Goal: Information Seeking & Learning: Get advice/opinions

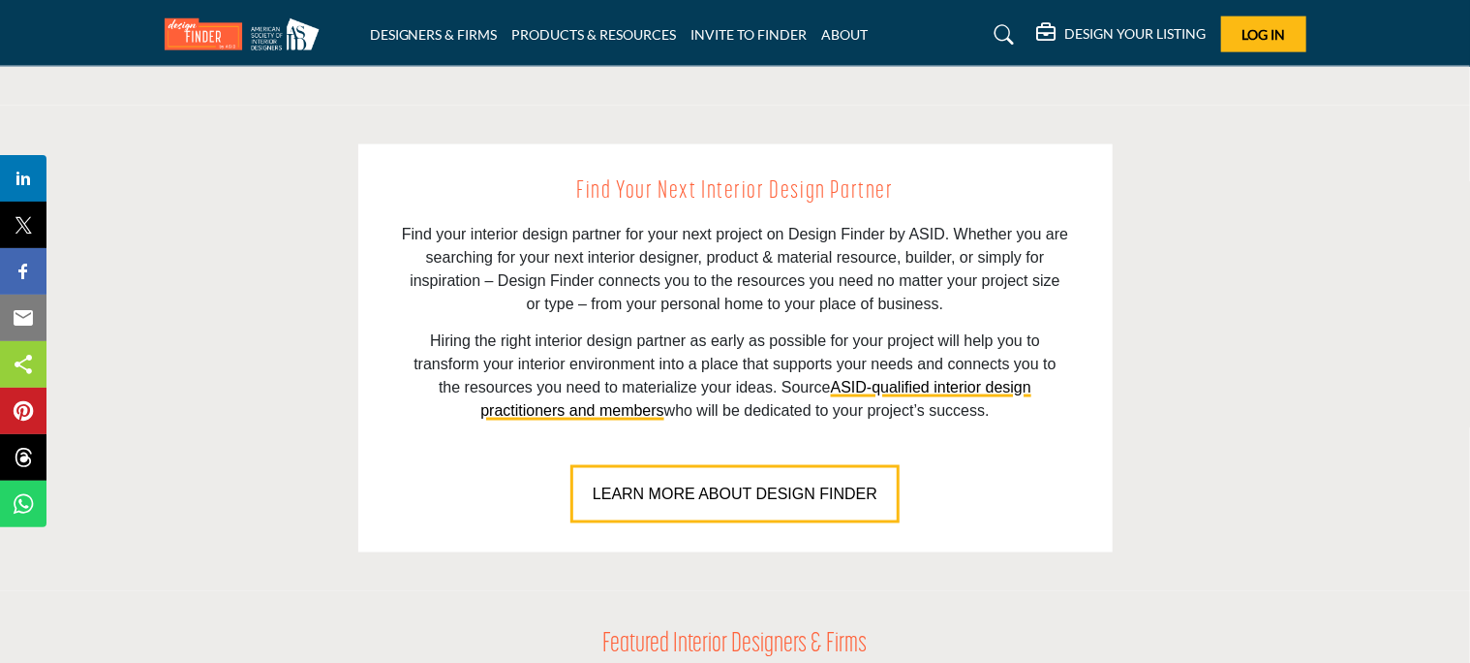
scroll to position [1297, 0]
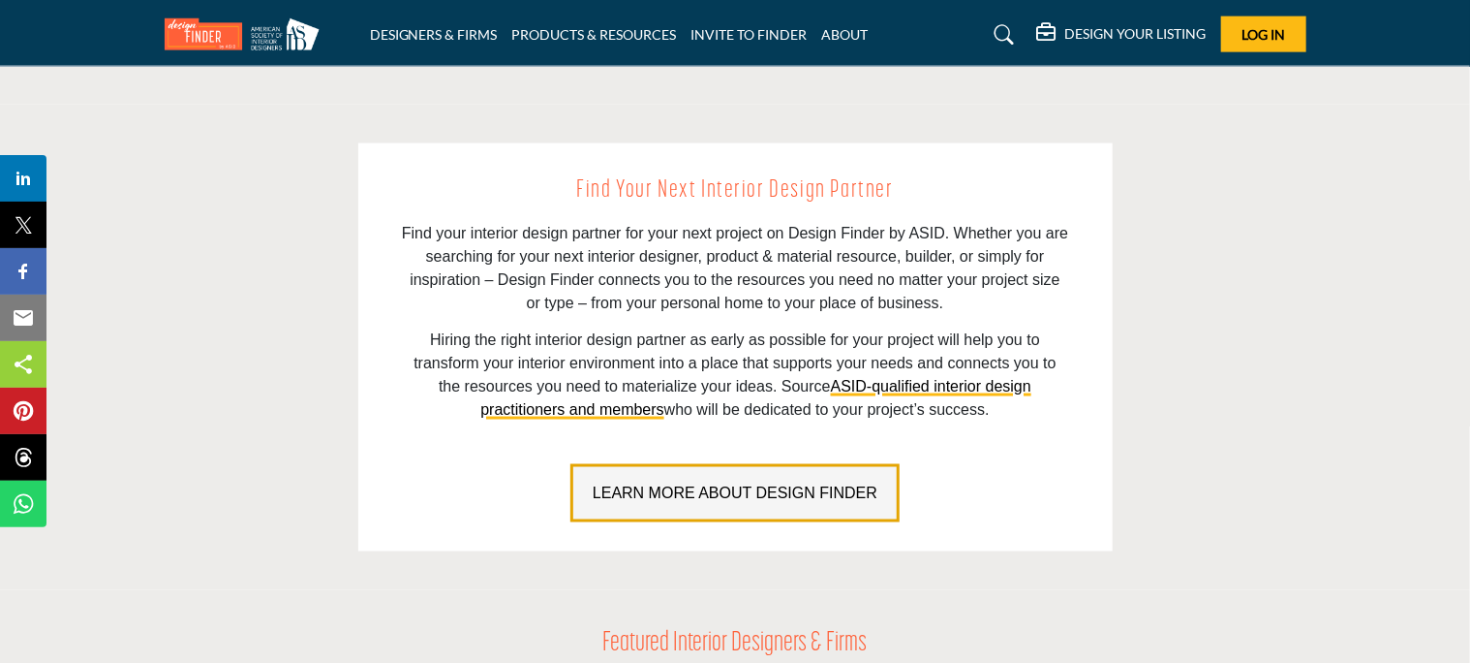
click at [757, 500] on span "LEARN MORE ABOUT DESIGN FINDER" at bounding box center [735, 492] width 285 height 16
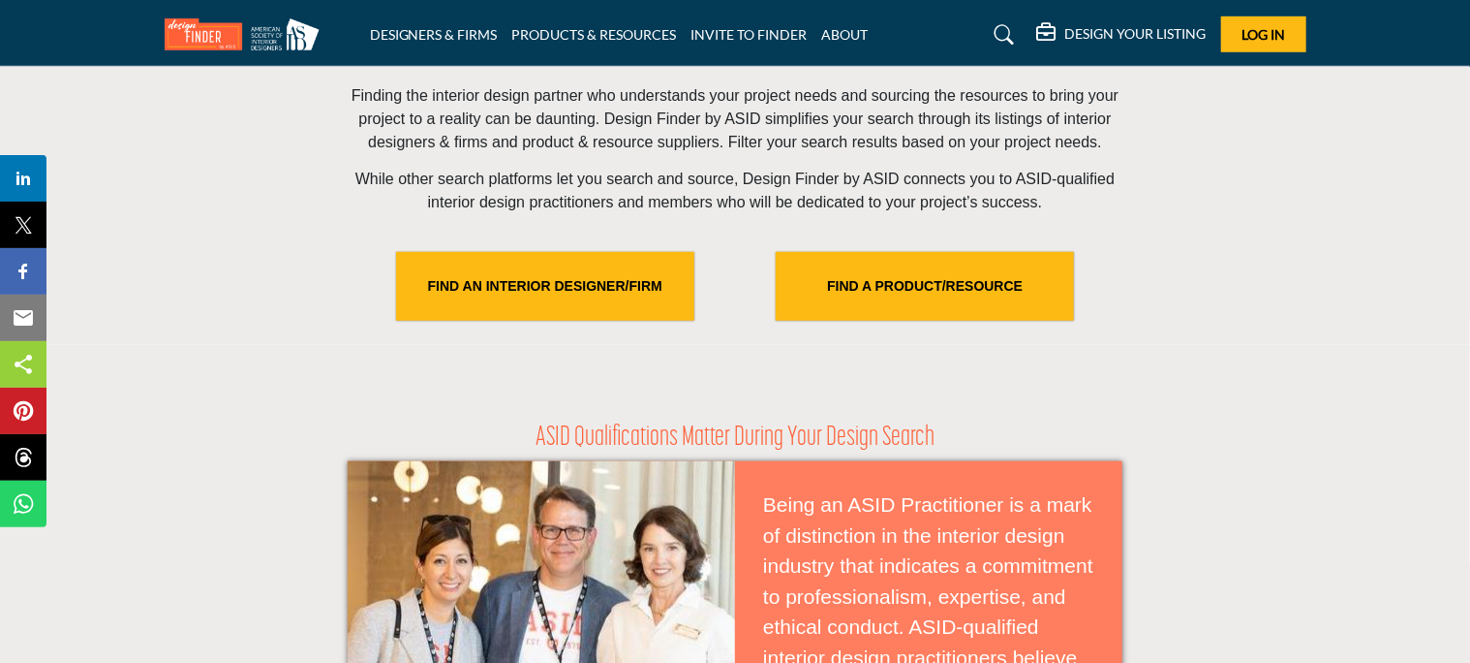
scroll to position [663, 0]
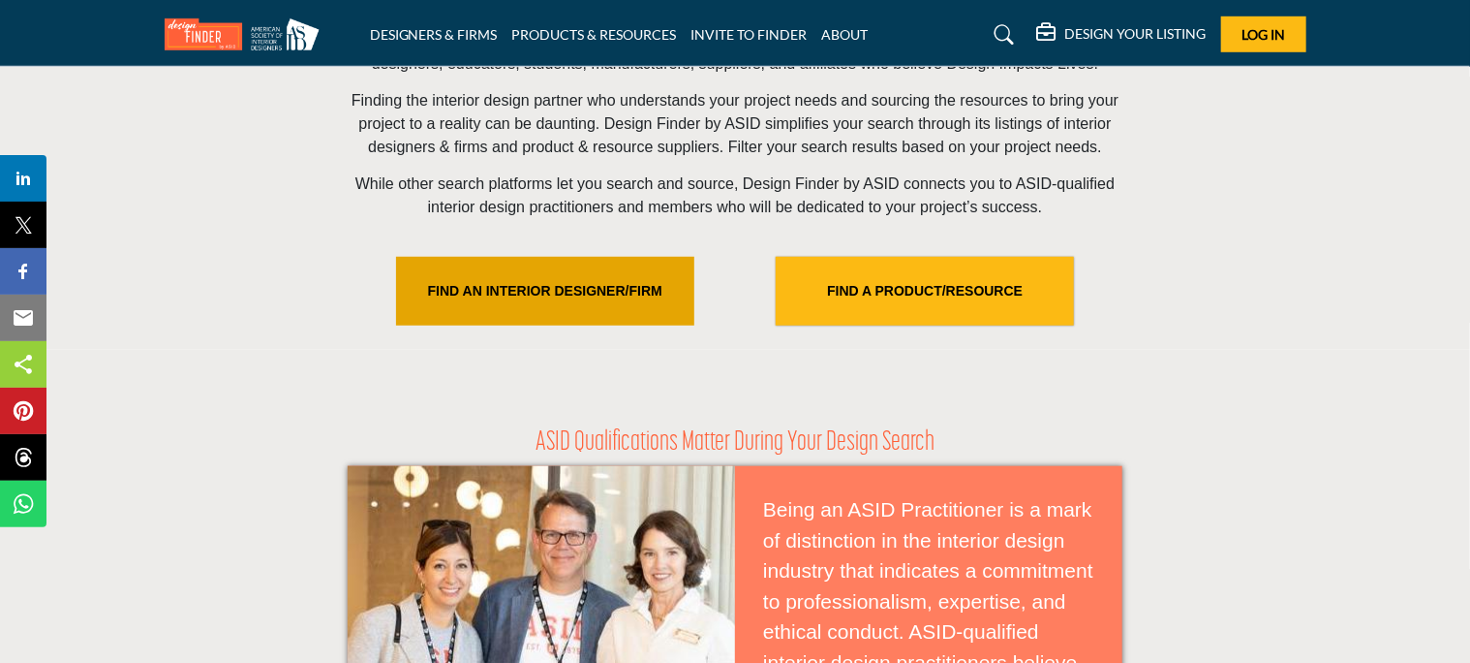
click at [615, 302] on link "FIND AN INTERIOR DESIGNER/FIRM" at bounding box center [545, 291] width 298 height 69
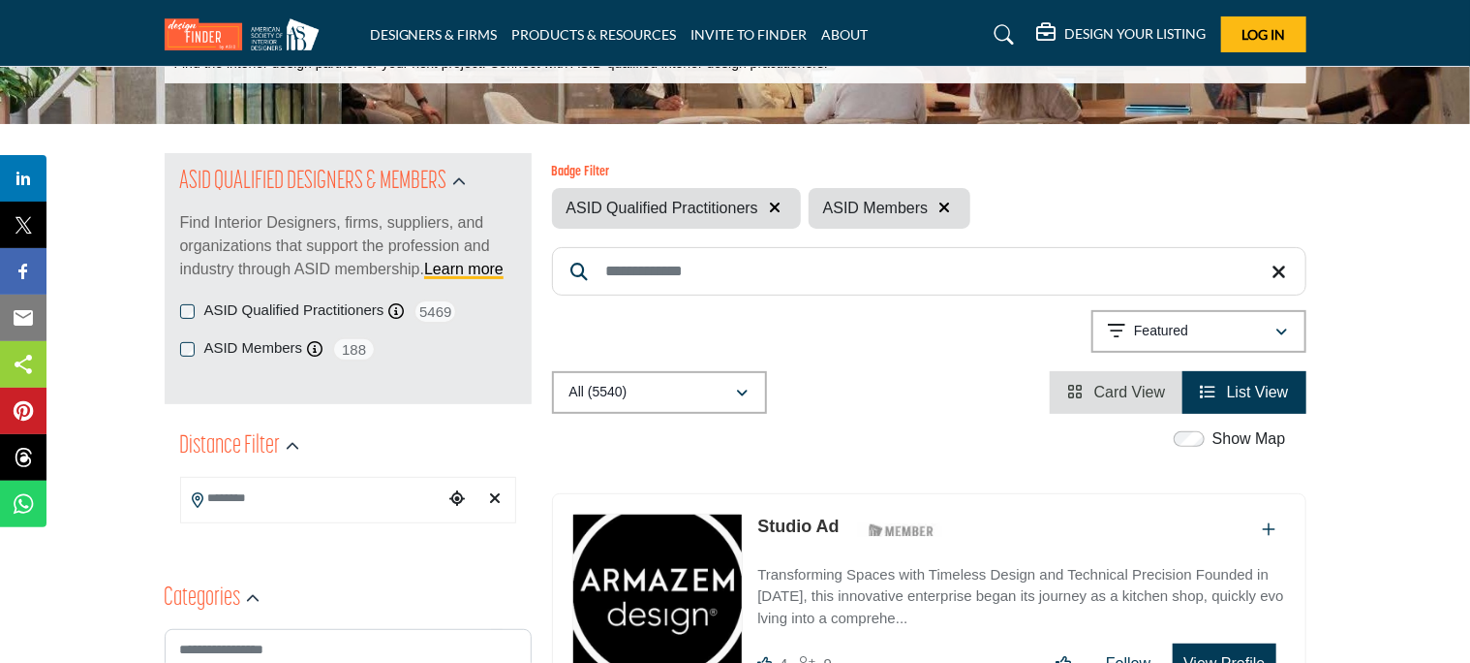
scroll to position [136, 0]
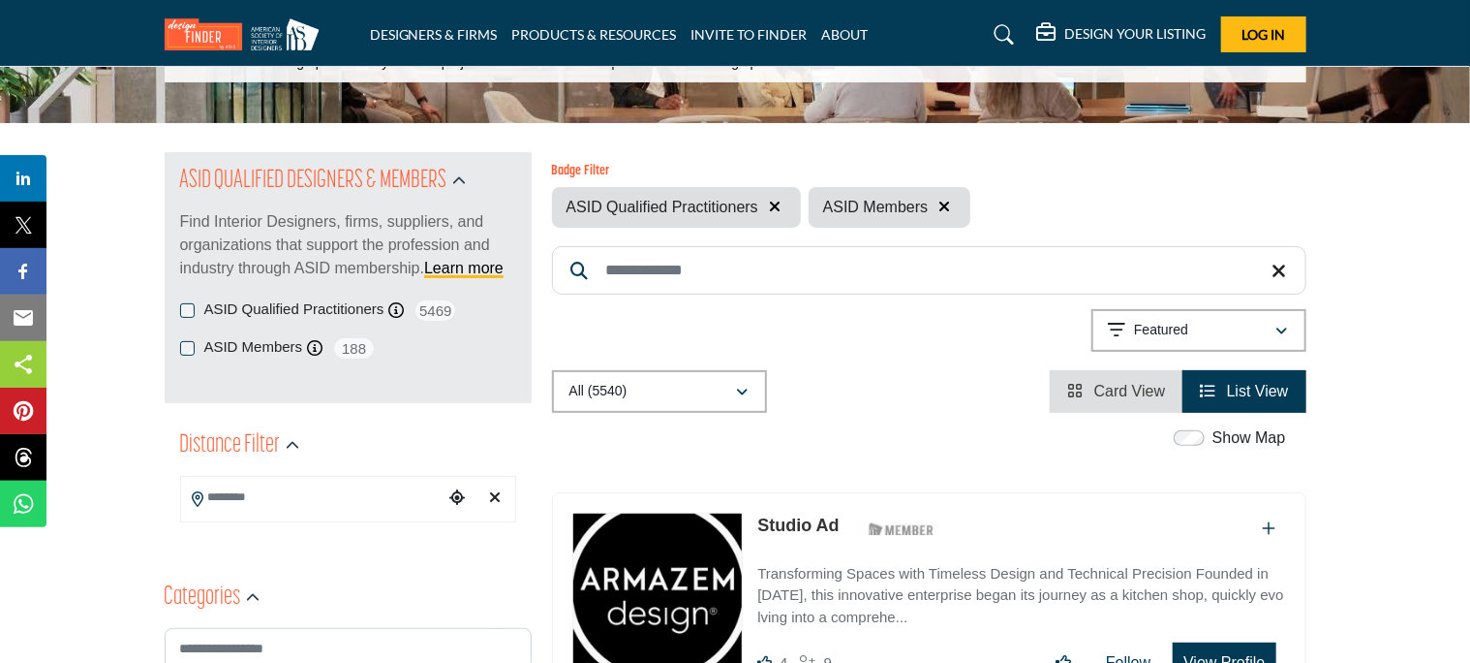
click at [641, 280] on input "Search Keyword" at bounding box center [929, 270] width 755 height 48
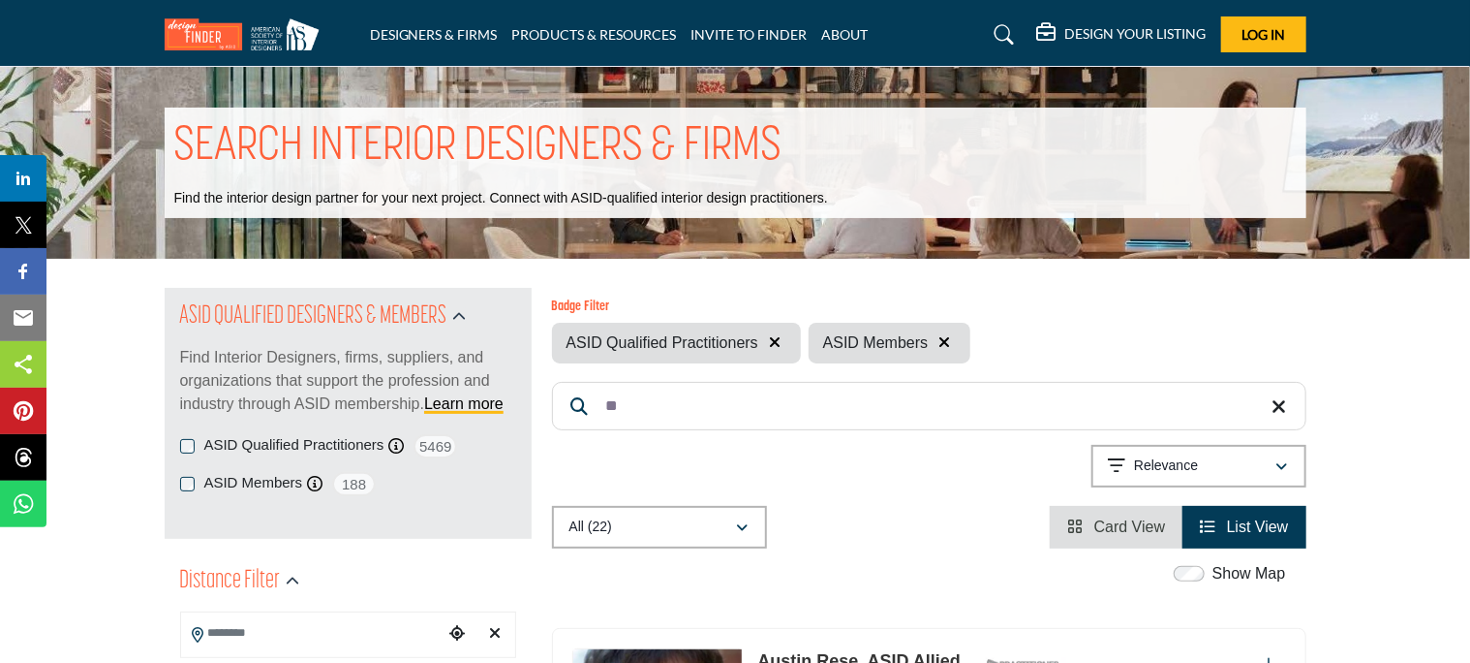
type input "*"
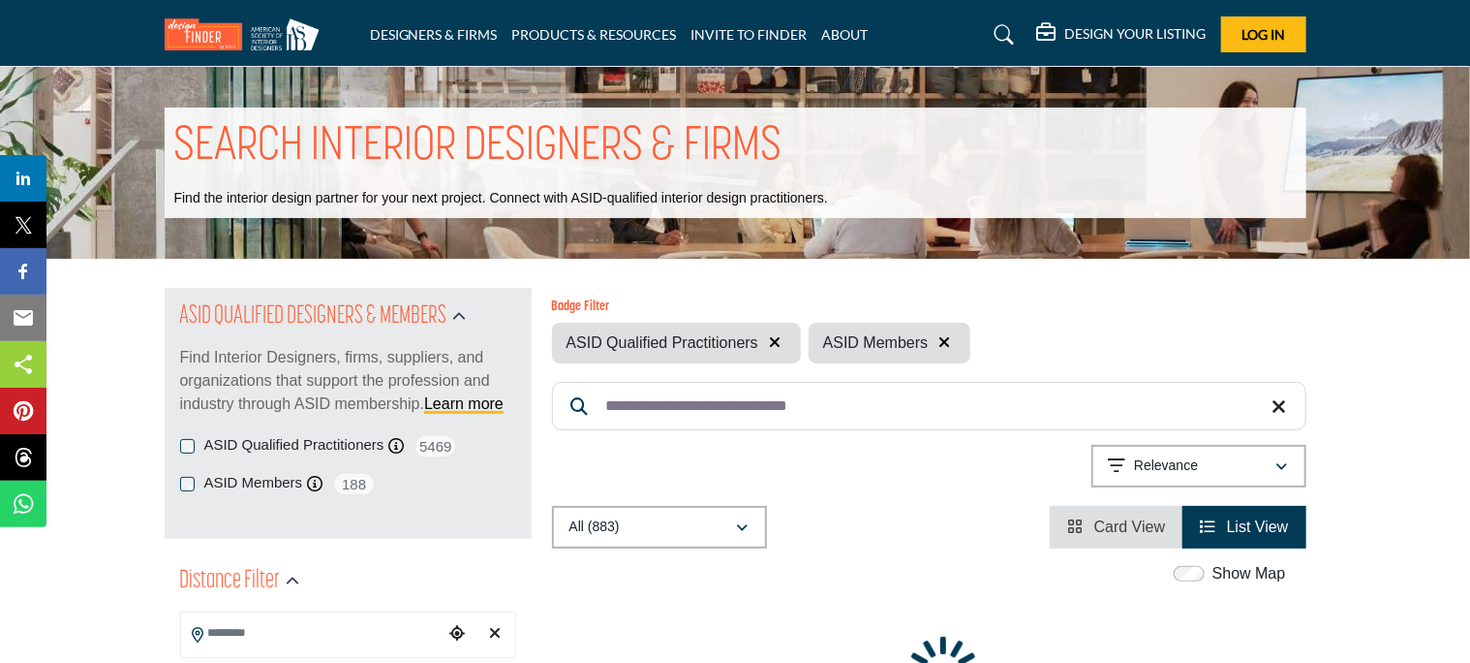
type input "**********"
click at [1282, 465] on icon "button" at bounding box center [1283, 467] width 12 height 14
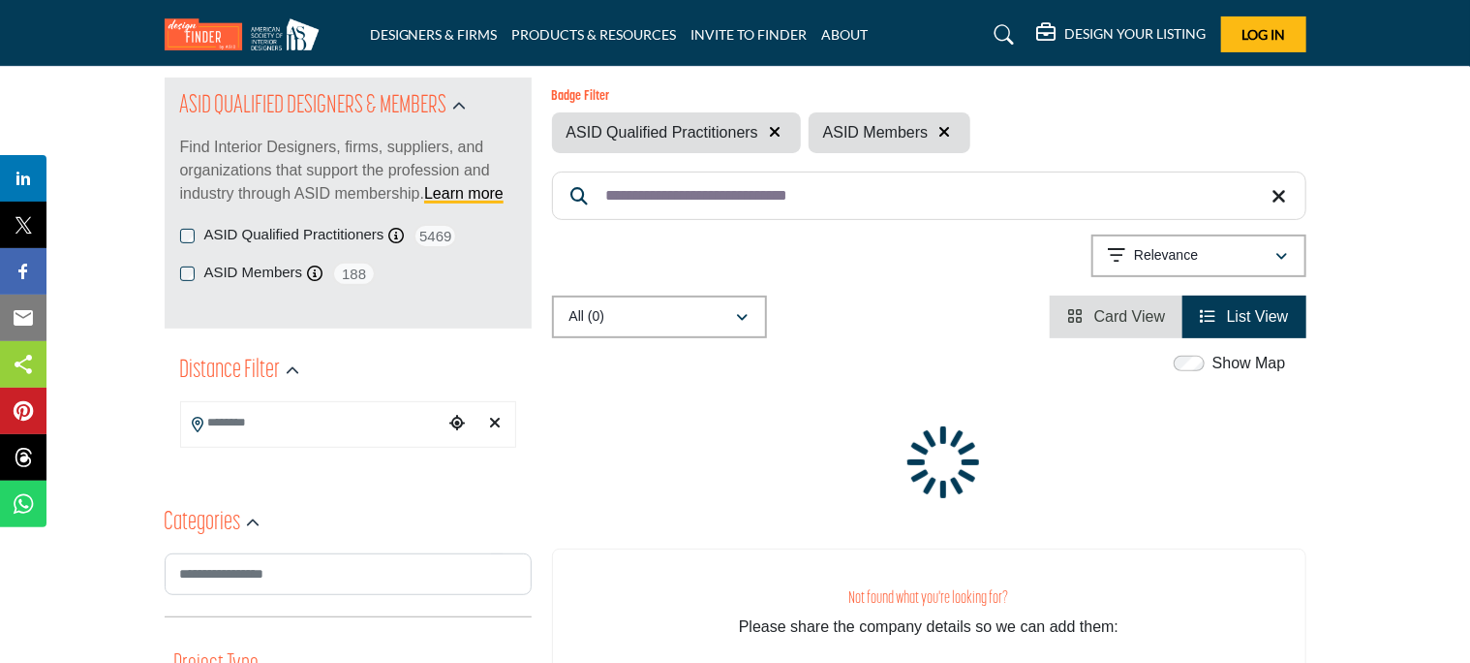
scroll to position [215, 0]
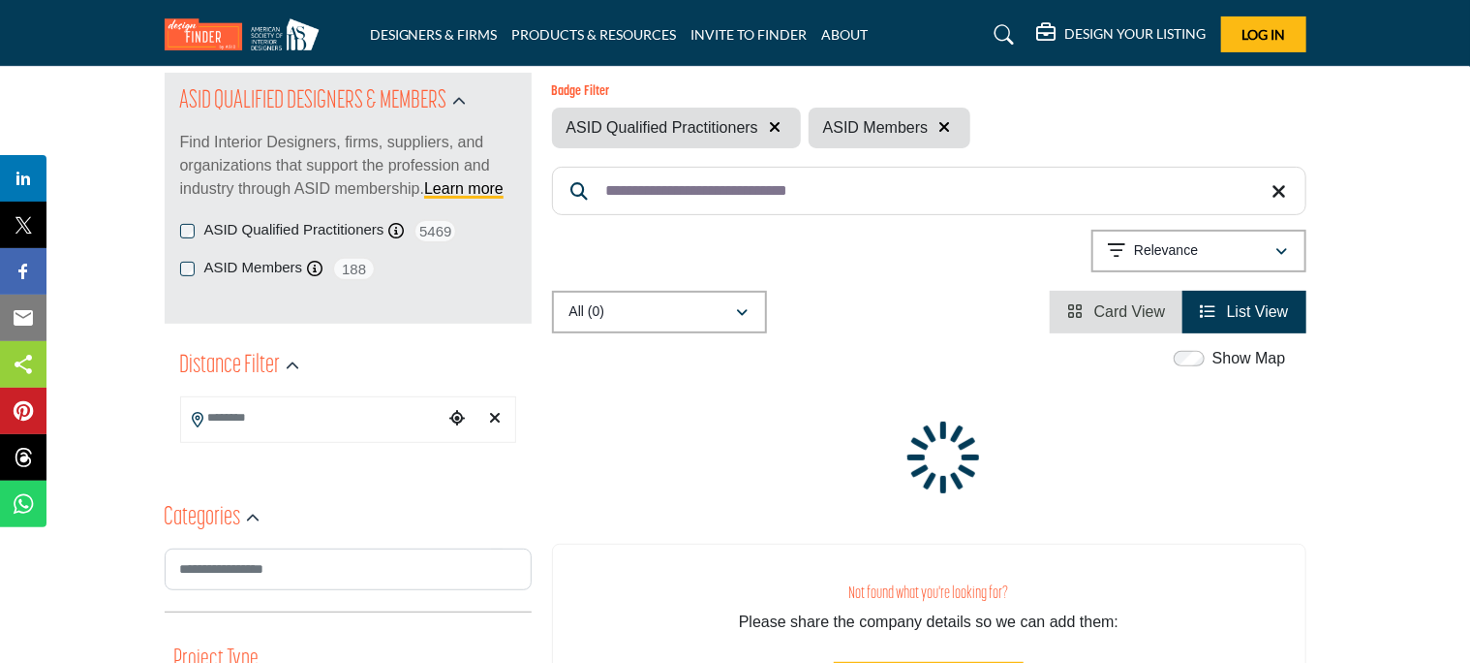
click at [362, 418] on input "Search Location" at bounding box center [312, 418] width 262 height 38
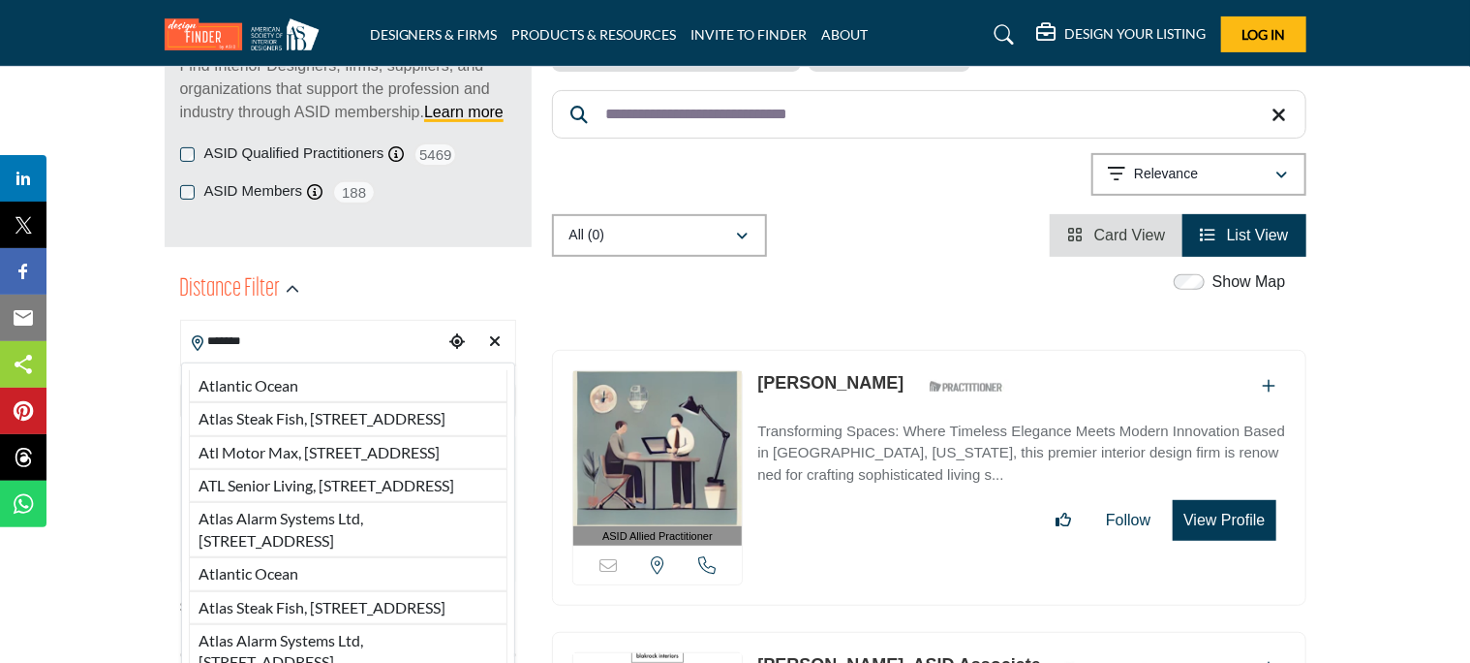
scroll to position [277, 0]
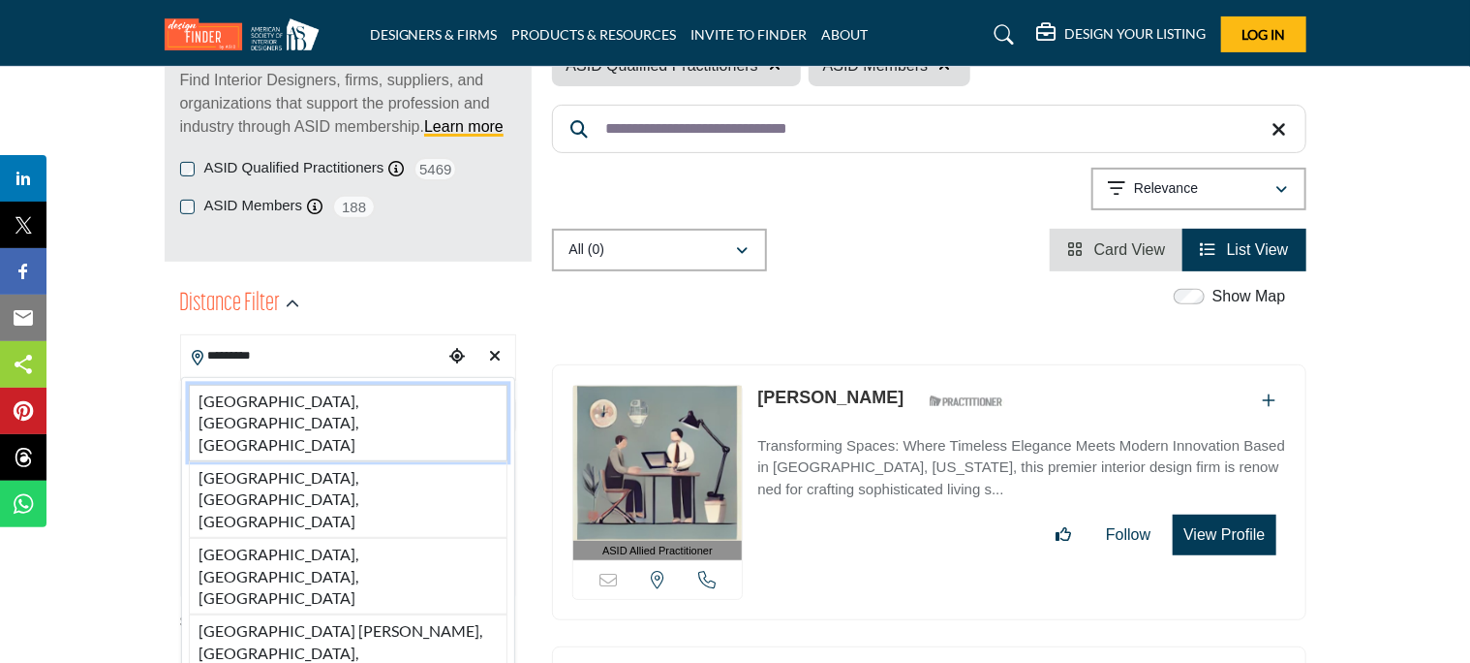
click at [318, 404] on li "[GEOGRAPHIC_DATA], [GEOGRAPHIC_DATA], [GEOGRAPHIC_DATA]" at bounding box center [348, 423] width 319 height 77
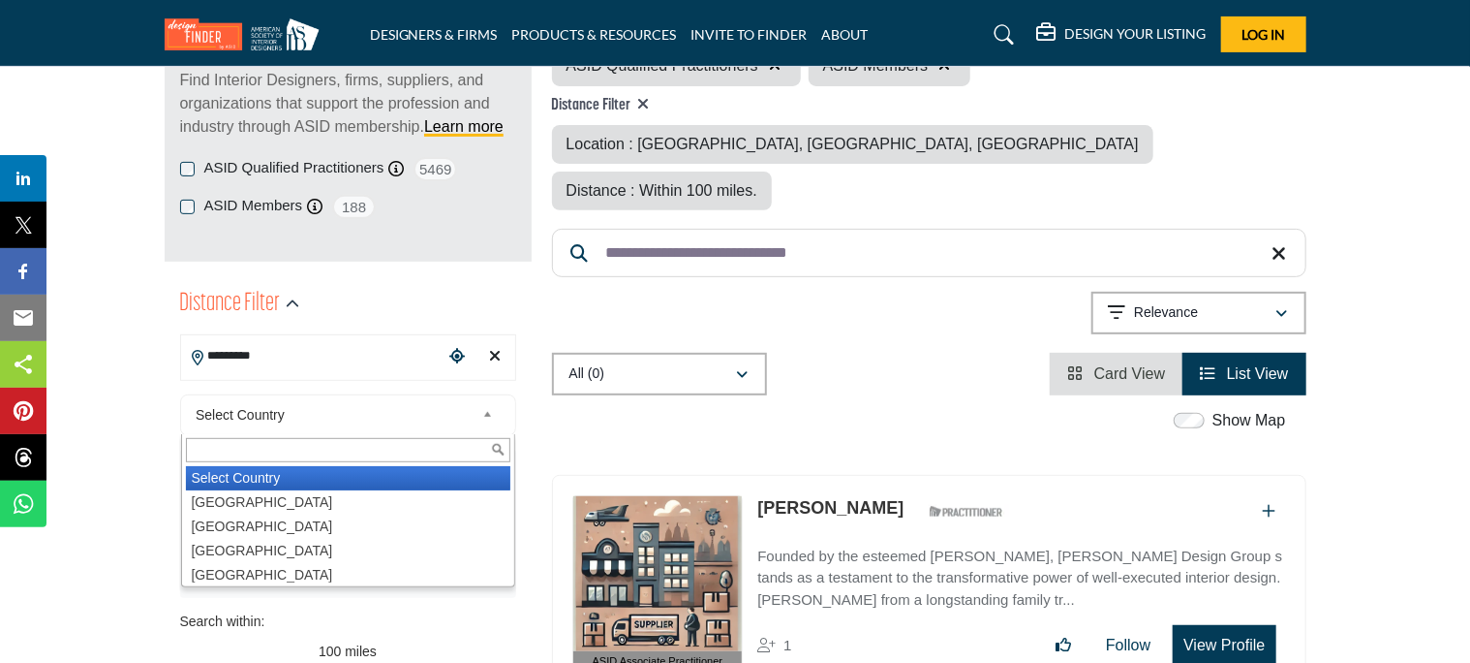
type input "**********"
type input "***"
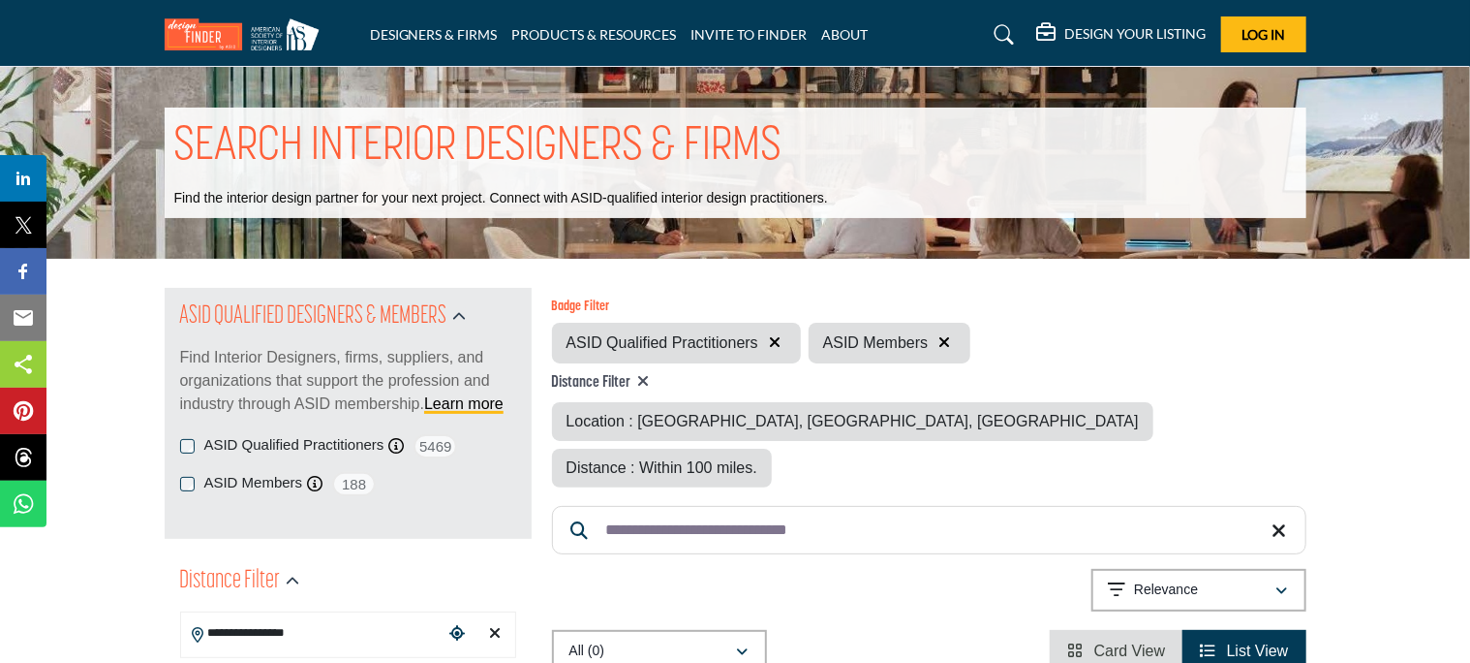
click at [837, 506] on input "**********" at bounding box center [929, 530] width 755 height 48
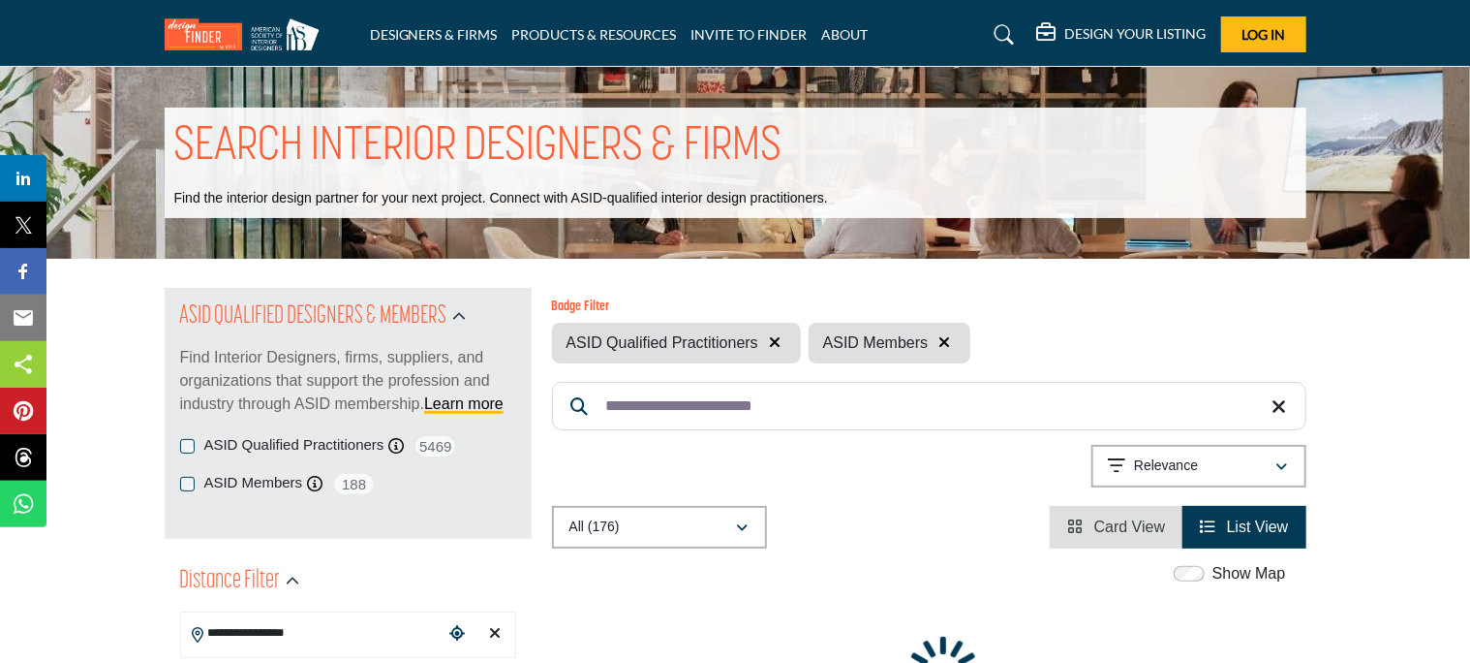
type input "**********"
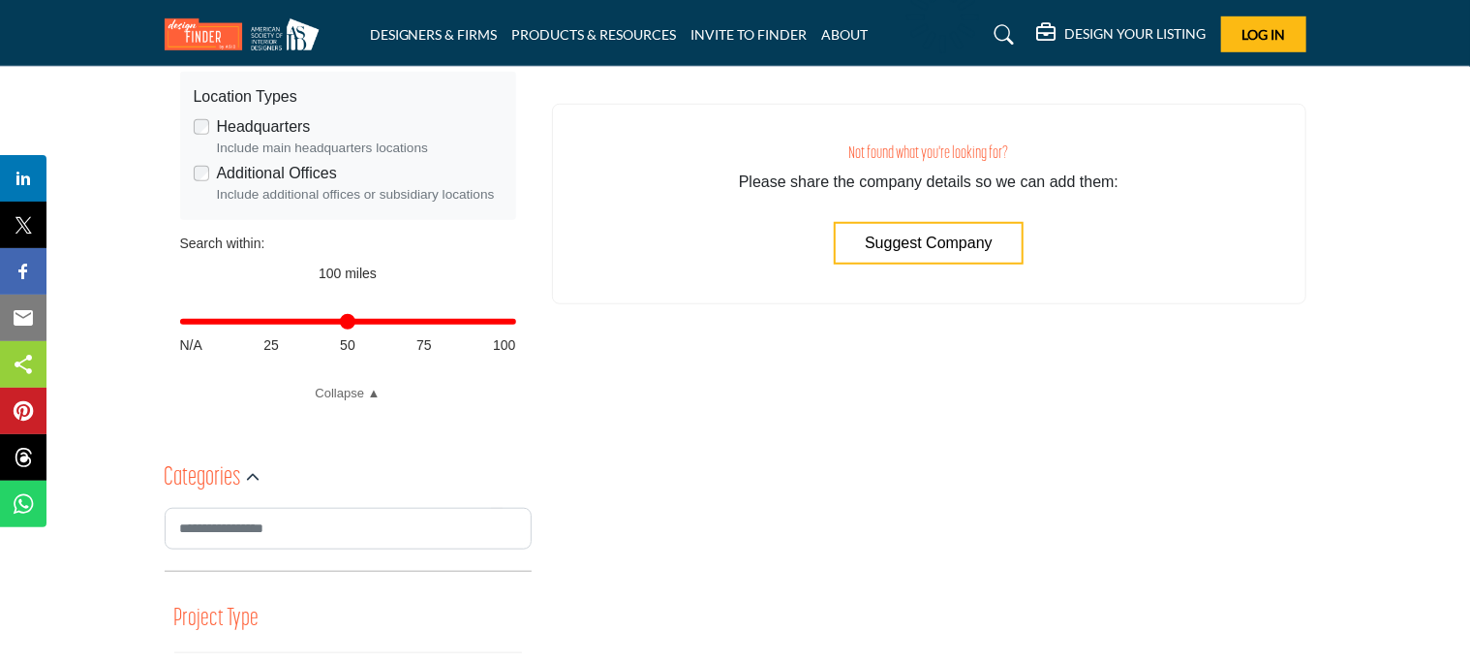
scroll to position [663, 0]
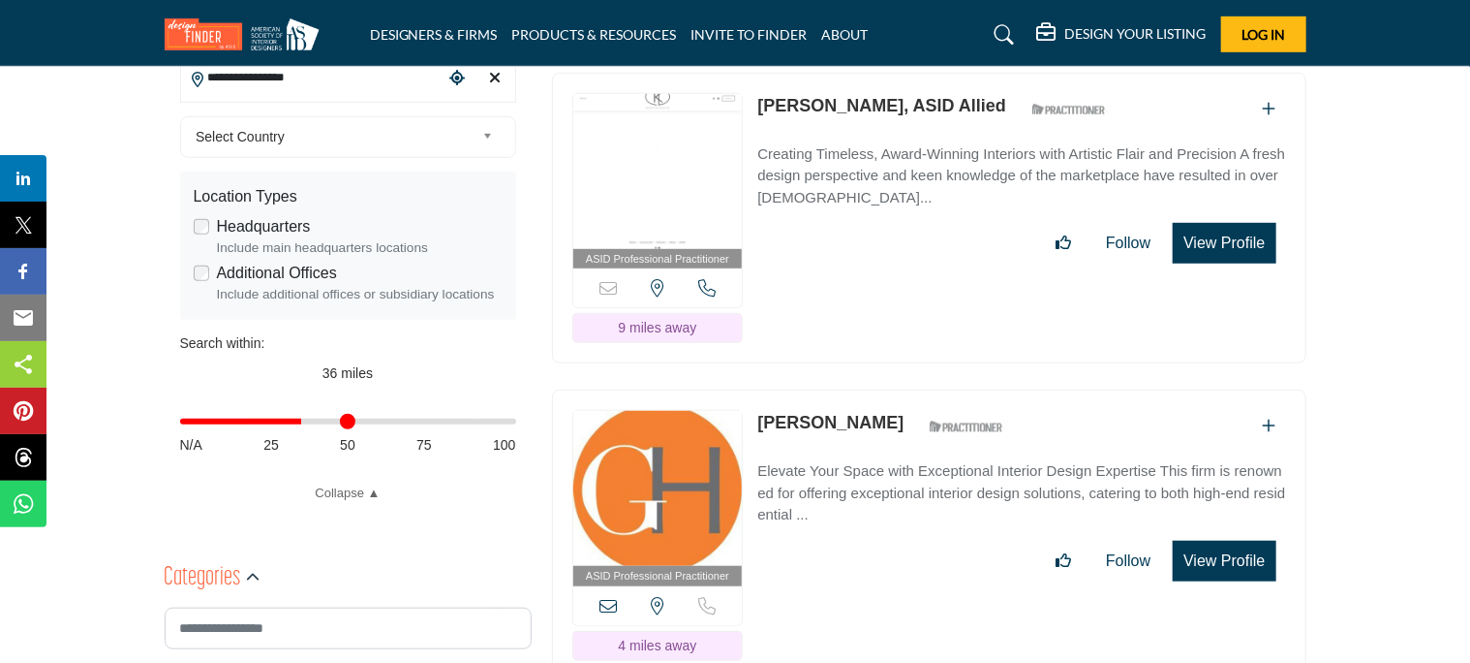
scroll to position [568, 0]
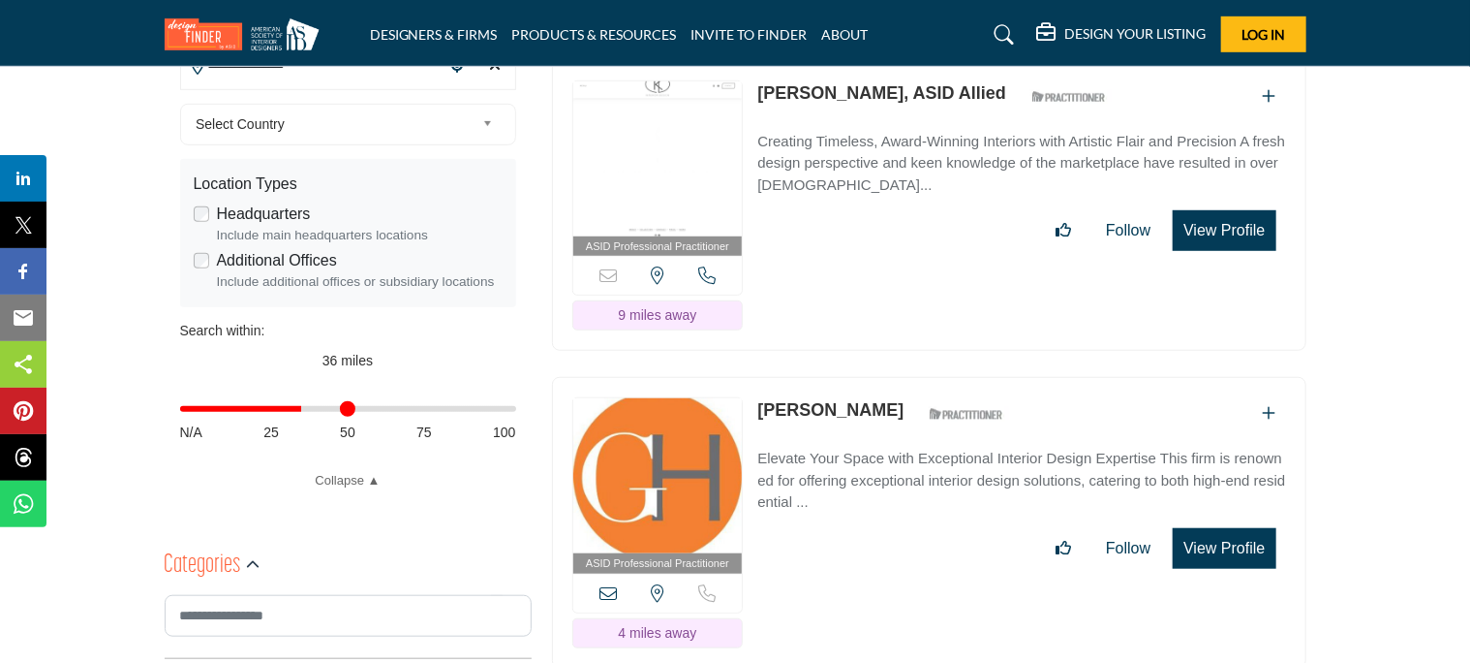
type input "**"
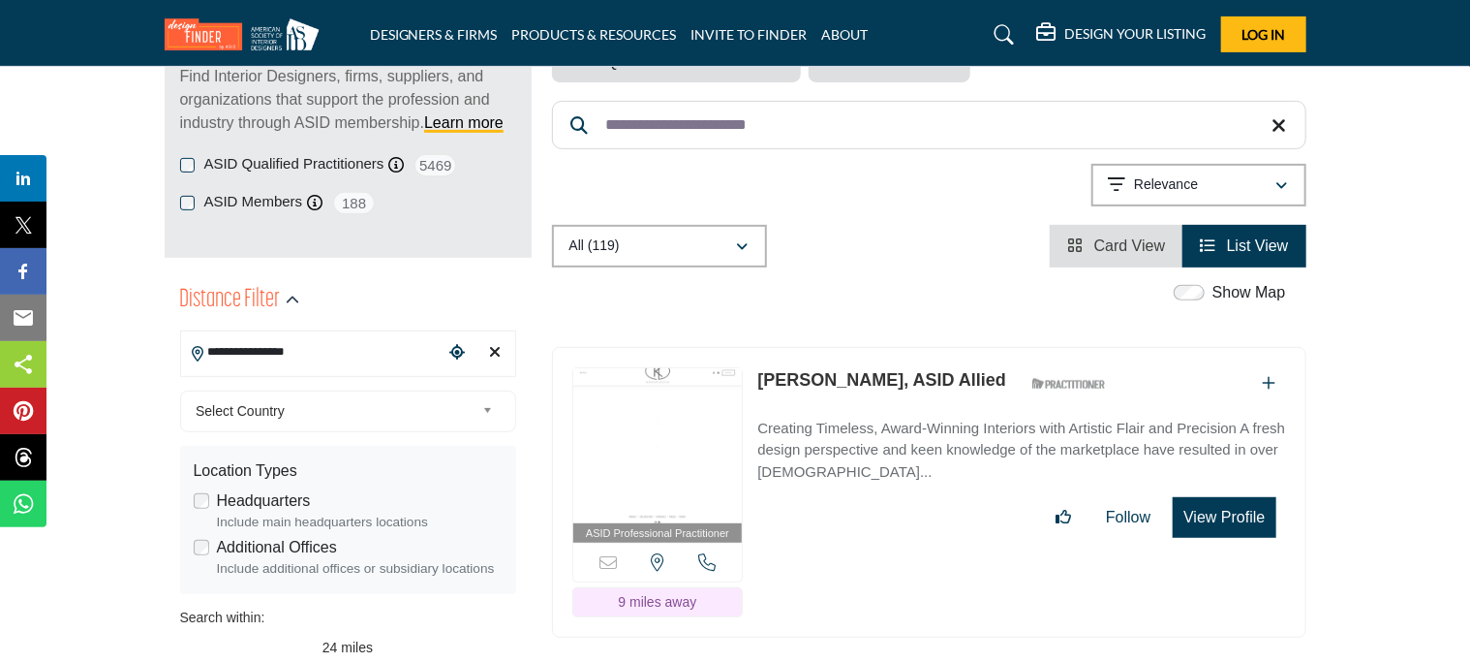
scroll to position [286, 0]
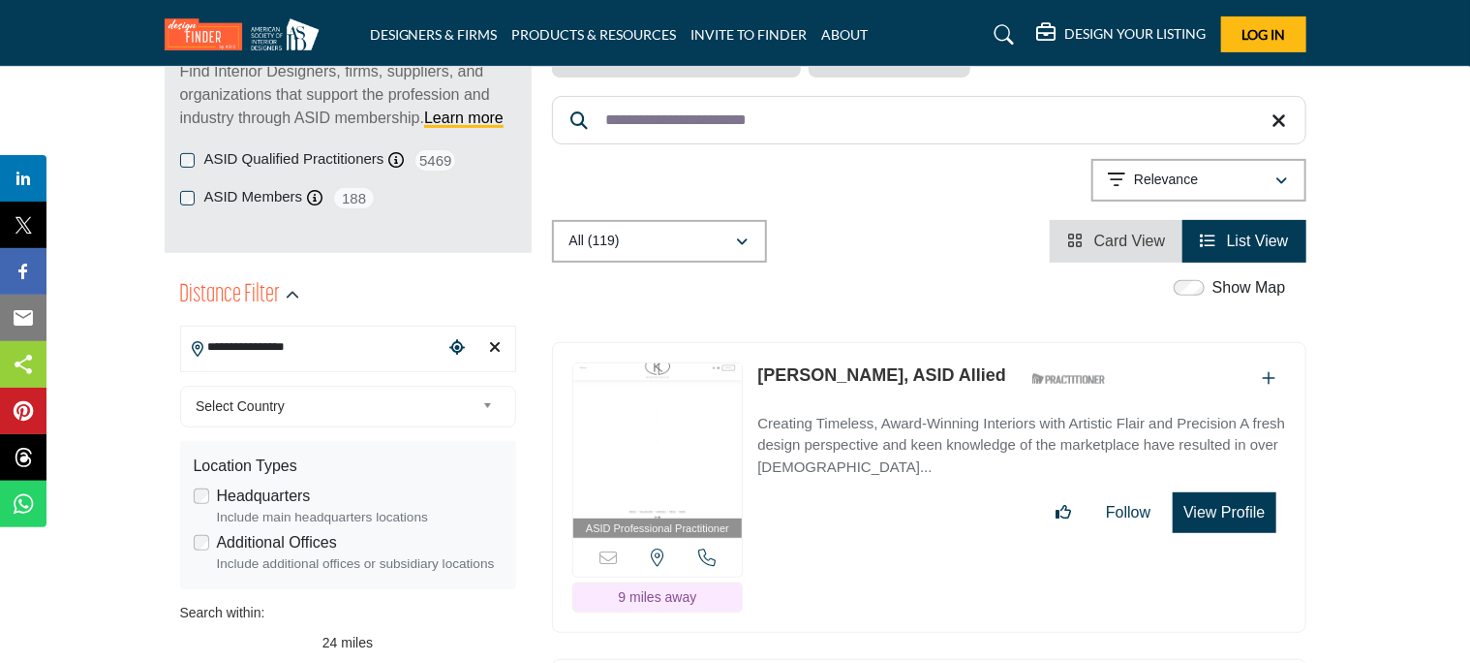
type input "**********"
click at [1141, 435] on p "Creating Timeless, Award-Winning Interiors with Artistic Flair and Precision A …" at bounding box center [1021, 446] width 528 height 66
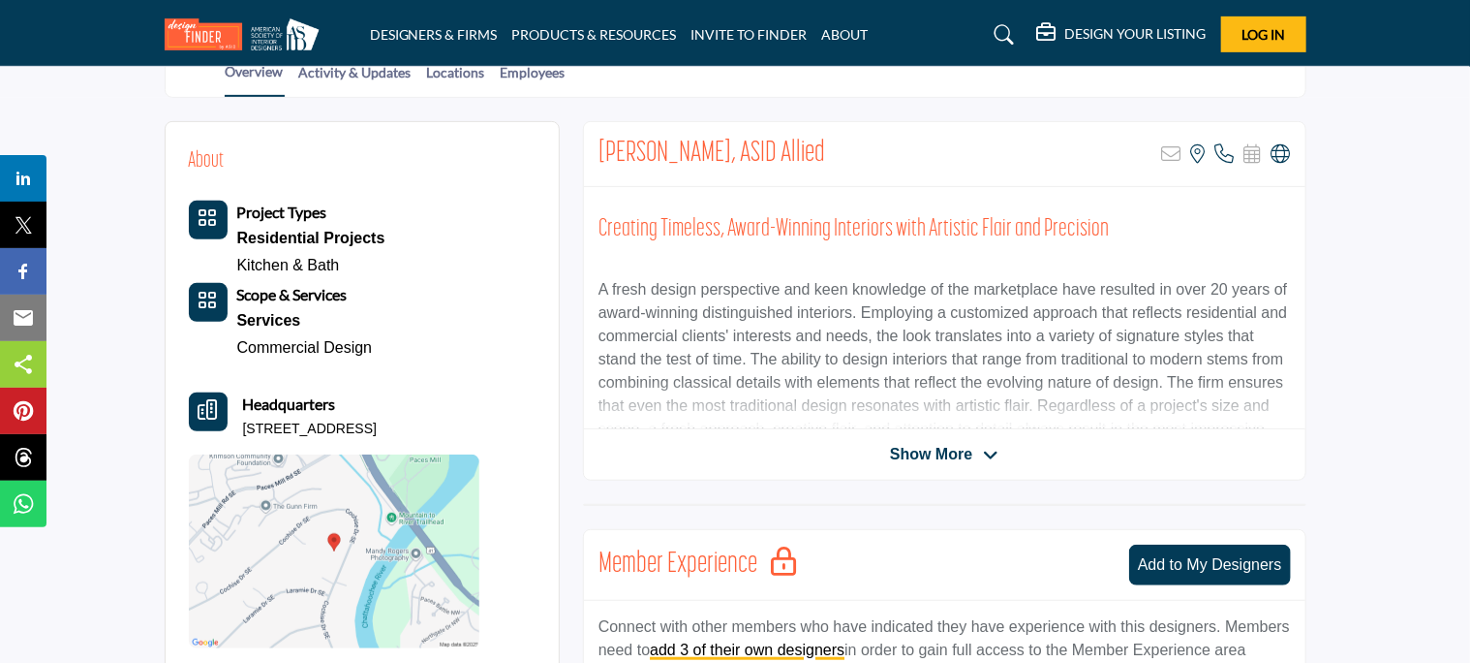
scroll to position [430, 0]
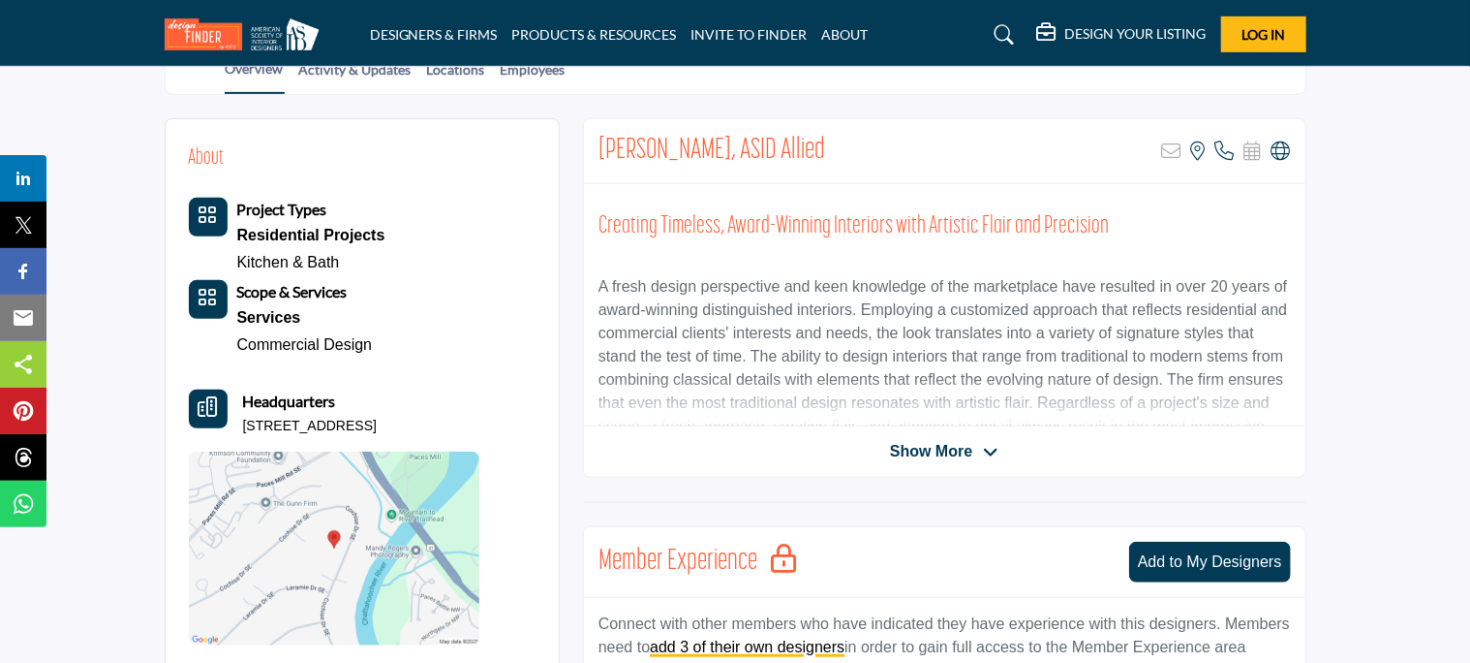
click at [985, 455] on icon at bounding box center [990, 452] width 15 height 17
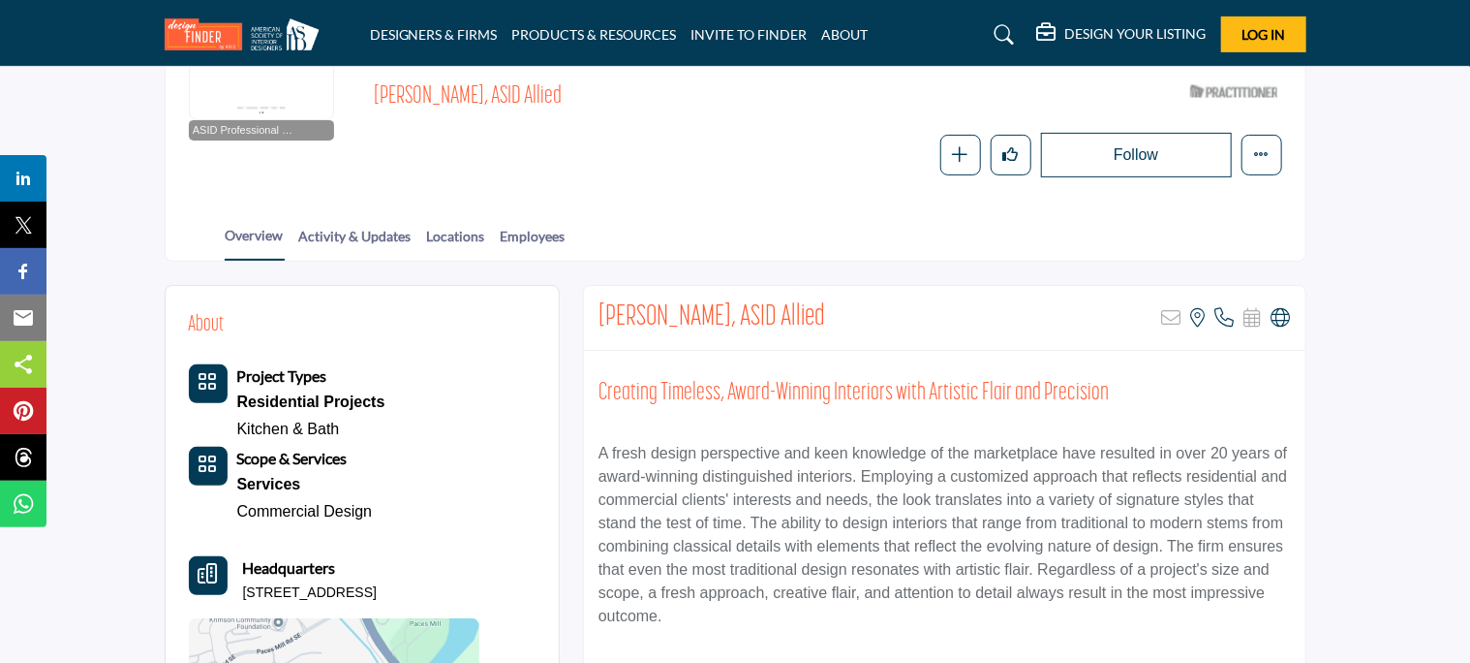
scroll to position [261, 0]
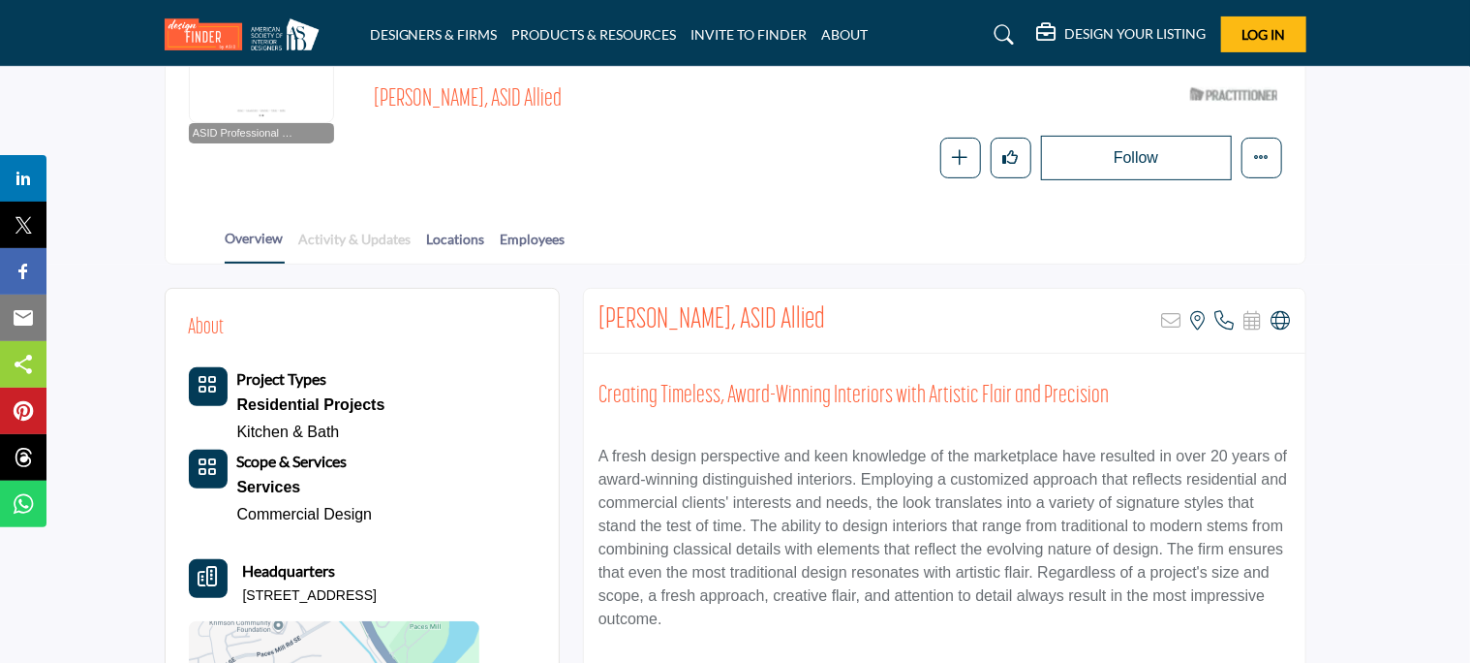
click at [360, 244] on link "Activity & Updates" at bounding box center [355, 246] width 114 height 34
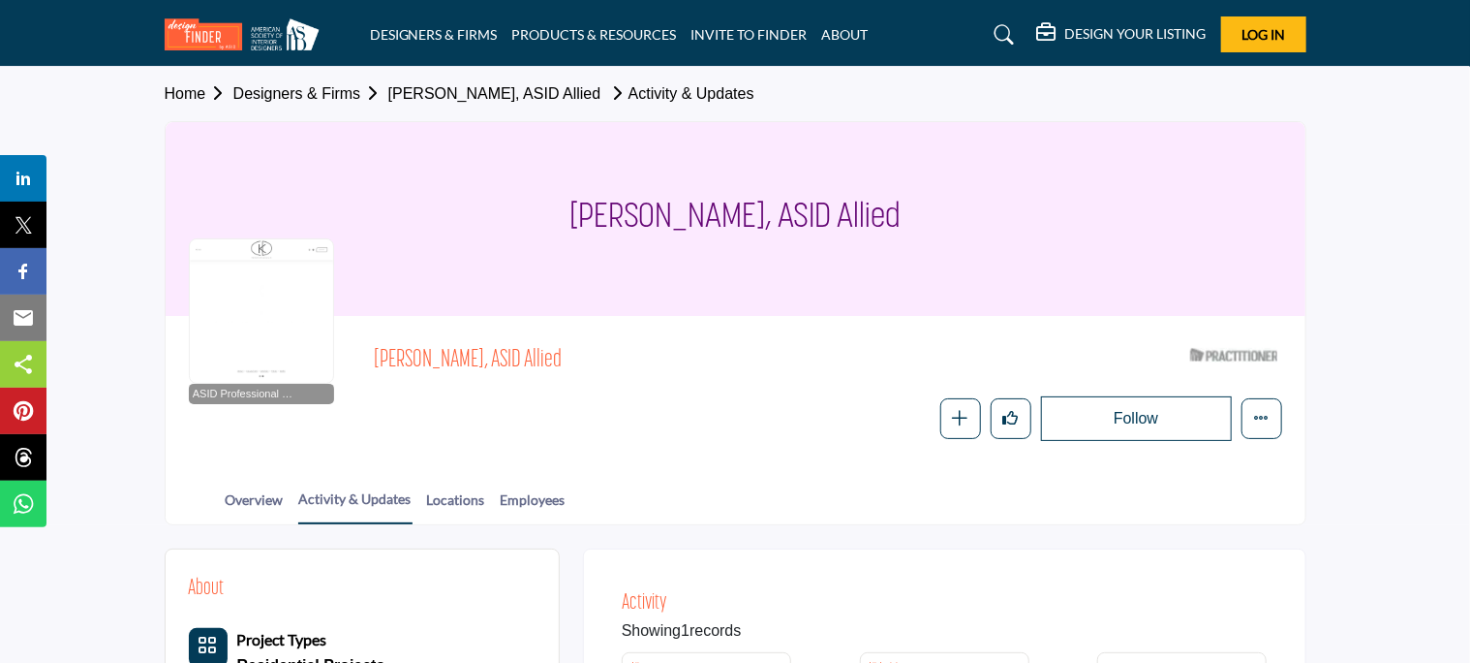
click at [515, 370] on span "Christy Dillard Kratzer, ASID Allied" at bounding box center [592, 361] width 437 height 32
click at [339, 96] on link "Designers & Firms" at bounding box center [310, 93] width 155 height 16
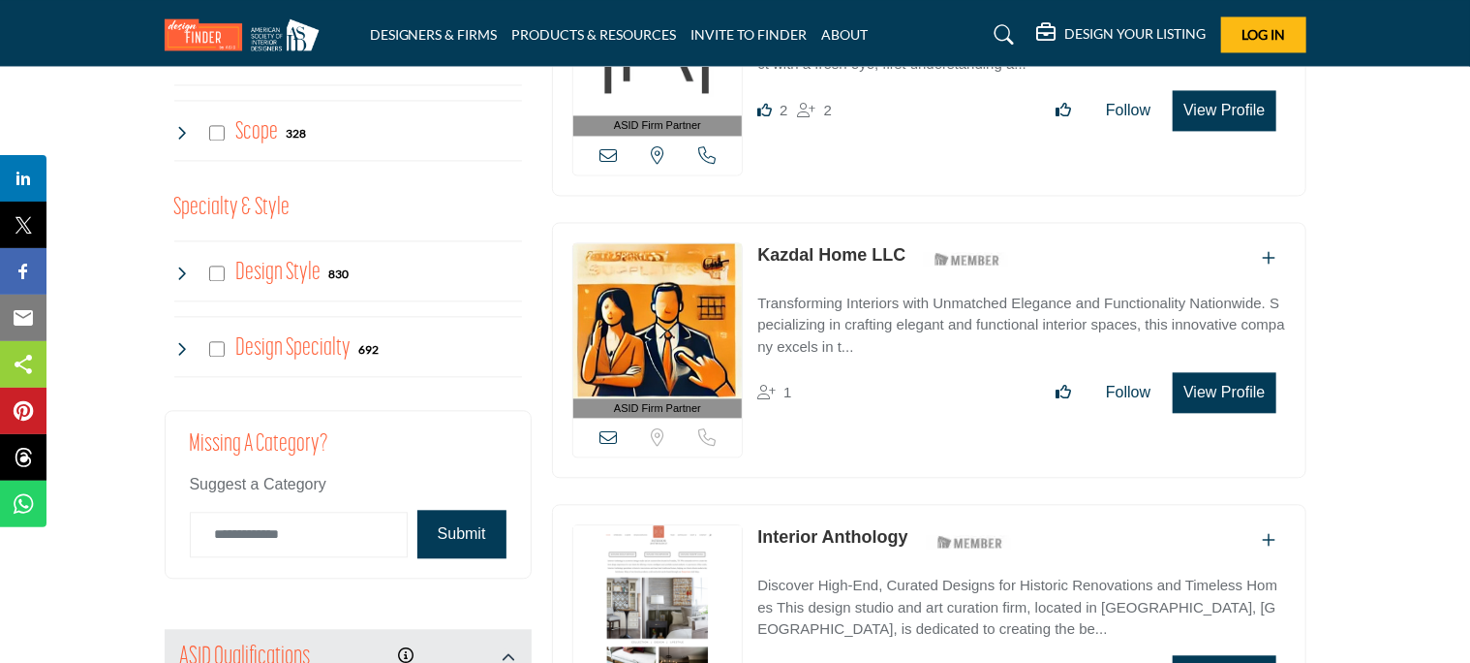
scroll to position [2021, 0]
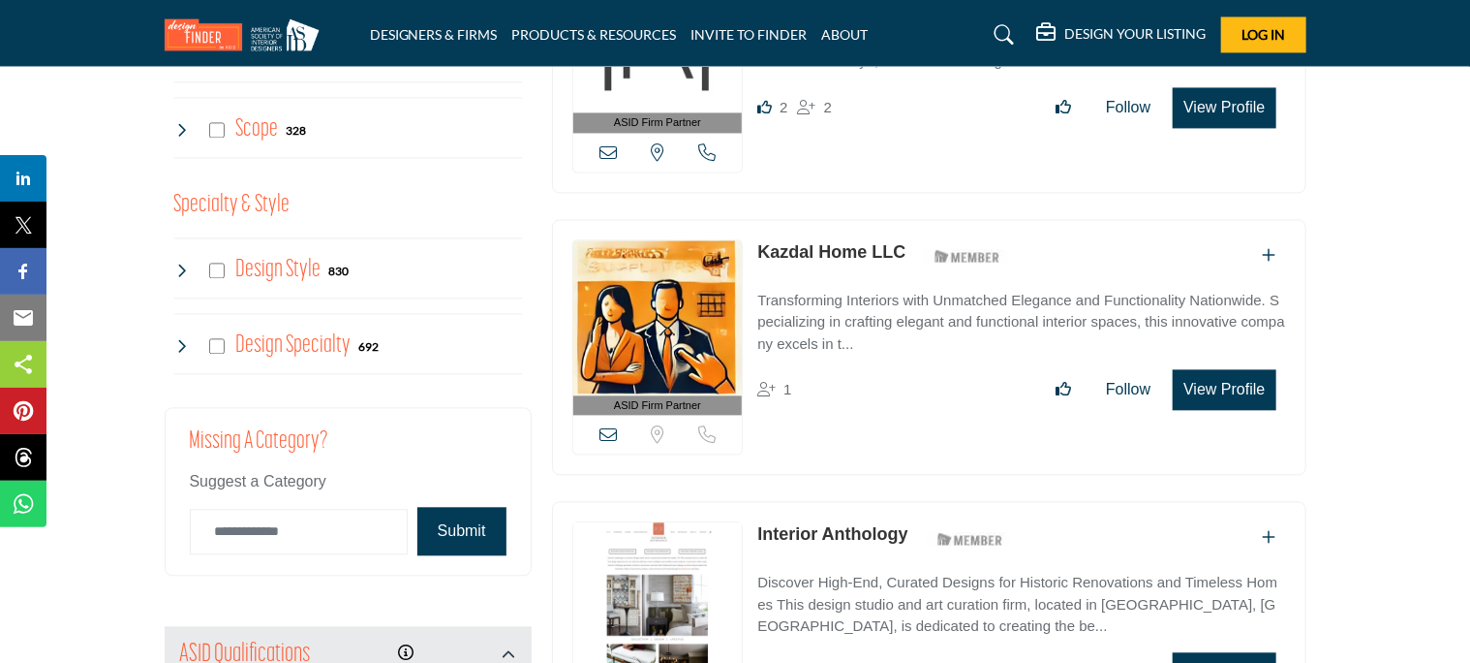
click at [181, 267] on icon at bounding box center [181, 270] width 15 height 15
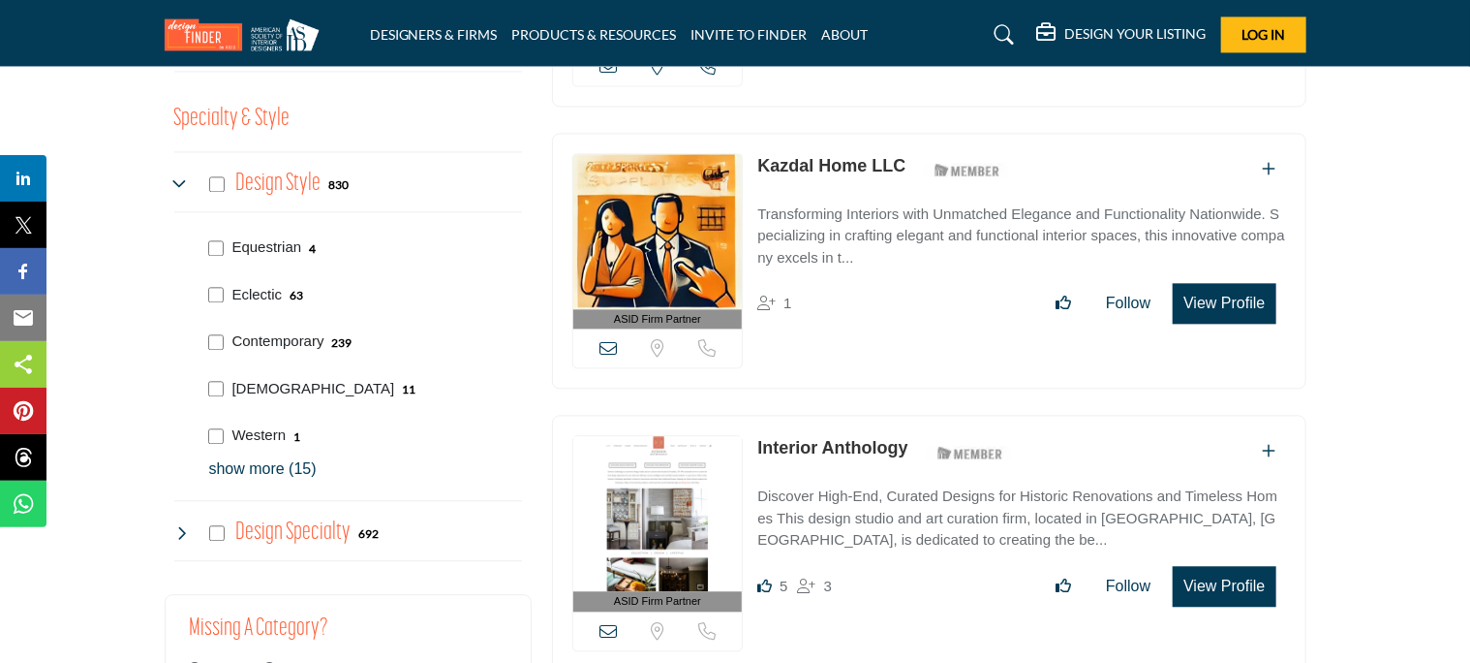
scroll to position [2110, 0]
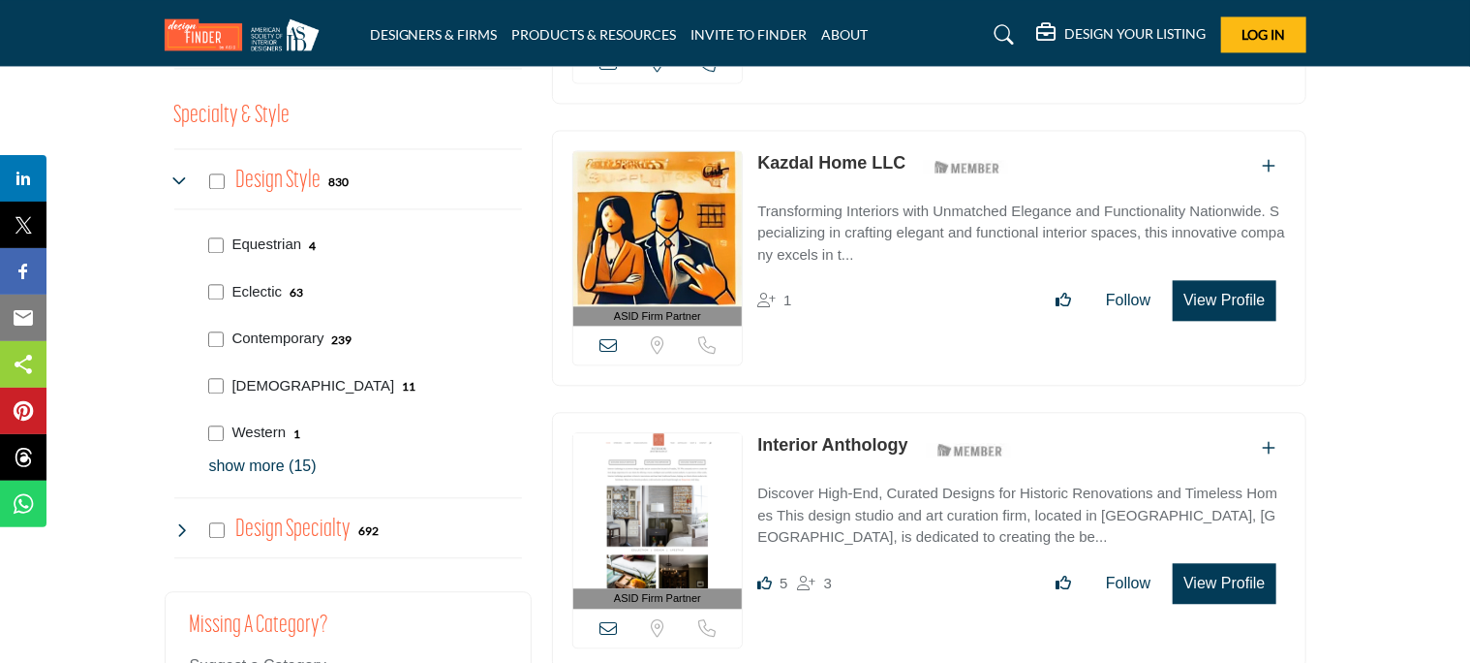
click at [293, 465] on p "show more (15)" at bounding box center [365, 465] width 313 height 23
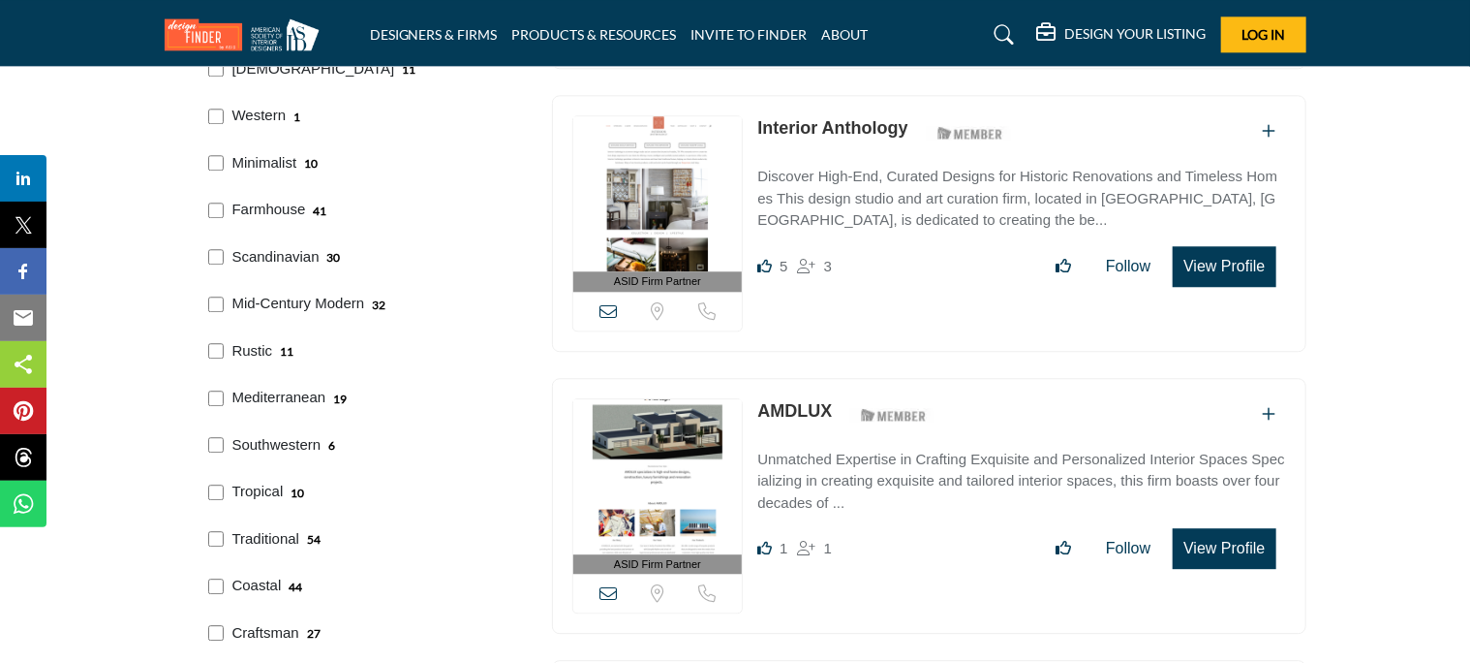
scroll to position [2428, 0]
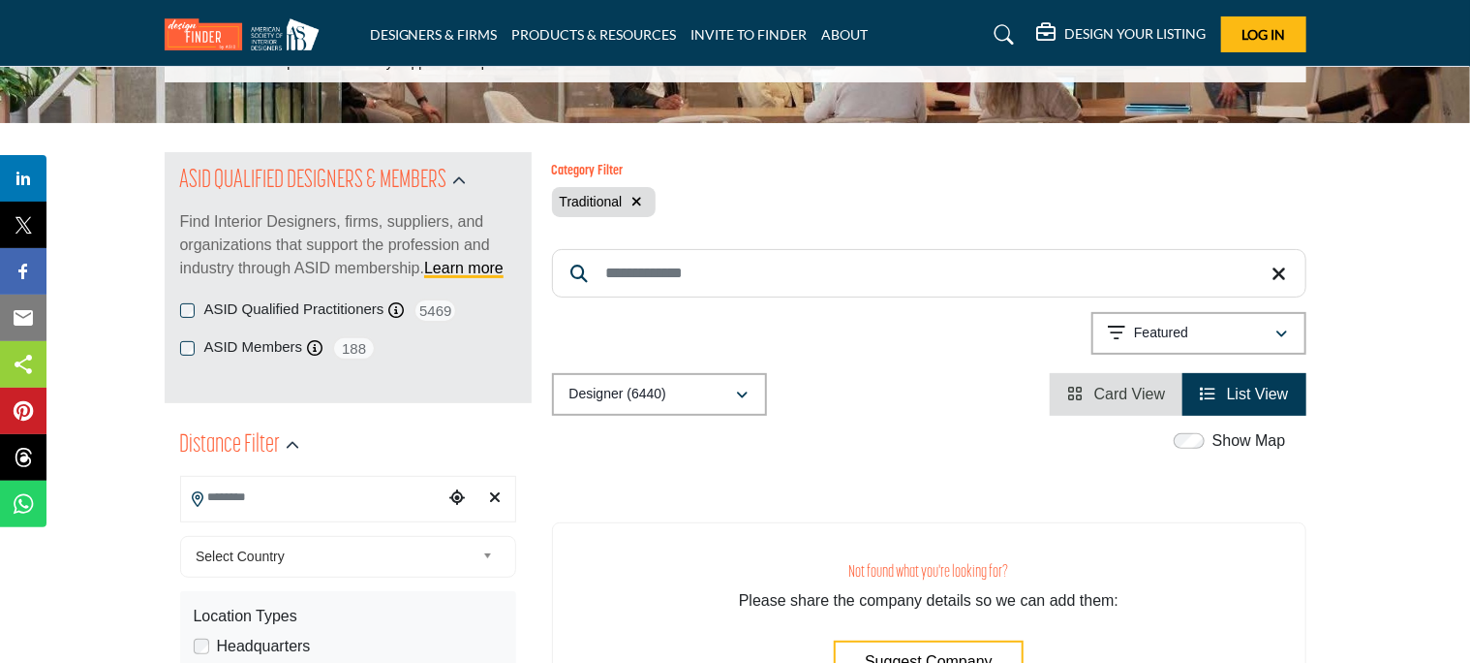
scroll to position [155, 0]
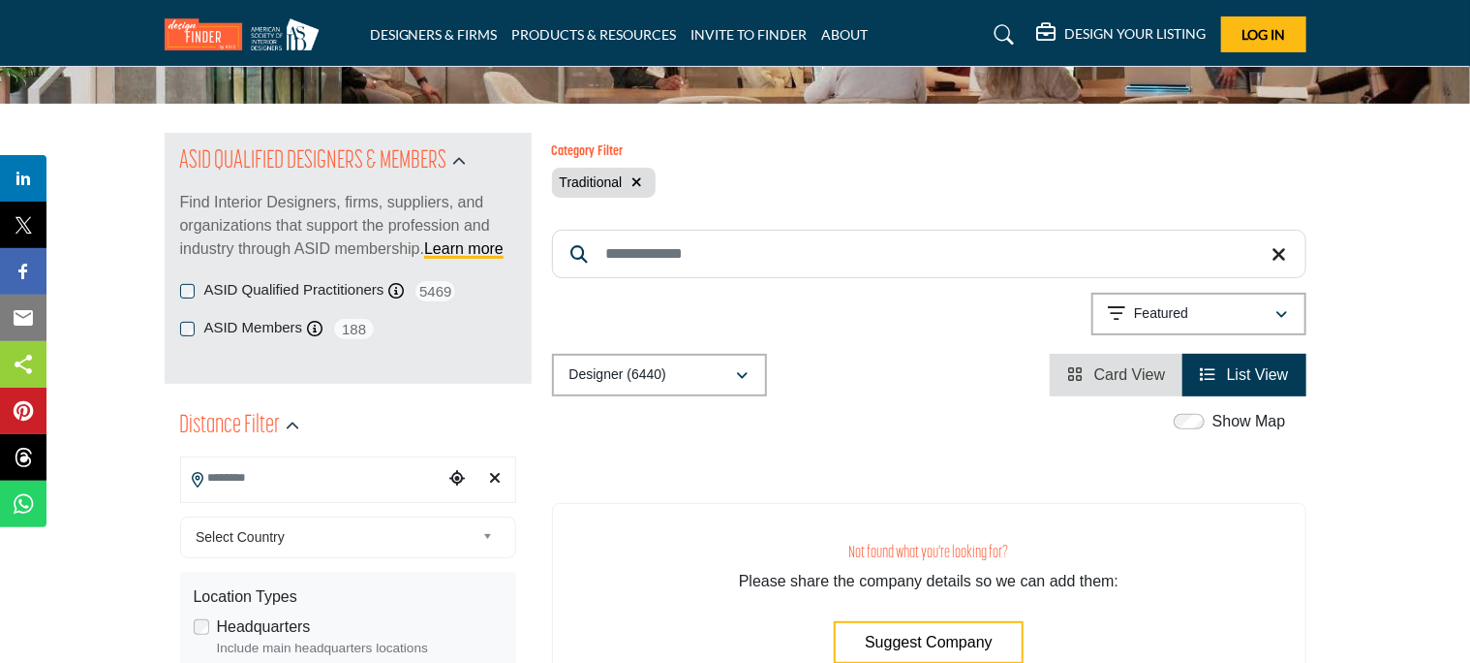
click at [343, 480] on input "Search Location" at bounding box center [312, 478] width 262 height 38
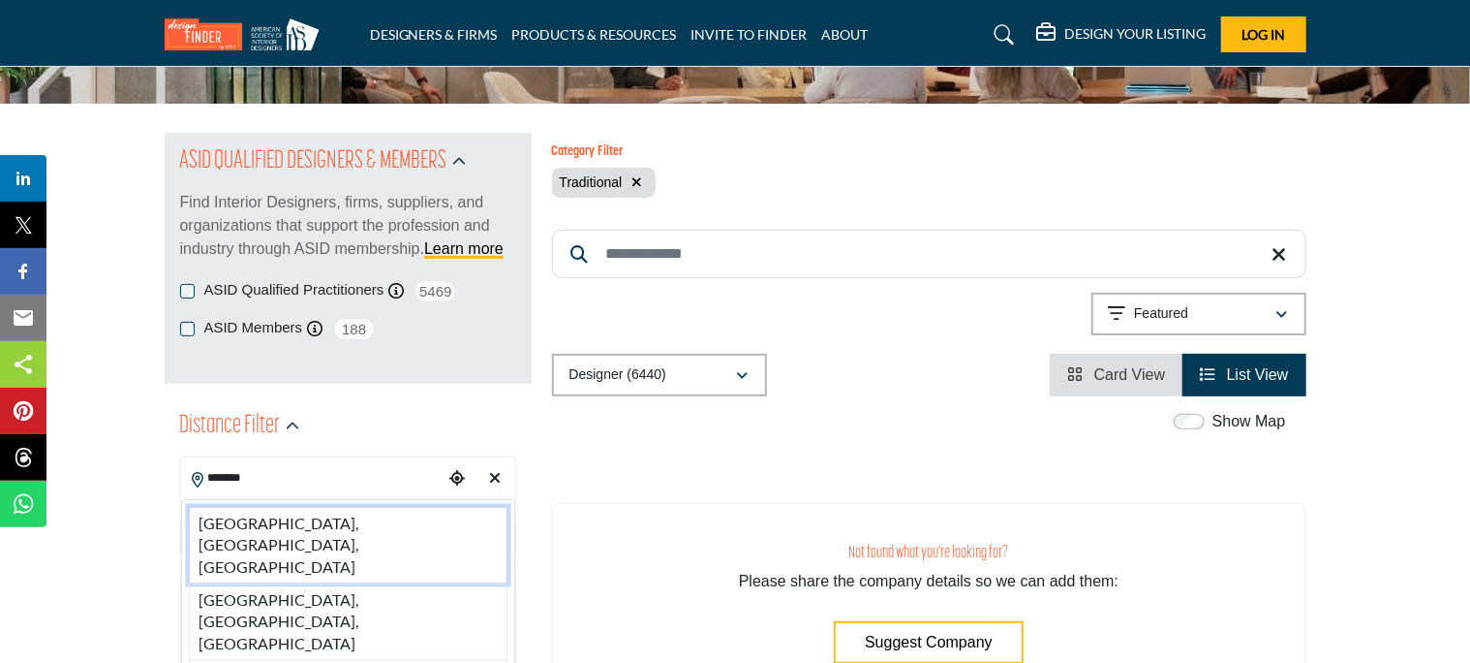
click at [299, 525] on li "[GEOGRAPHIC_DATA], [GEOGRAPHIC_DATA], [GEOGRAPHIC_DATA]" at bounding box center [348, 545] width 319 height 77
type input "**********"
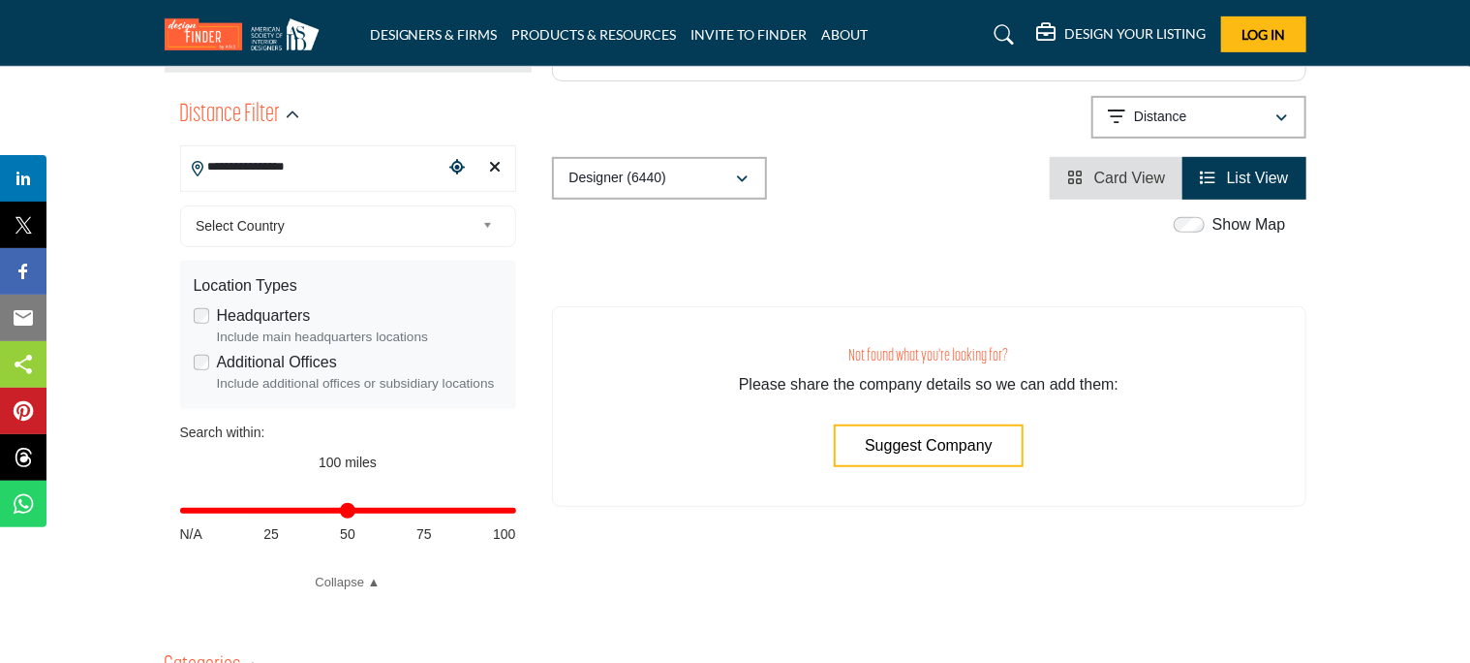
scroll to position [468, 0]
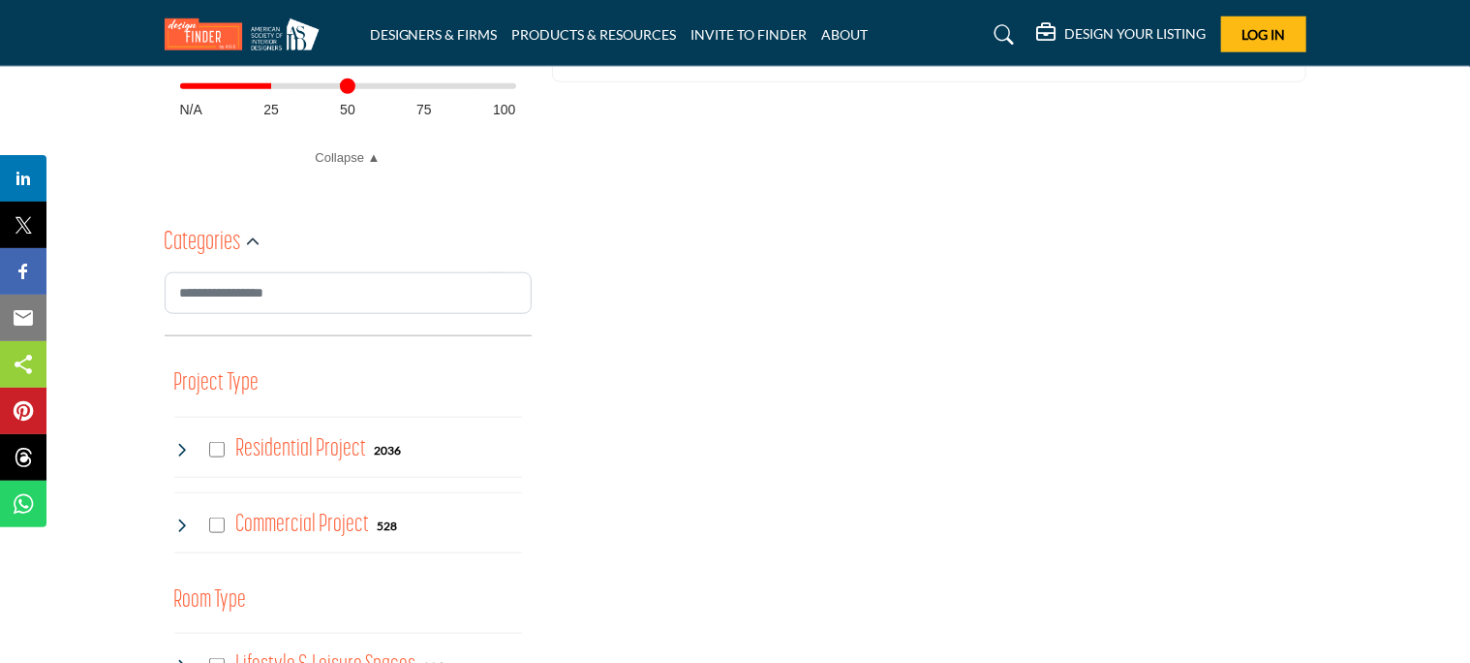
scroll to position [912, 0]
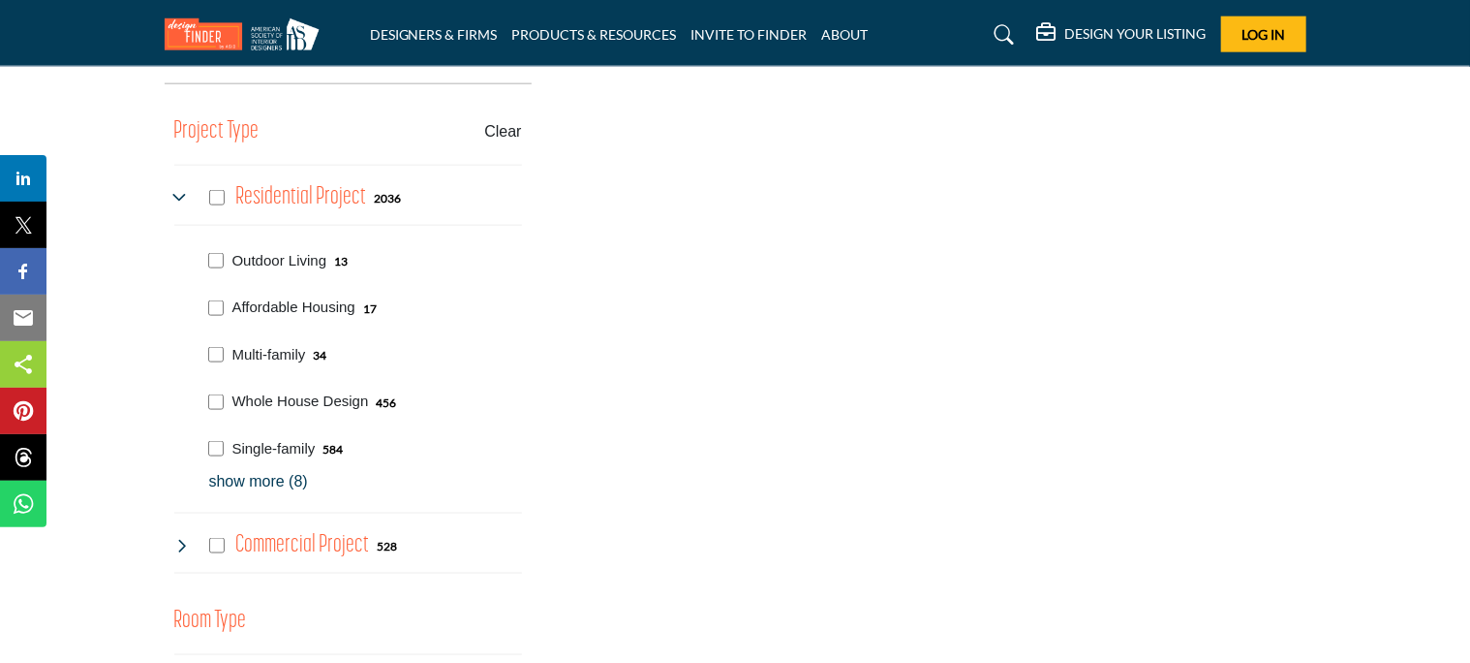
scroll to position [1143, 0]
click at [308, 488] on p "show more (8)" at bounding box center [365, 480] width 313 height 23
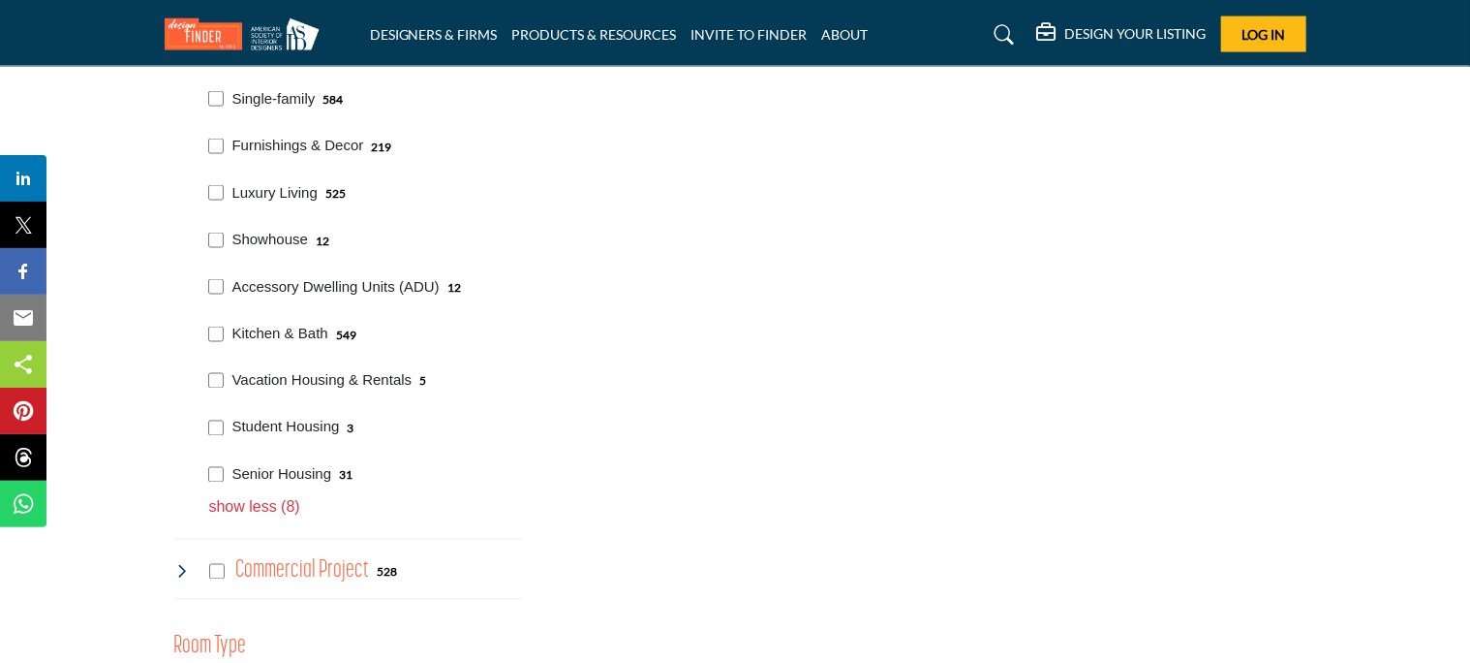
scroll to position [1496, 0]
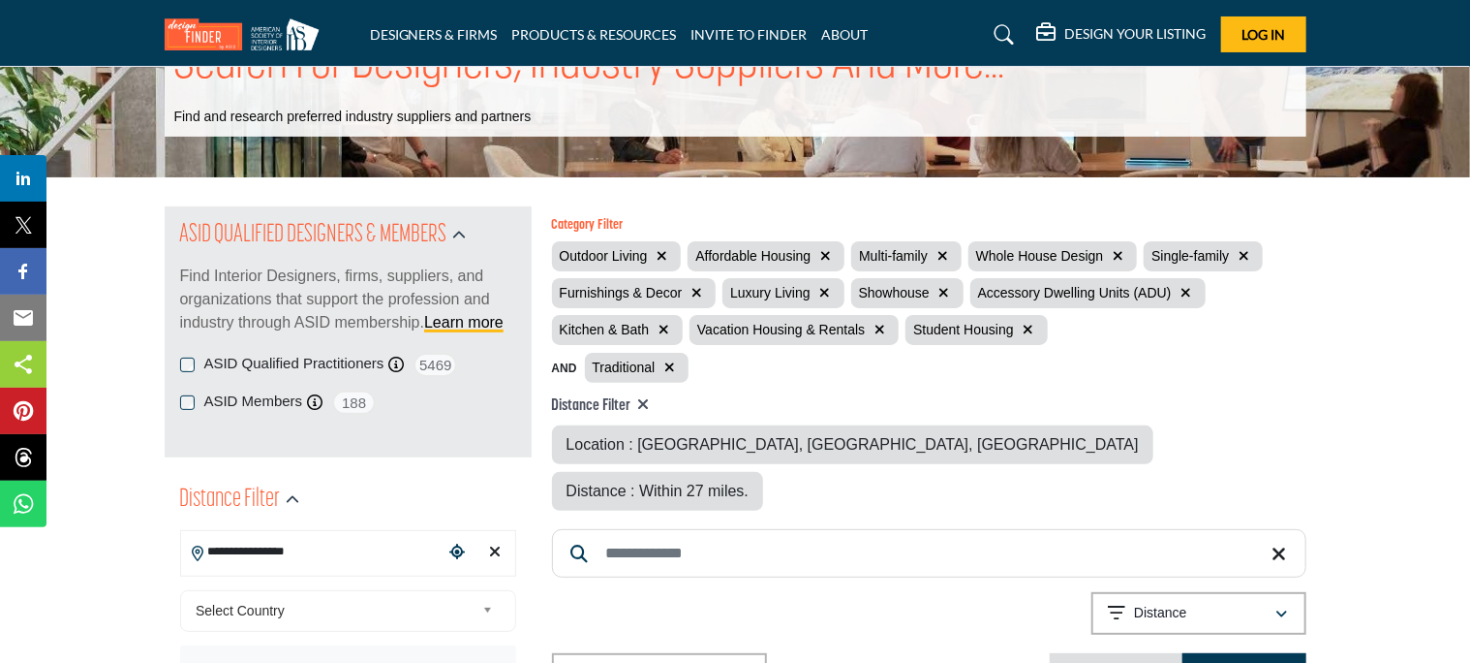
scroll to position [85, 0]
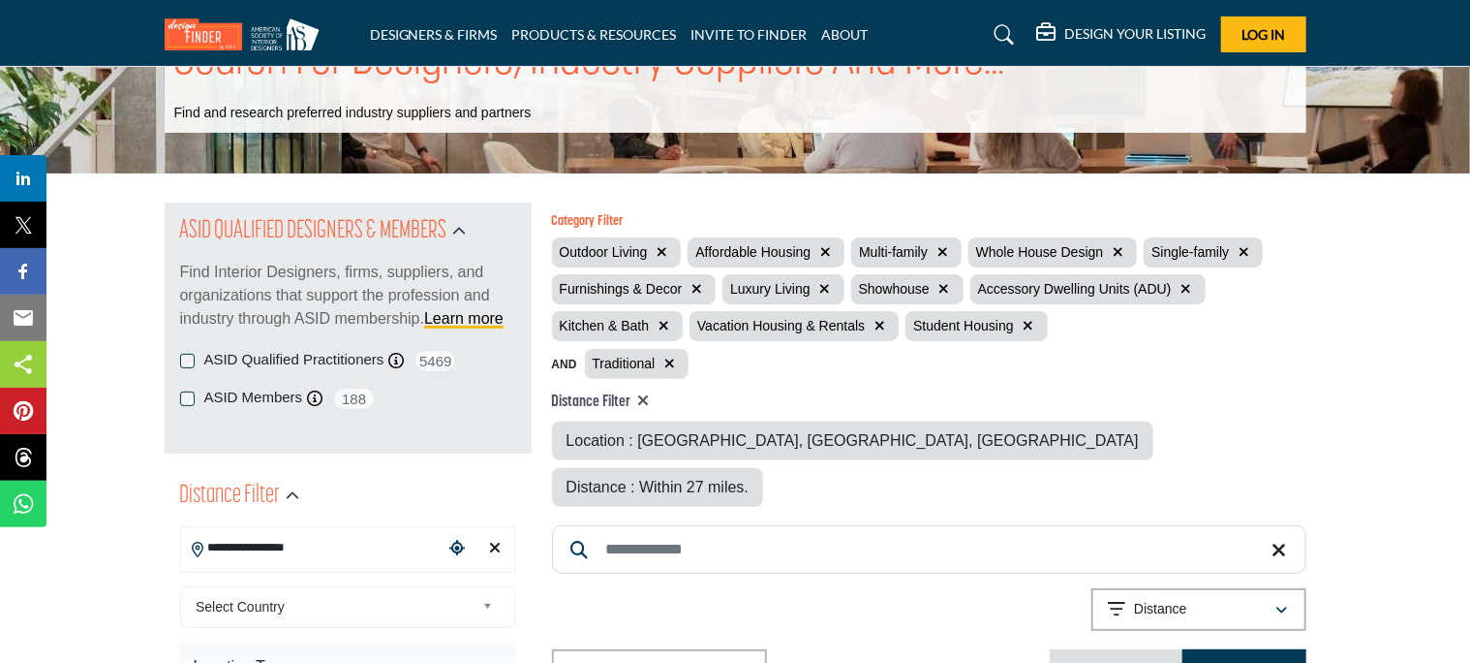
click at [663, 251] on icon "button" at bounding box center [662, 252] width 11 height 14
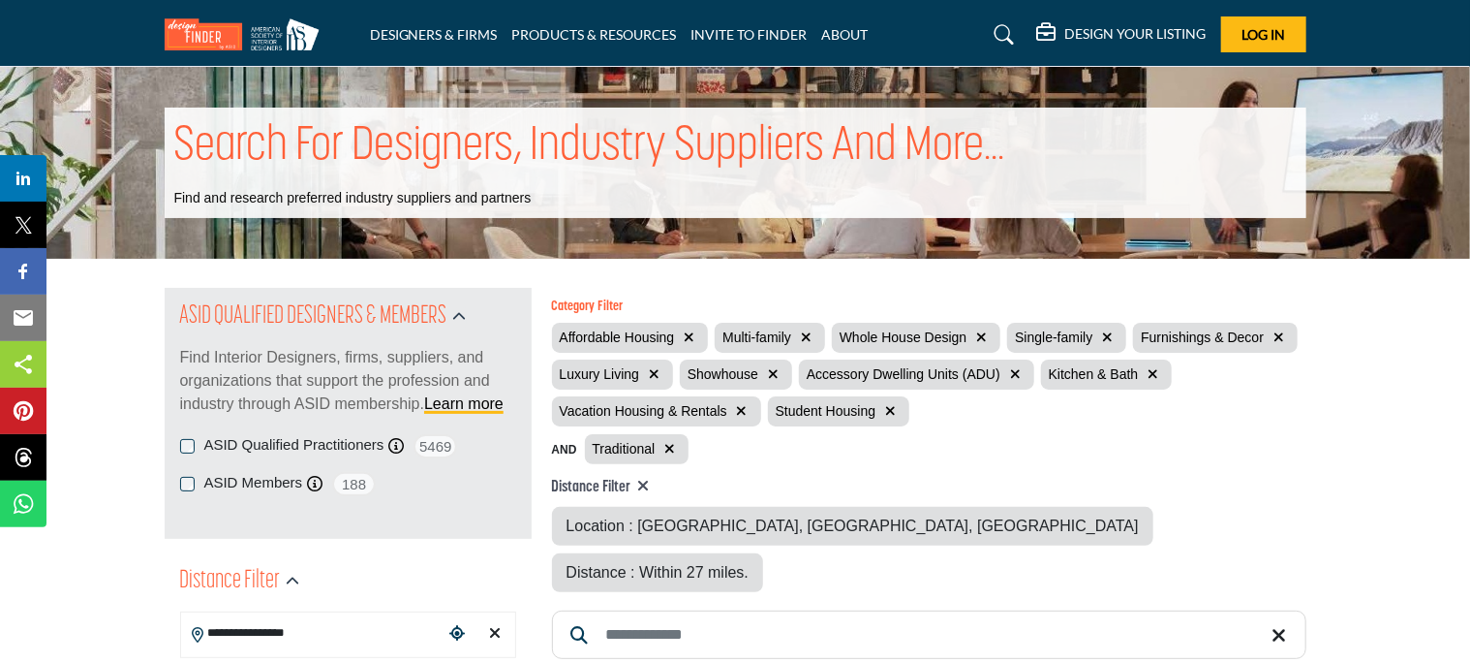
click at [690, 338] on icon "button" at bounding box center [689, 337] width 11 height 14
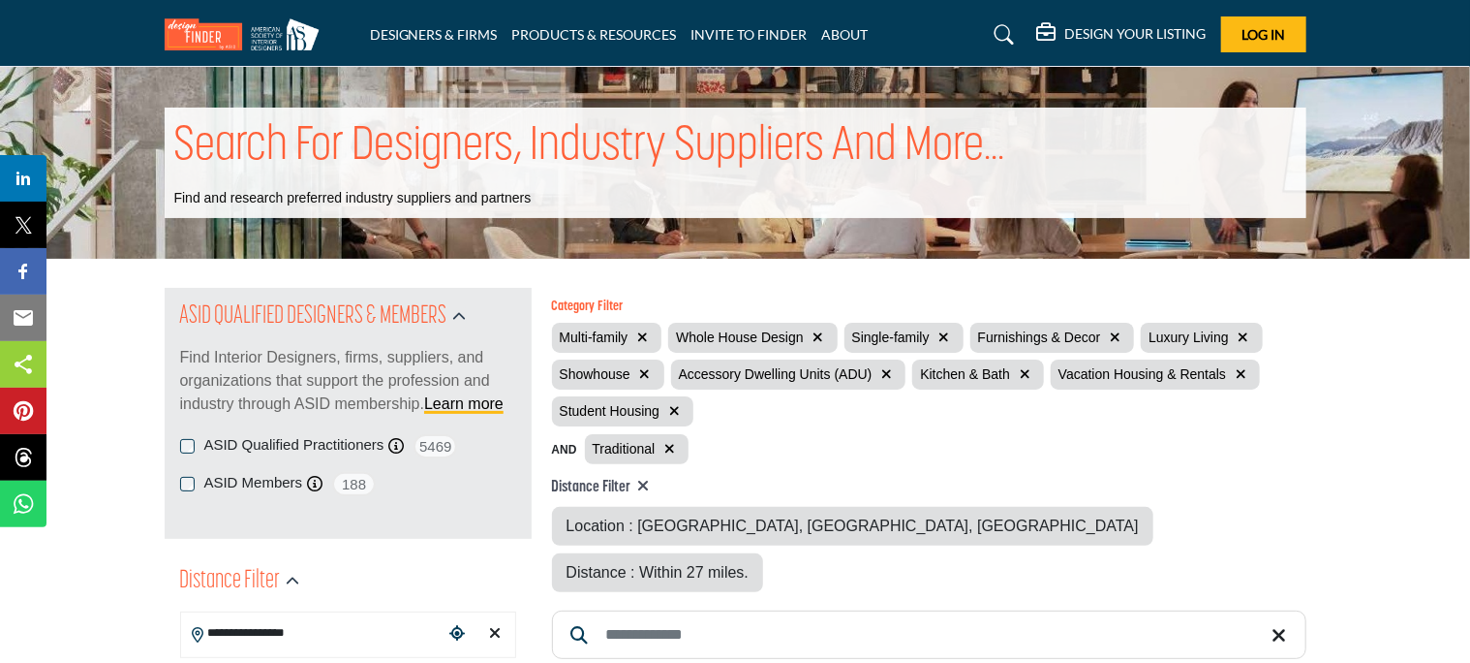
click at [642, 336] on icon "button" at bounding box center [642, 337] width 11 height 14
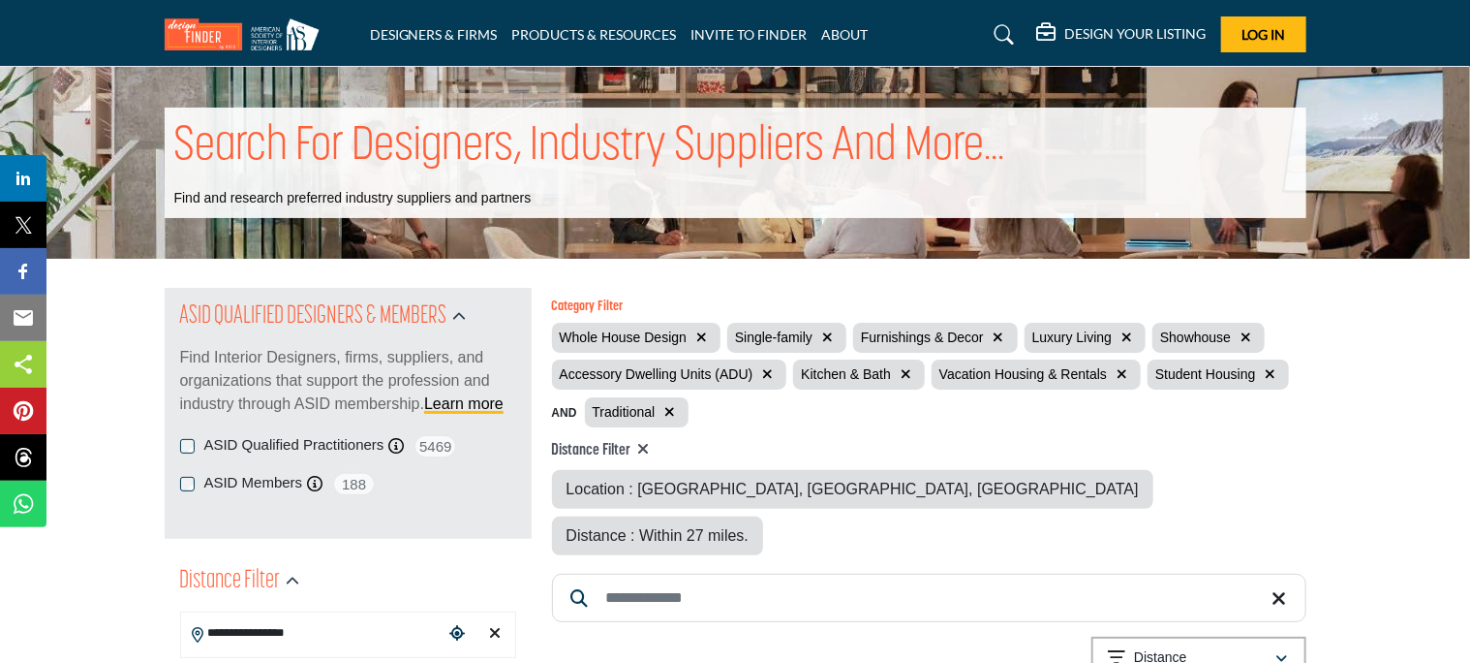
click at [701, 336] on icon "button" at bounding box center [701, 337] width 11 height 14
click at [821, 337] on icon "button" at bounding box center [823, 337] width 11 height 14
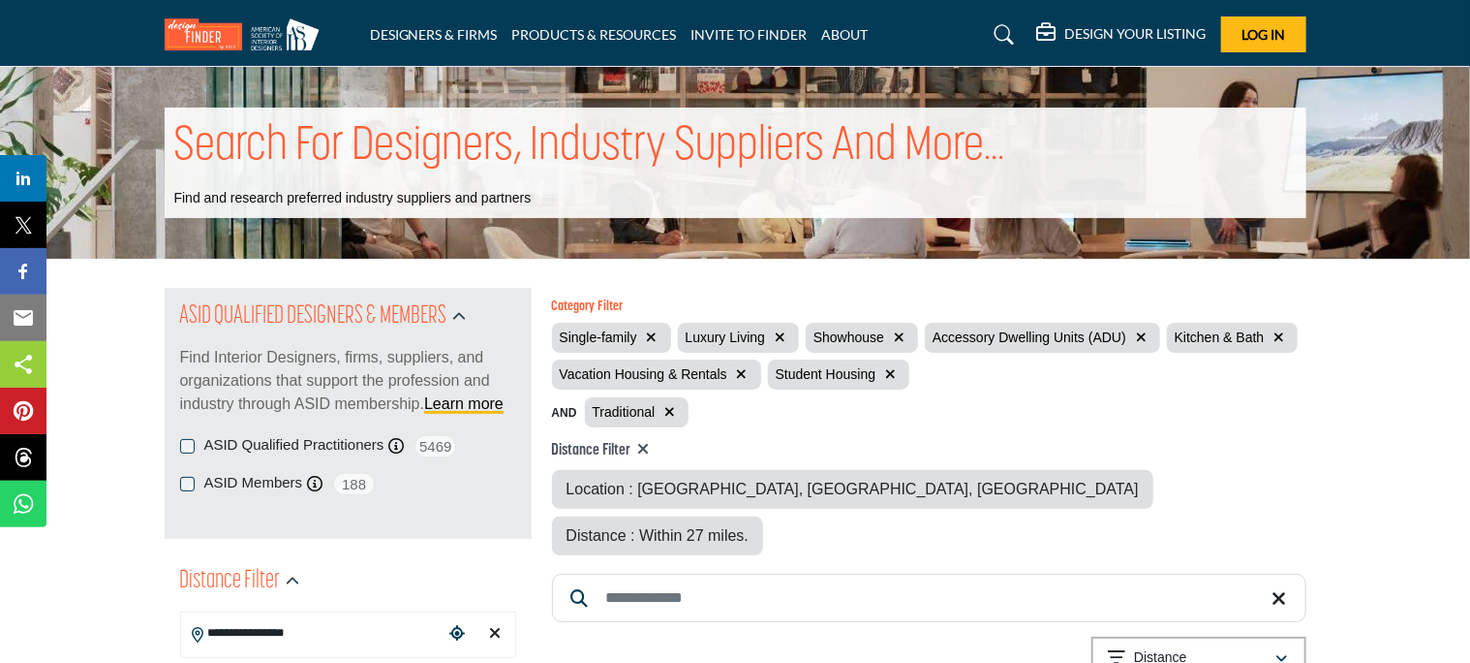
click at [781, 343] on icon "button" at bounding box center [780, 337] width 11 height 14
click at [770, 337] on icon "button" at bounding box center [771, 337] width 11 height 14
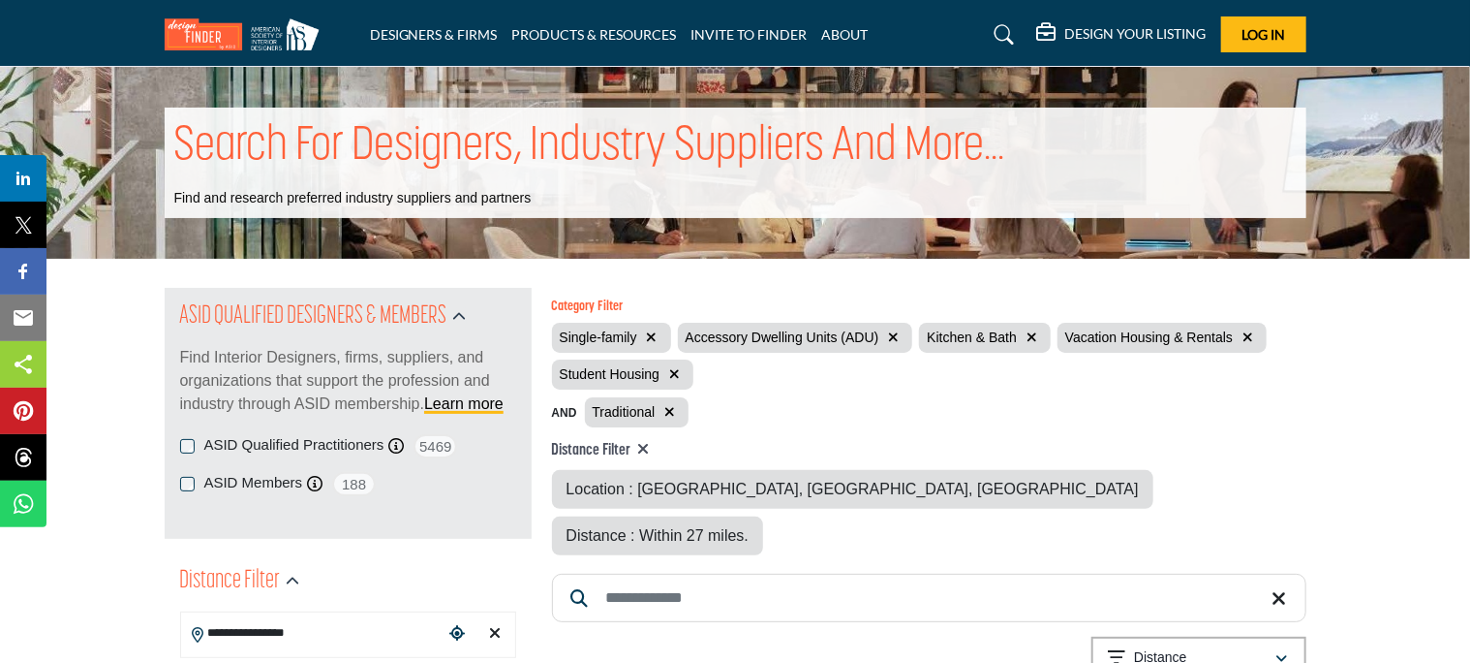
click at [893, 337] on icon "button" at bounding box center [893, 337] width 11 height 14
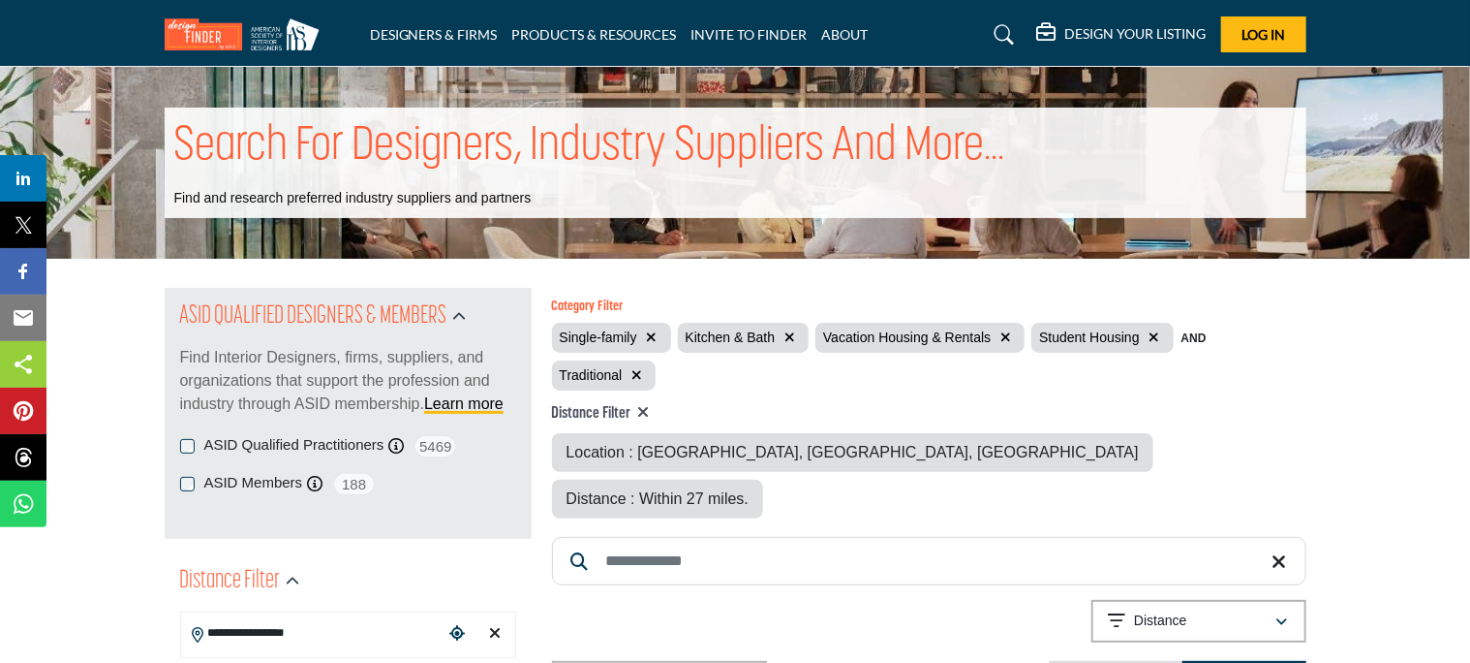
click at [1004, 336] on icon "button" at bounding box center [1006, 337] width 11 height 14
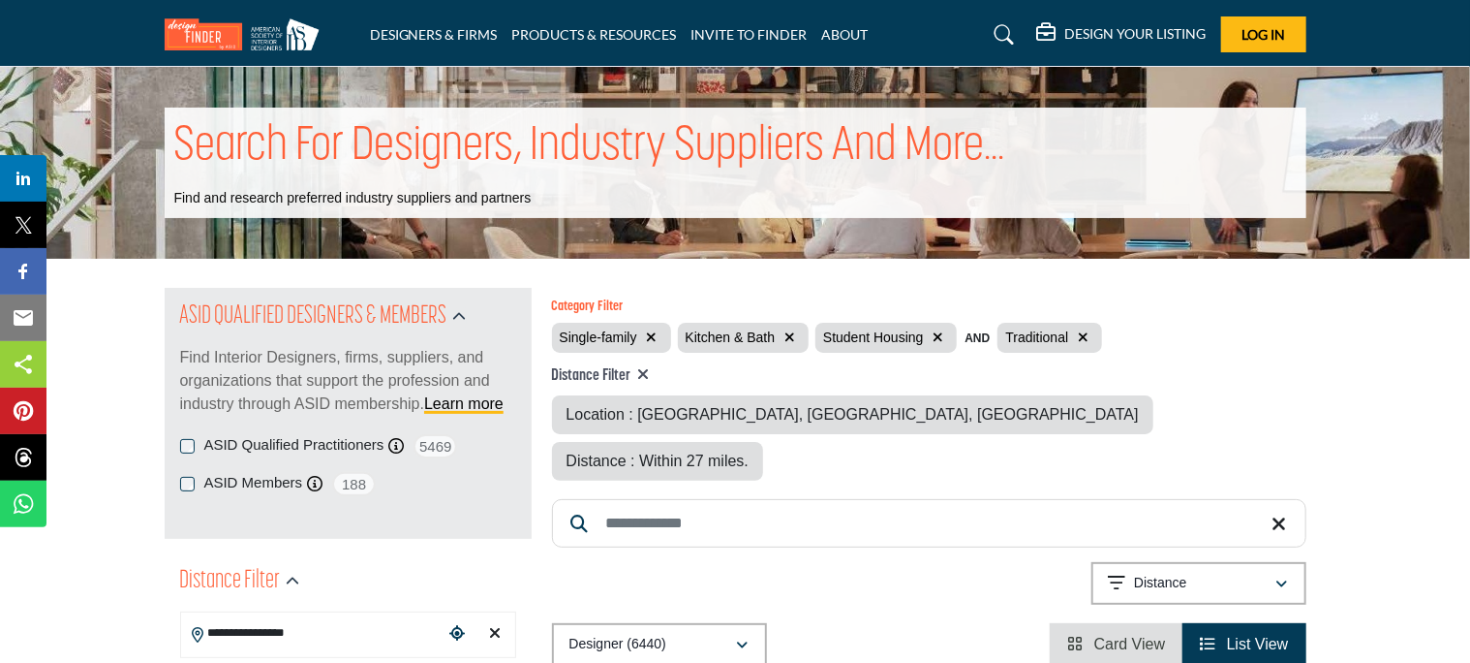
click at [937, 343] on icon "button" at bounding box center [938, 337] width 11 height 14
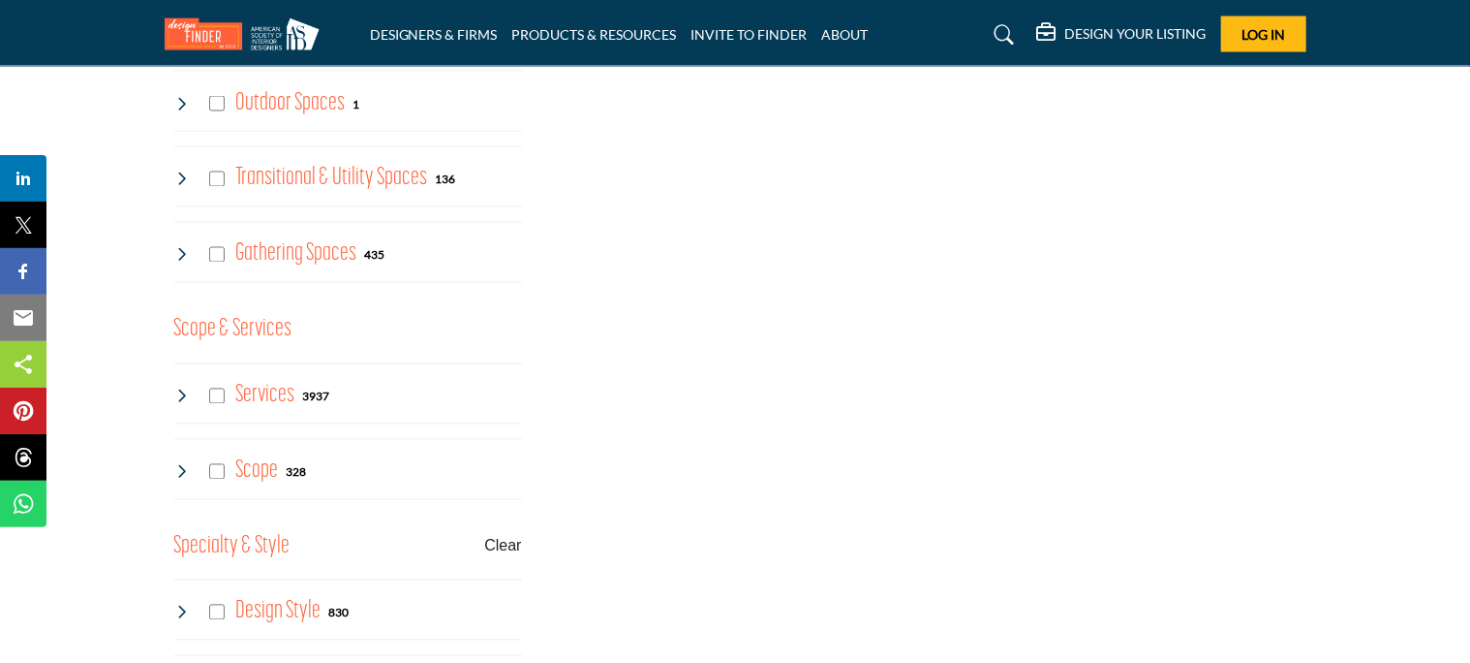
scroll to position [1683, 0]
click at [181, 386] on icon at bounding box center [181, 391] width 15 height 15
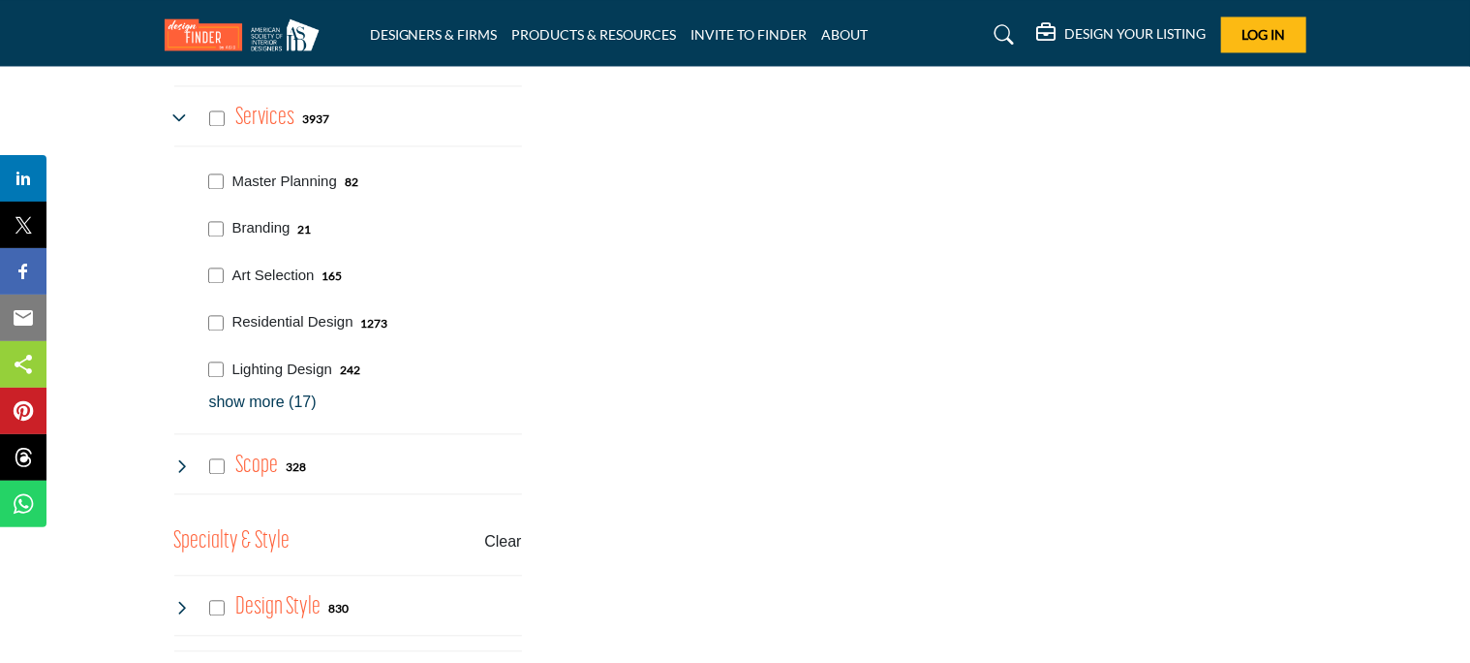
scroll to position [1957, 0]
click at [181, 462] on icon at bounding box center [181, 465] width 15 height 15
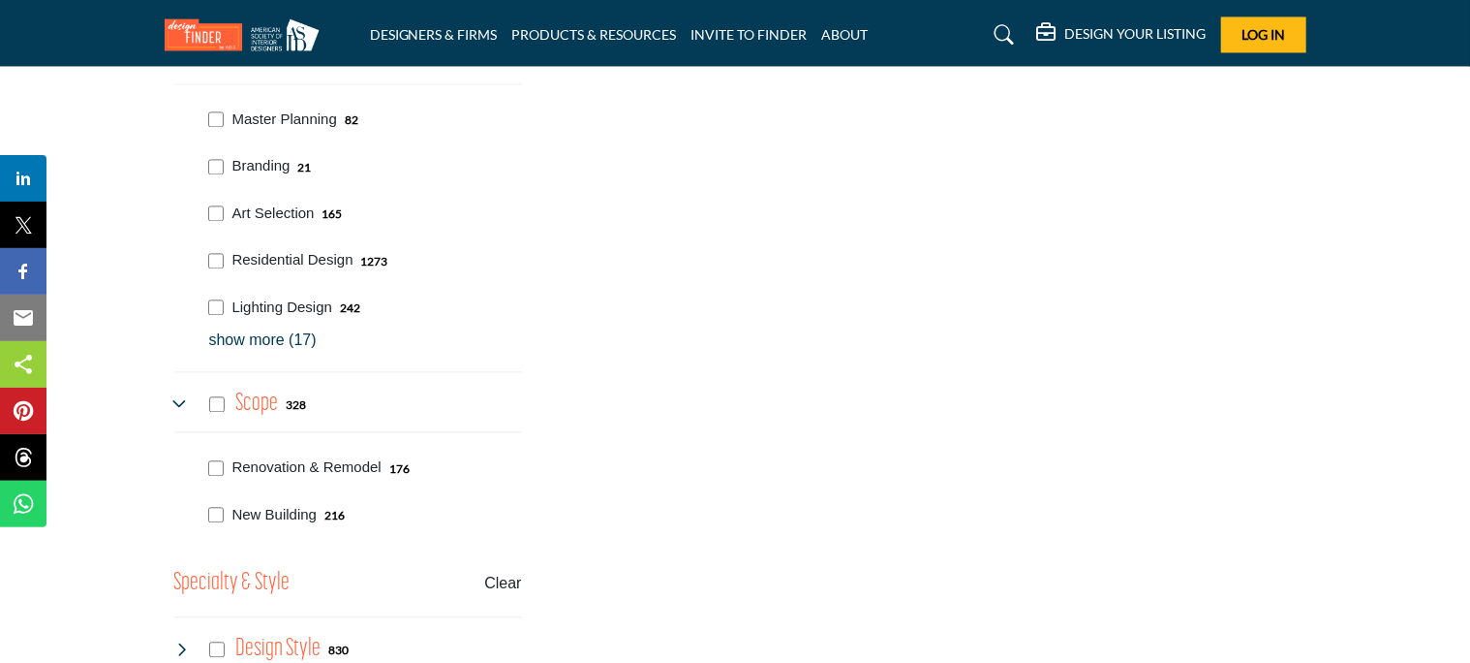
scroll to position [2020, 0]
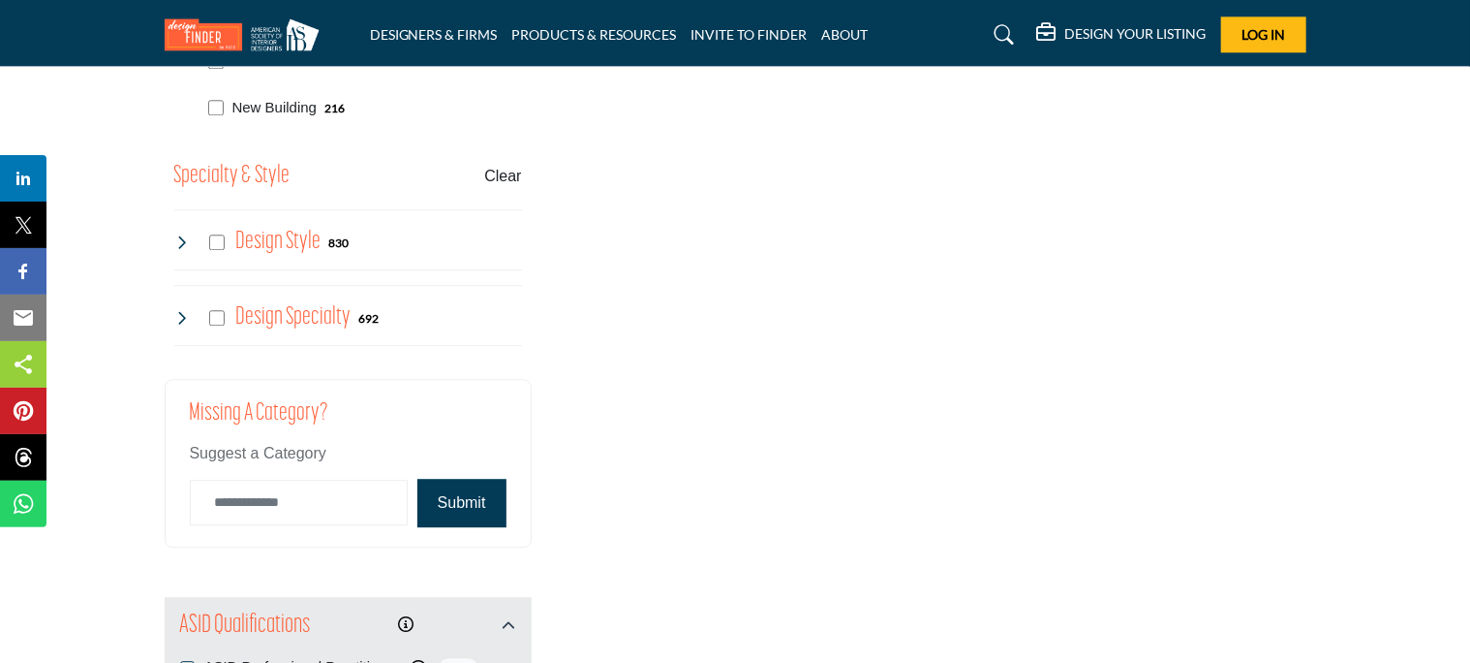
scroll to position [2429, 0]
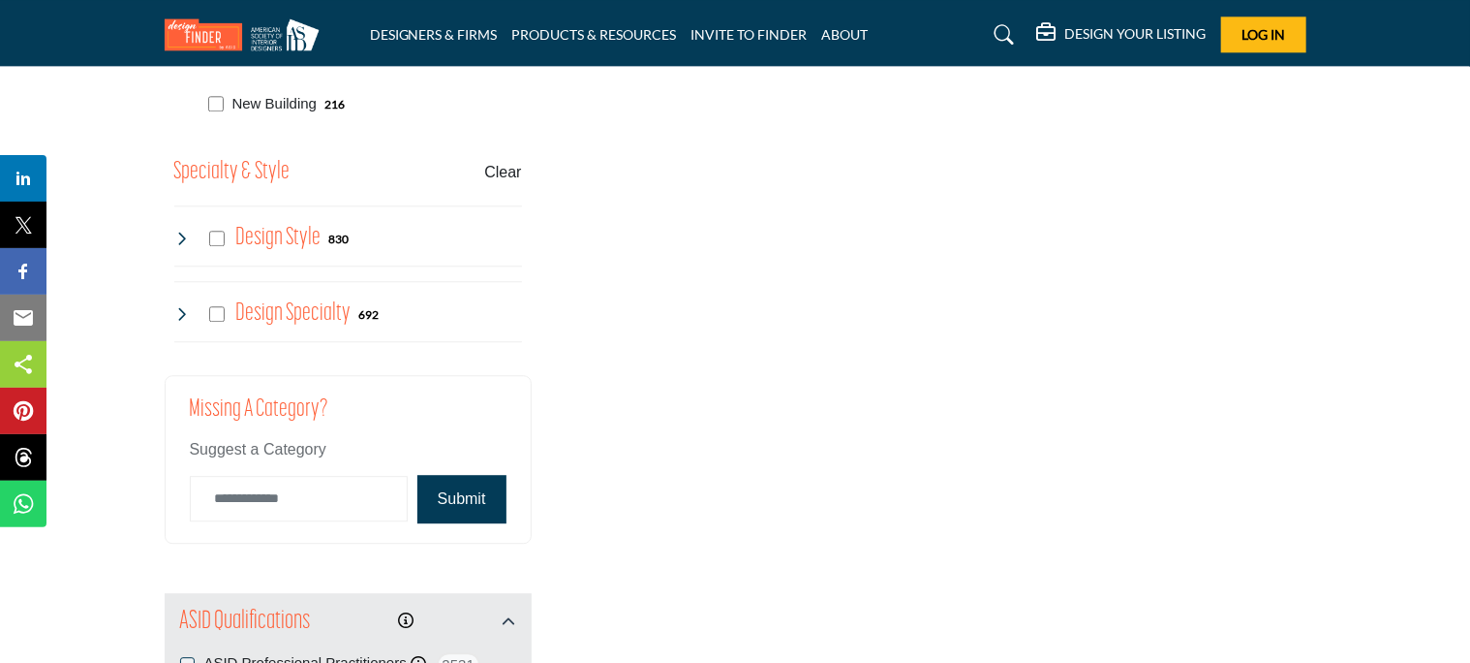
click at [181, 309] on icon at bounding box center [181, 313] width 15 height 15
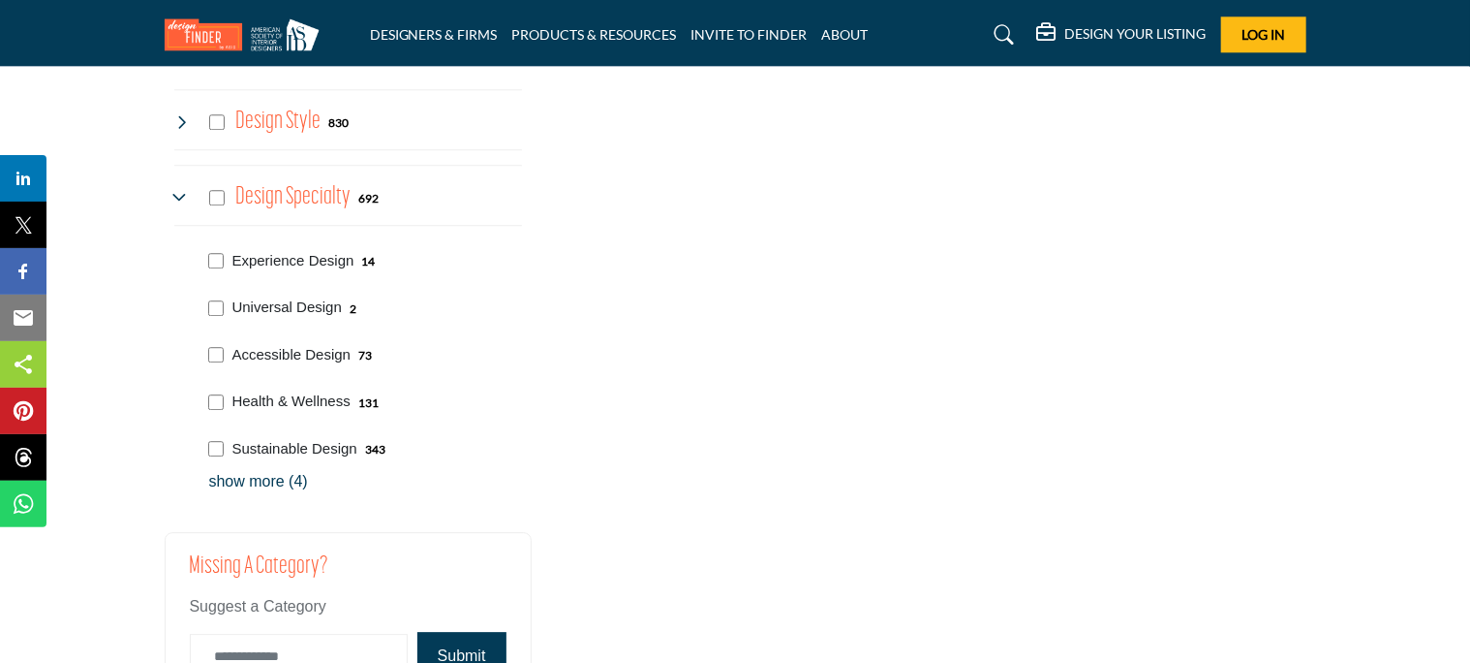
scroll to position [2556, 0]
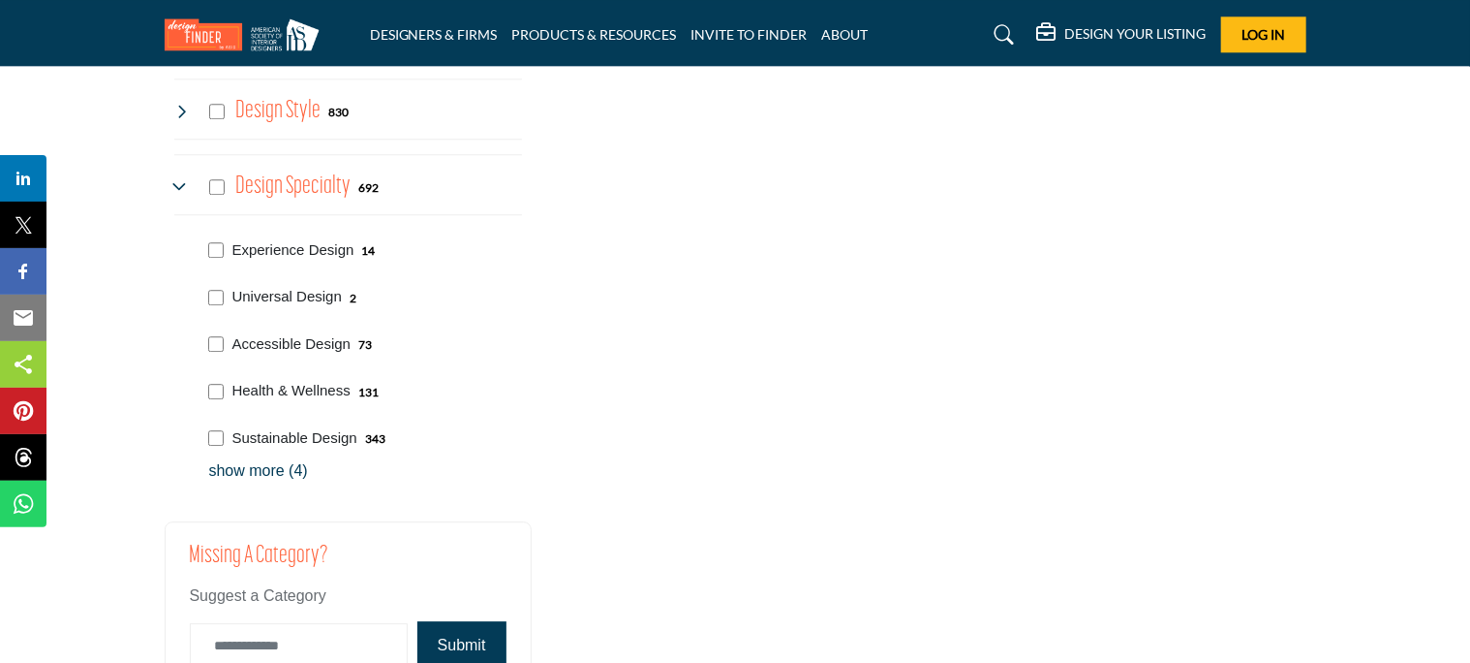
click at [274, 467] on p "show more (4)" at bounding box center [365, 470] width 313 height 23
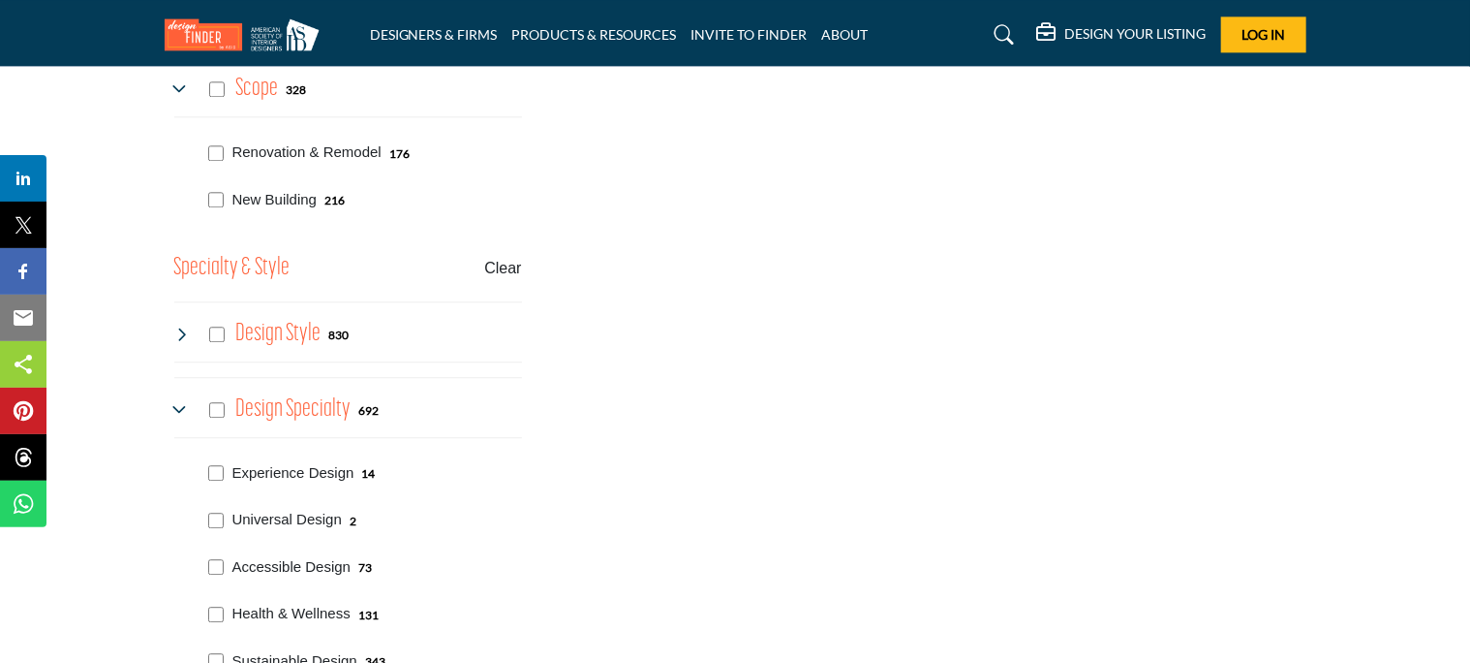
scroll to position [2332, 0]
click at [184, 335] on icon at bounding box center [181, 334] width 15 height 15
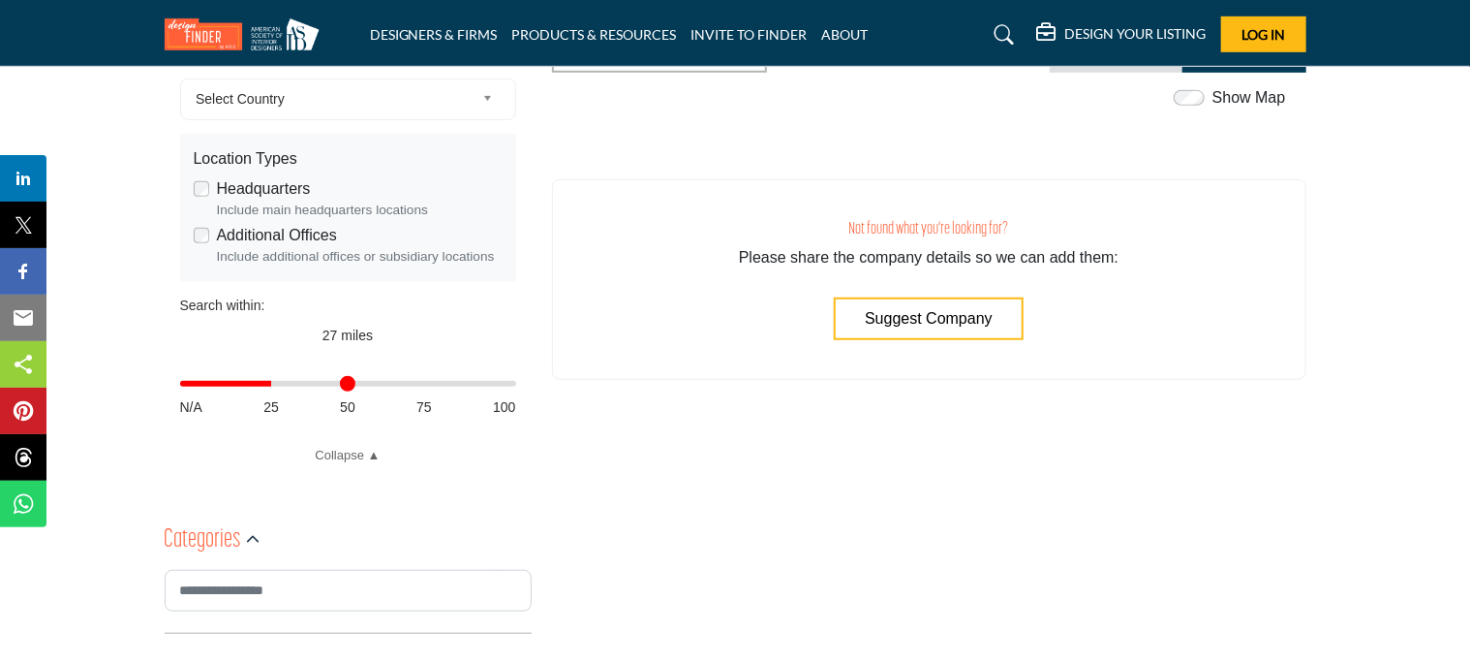
scroll to position [599, 0]
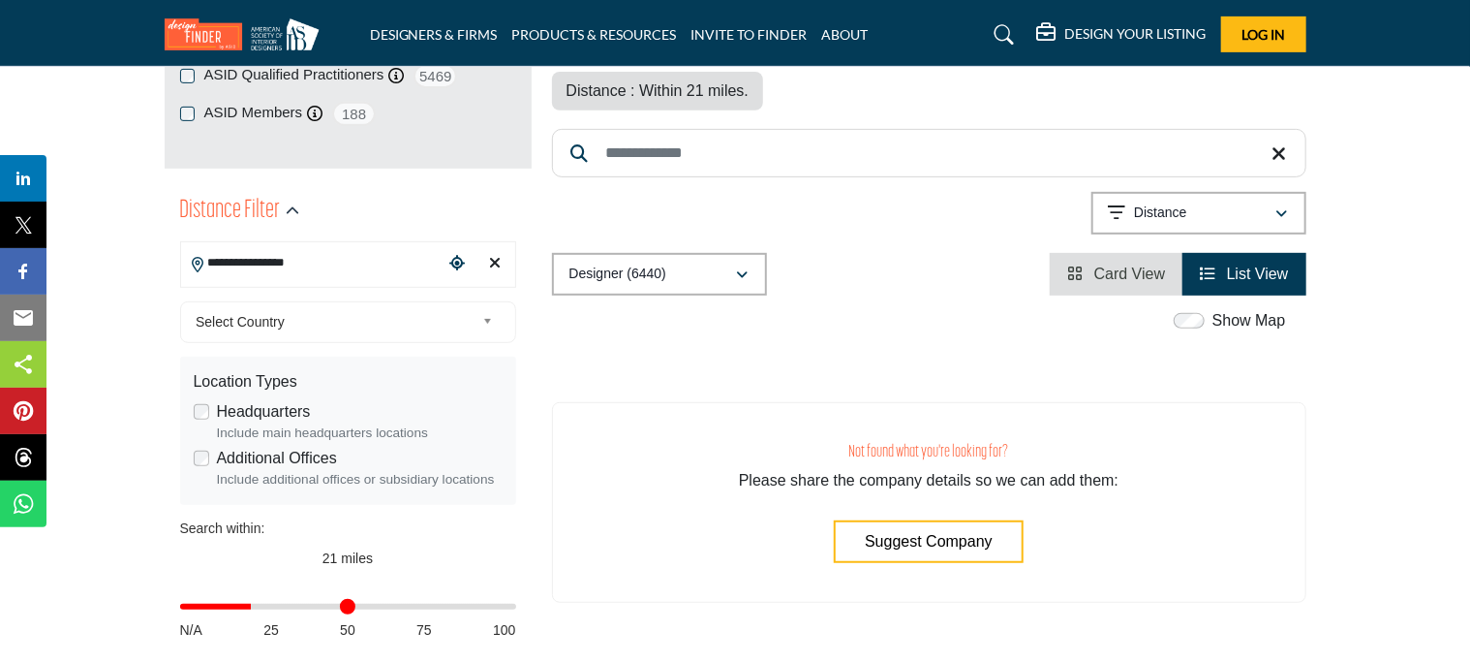
scroll to position [376, 0]
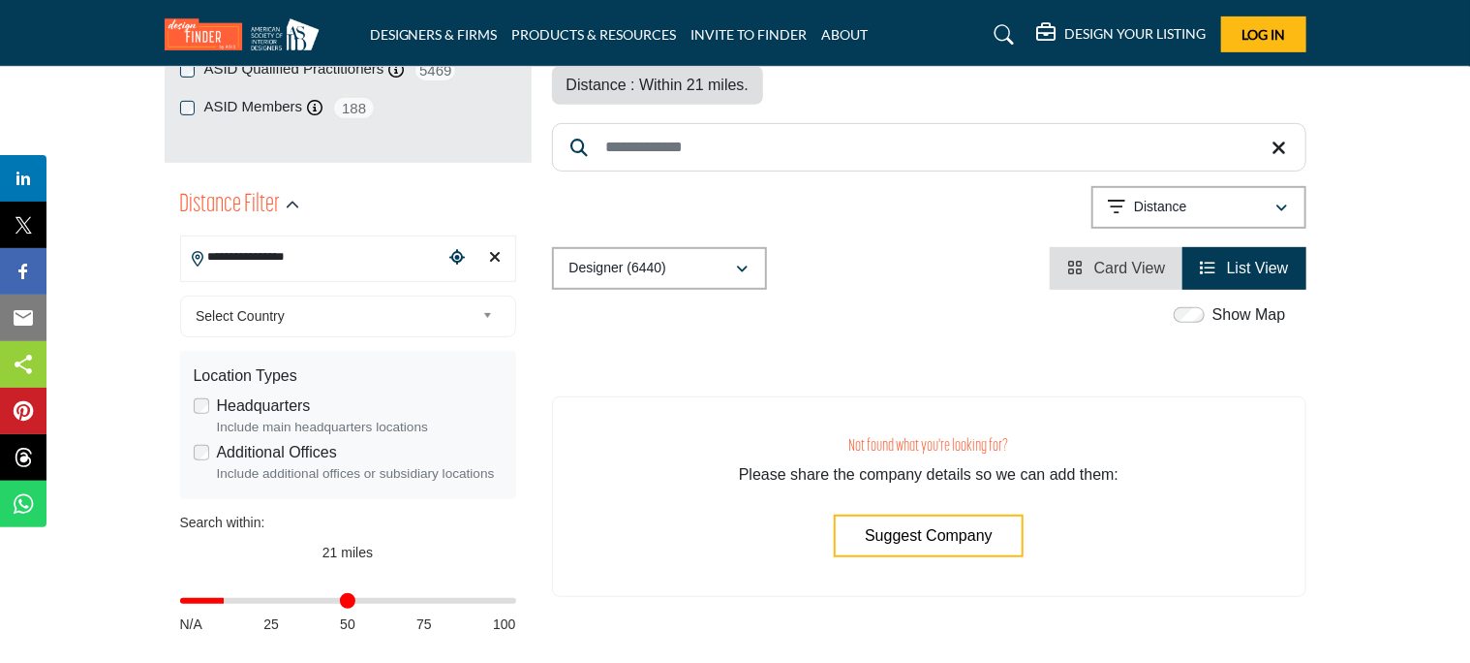
type input "**"
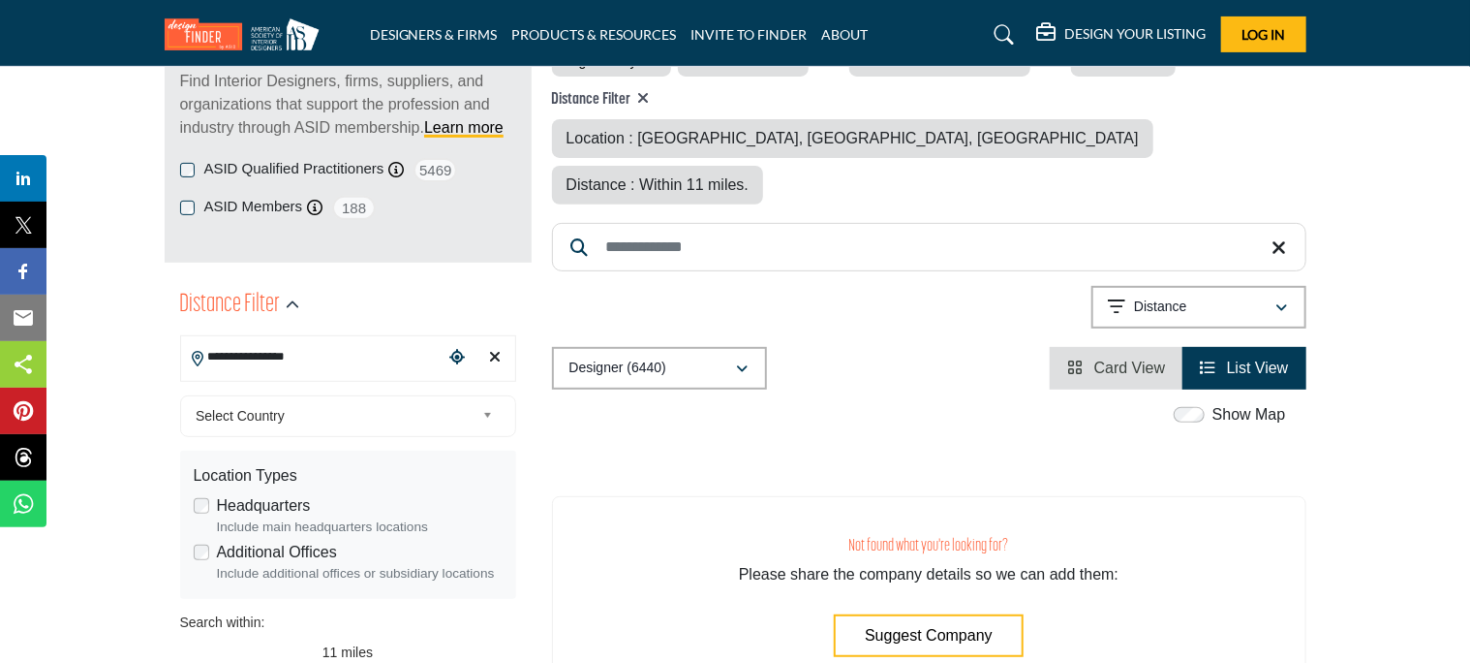
scroll to position [279, 0]
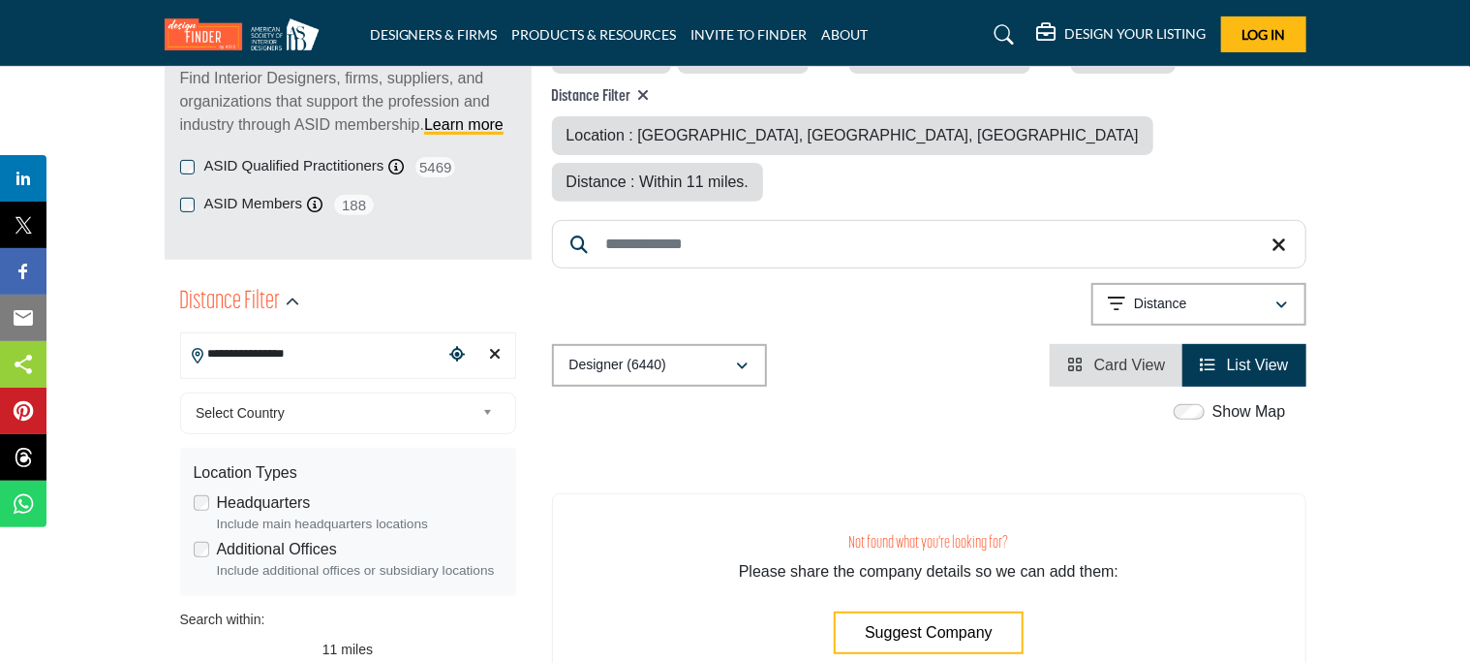
click at [956, 624] on span "Suggest Company" at bounding box center [929, 632] width 128 height 16
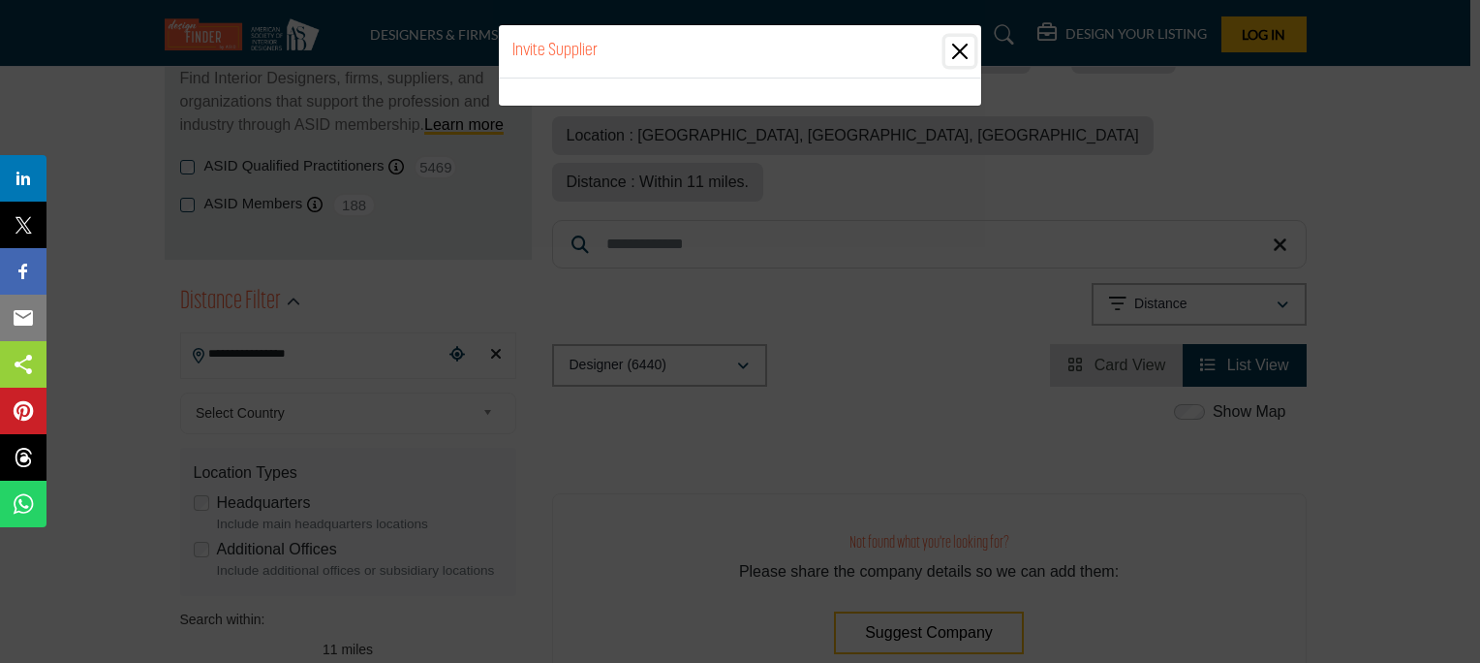
click at [963, 61] on button "Close" at bounding box center [959, 51] width 29 height 29
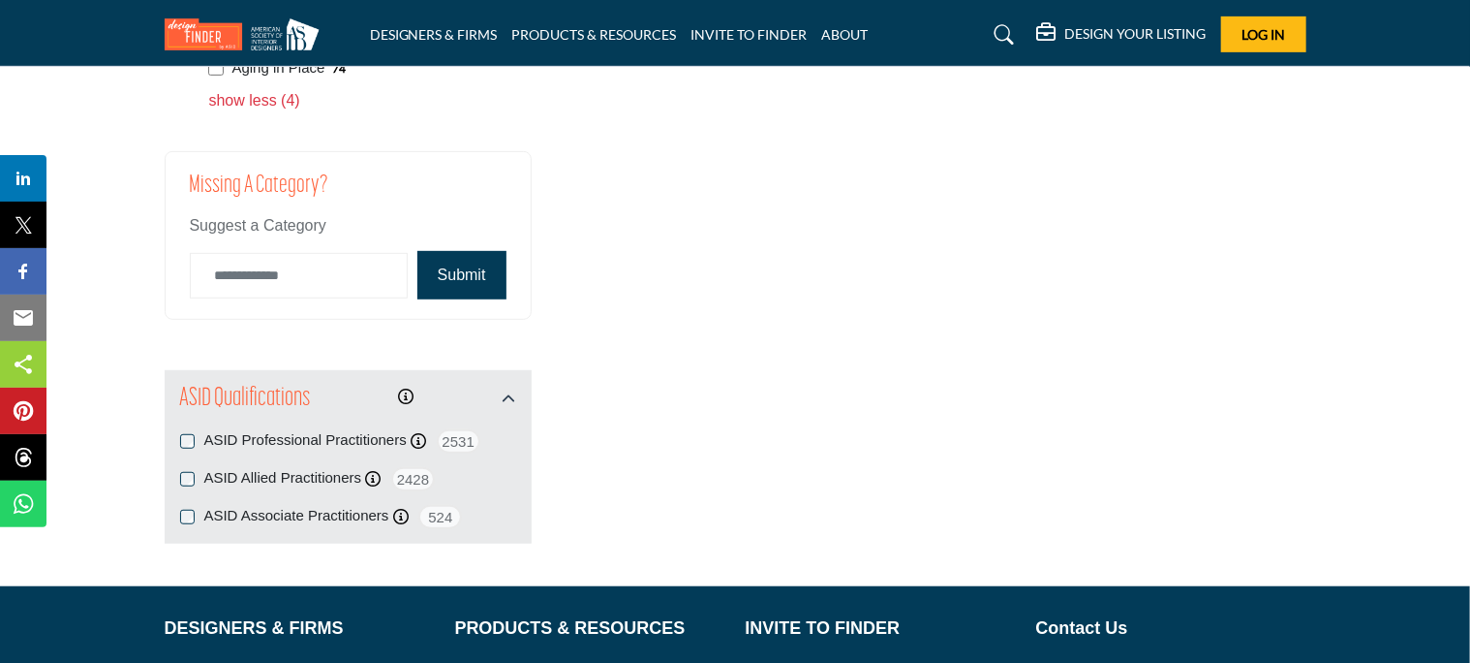
scroll to position [4093, 0]
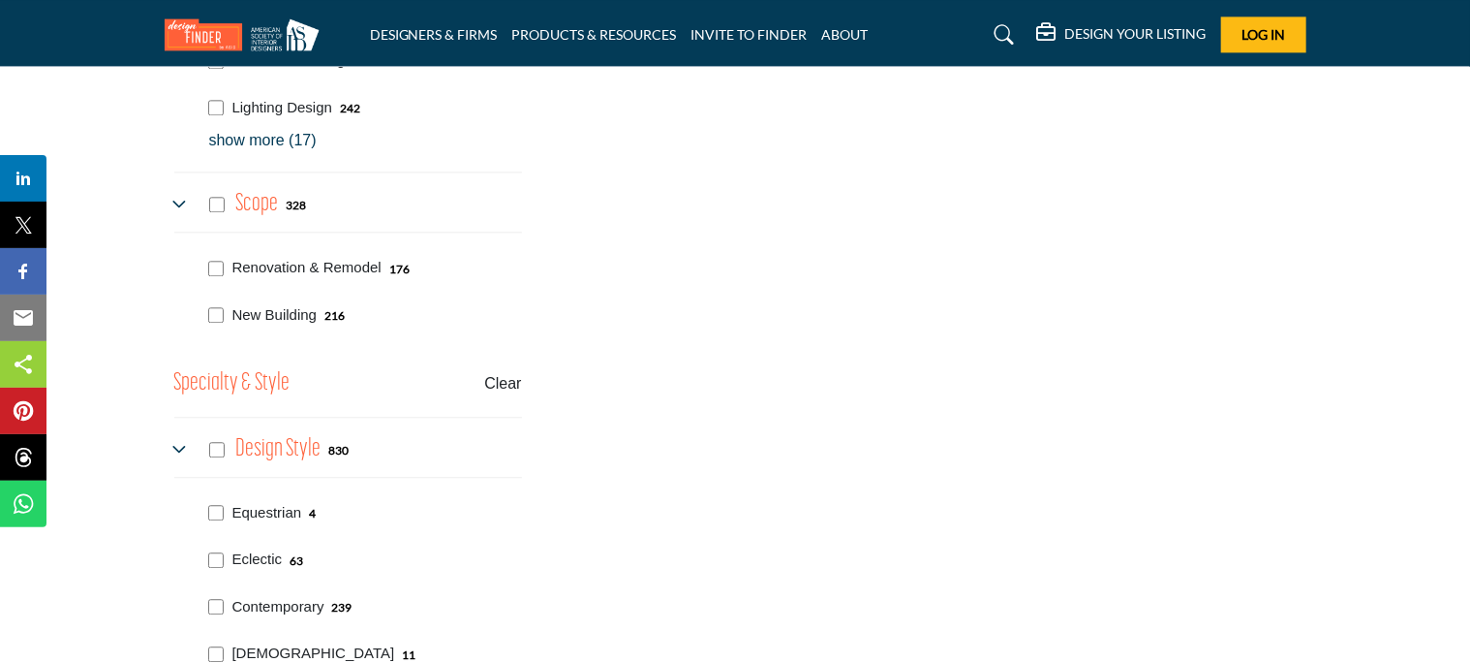
click at [209, 487] on div "Equestrian 4" at bounding box center [361, 510] width 321 height 47
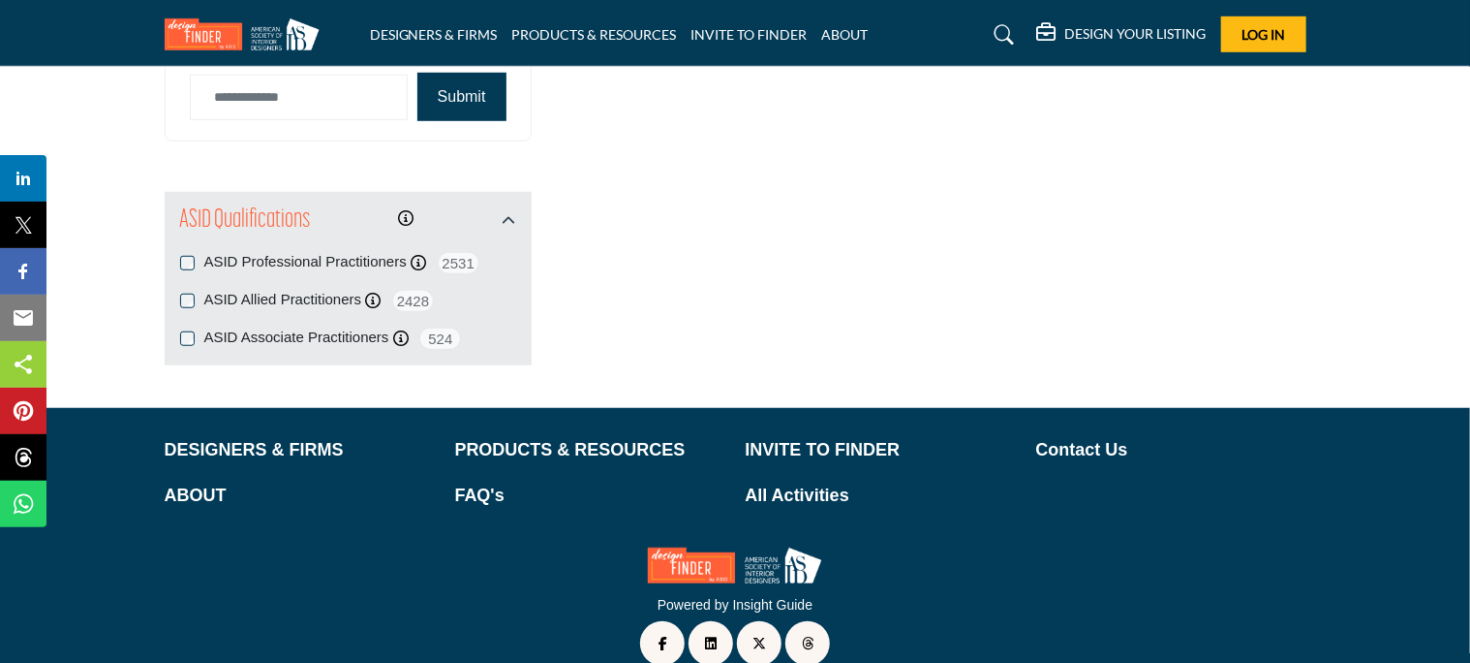
scroll to position [4292, 0]
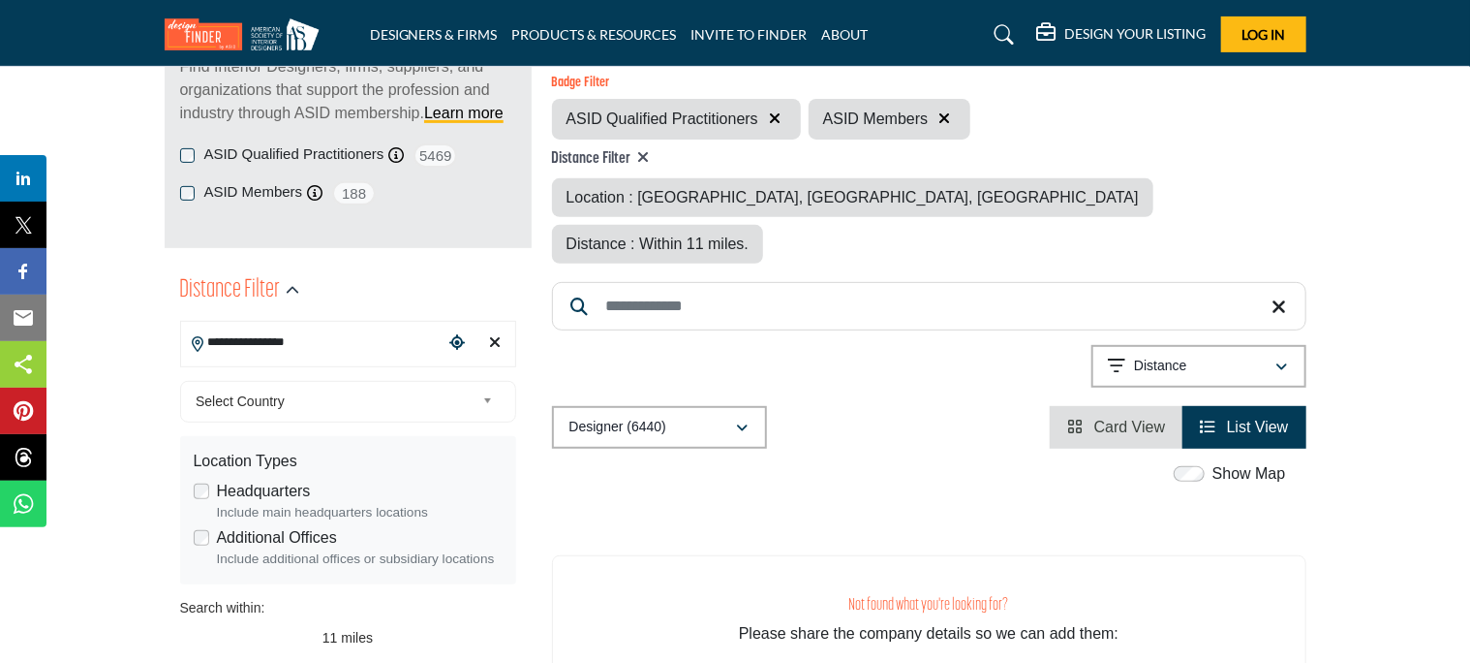
scroll to position [322, 0]
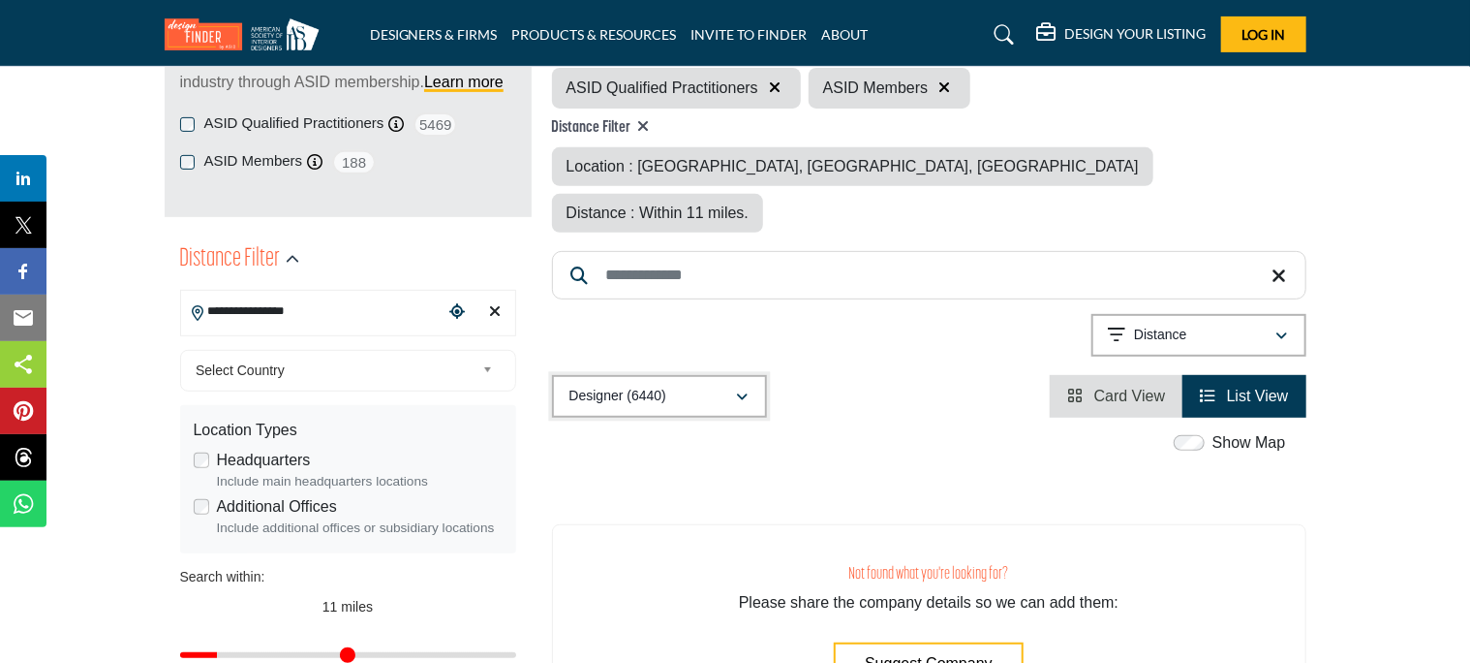
click at [743, 390] on icon "button" at bounding box center [743, 397] width 12 height 14
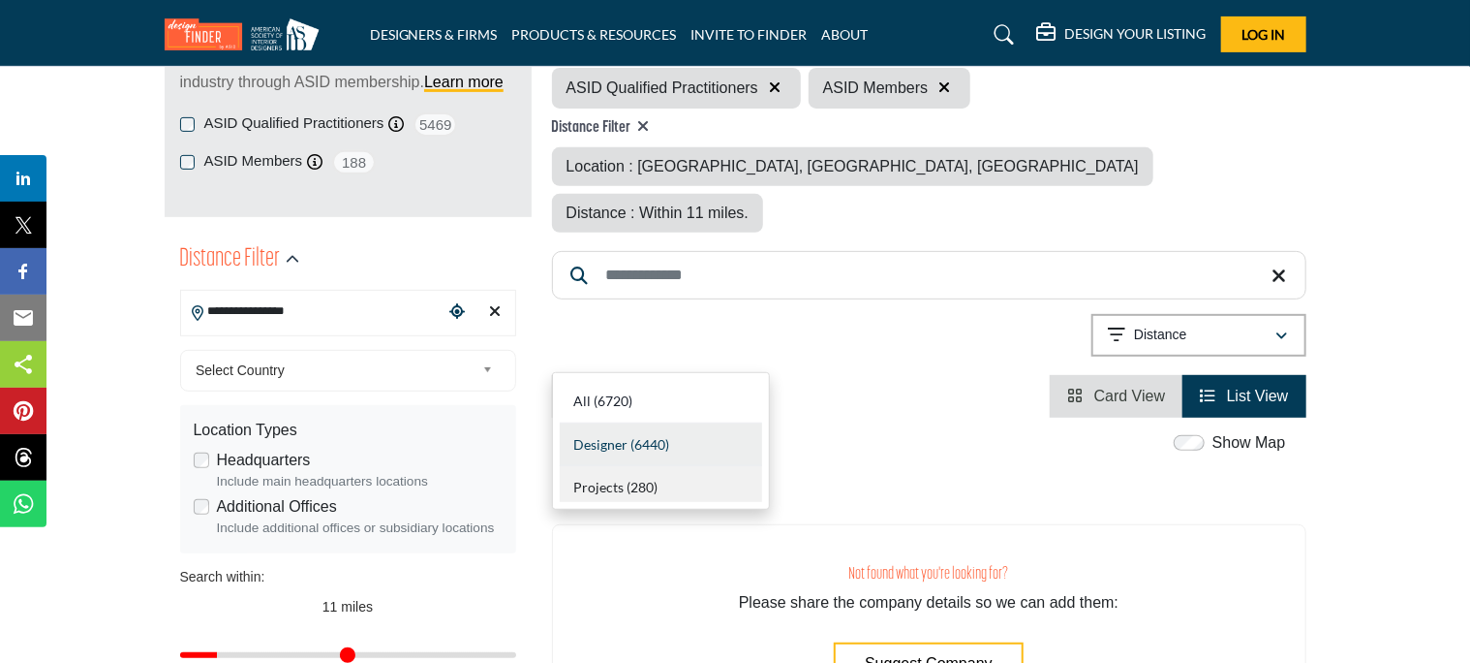
click at [630, 499] on div "Projects (280)" at bounding box center [661, 484] width 202 height 36
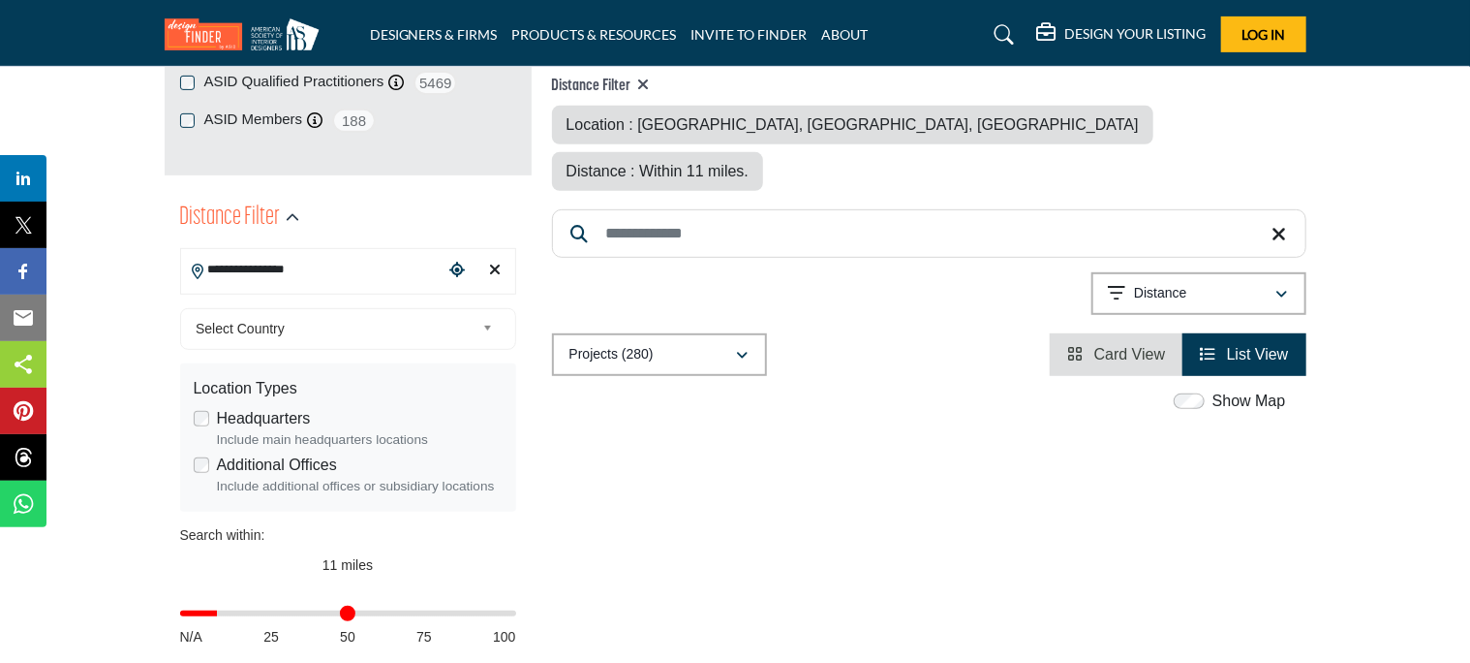
scroll to position [366, 0]
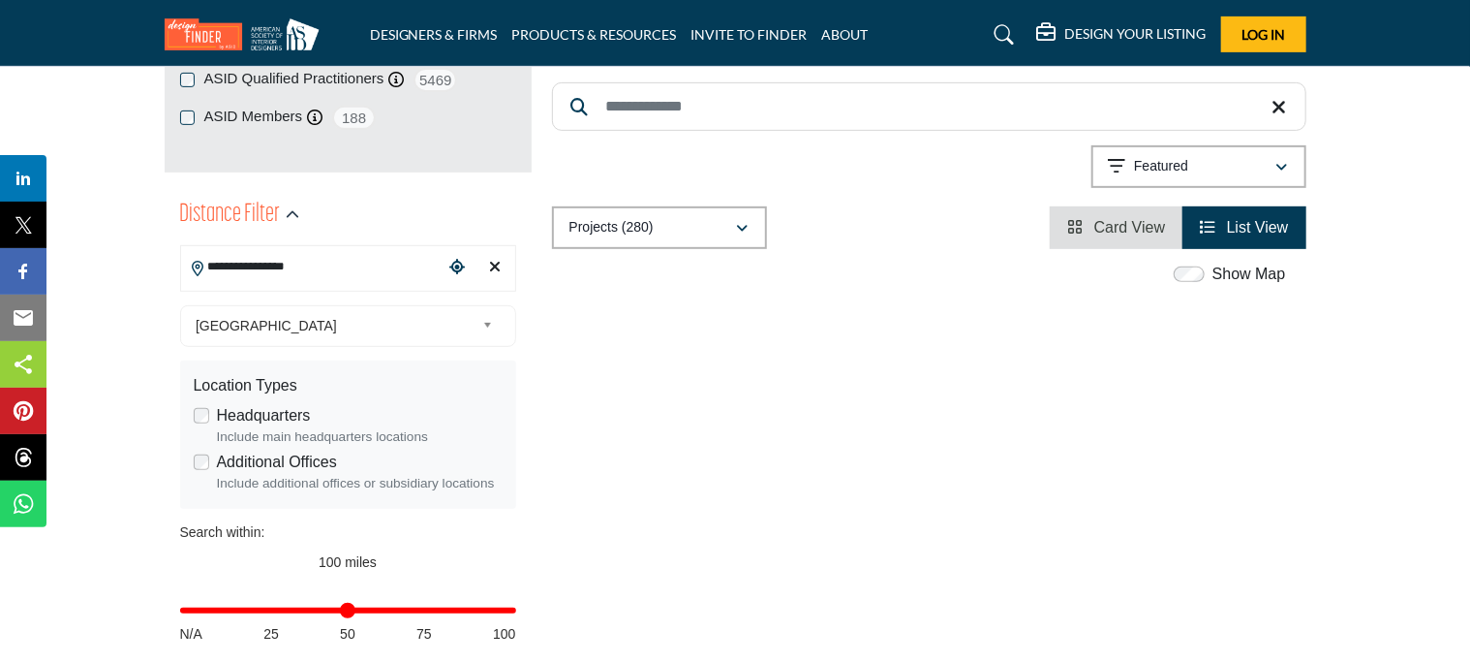
type input "***"
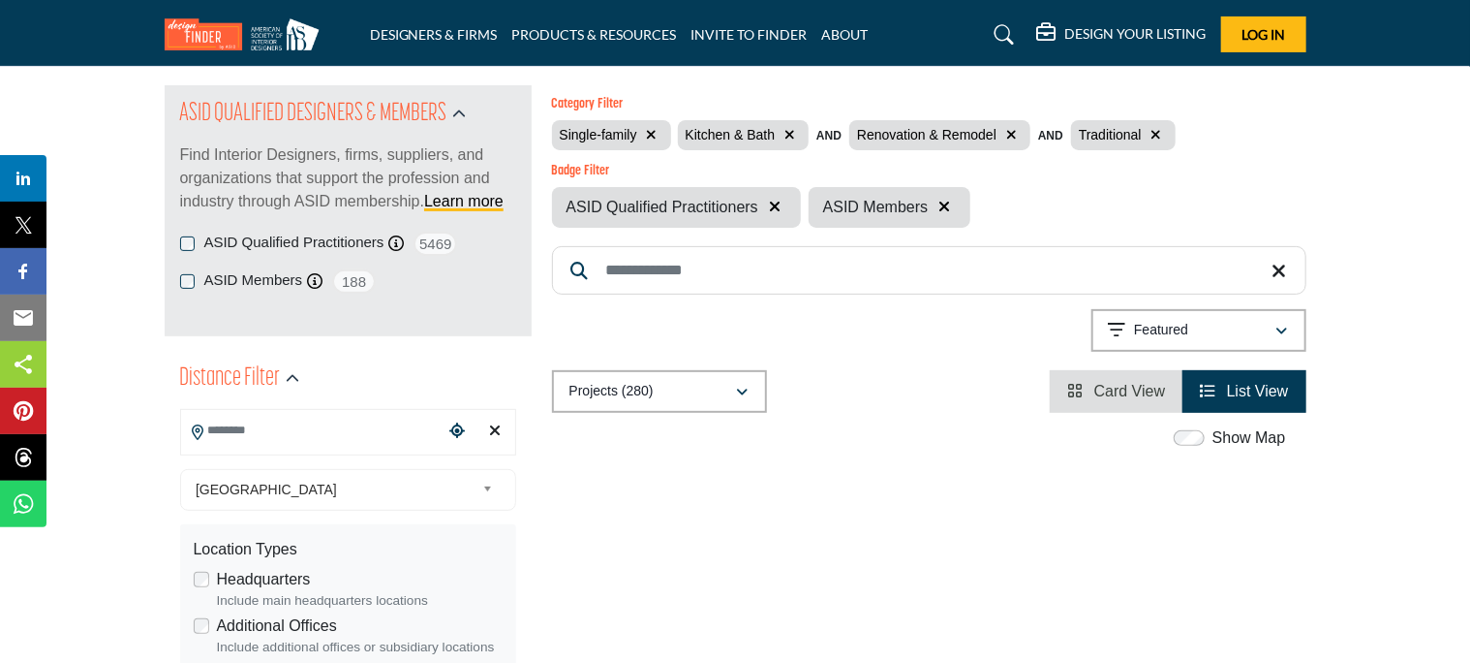
scroll to position [231, 0]
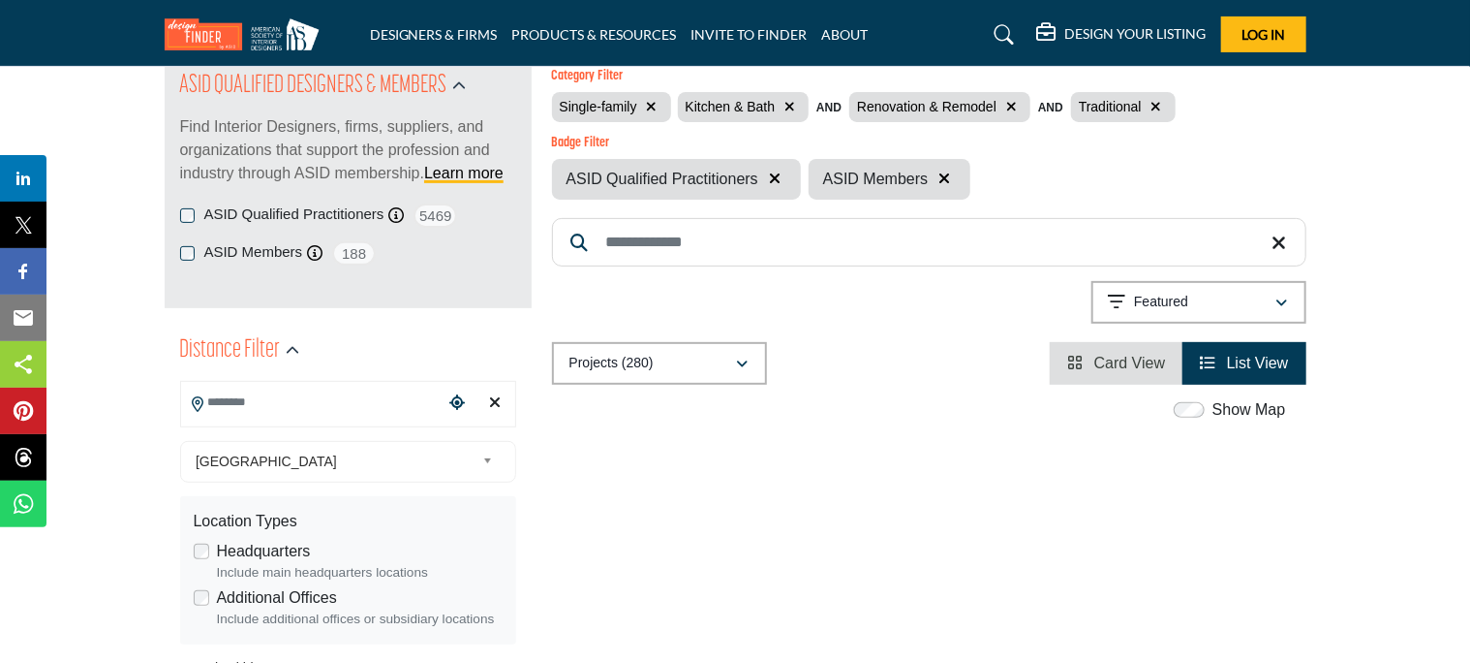
click at [1229, 364] on span "List View" at bounding box center [1258, 363] width 62 height 16
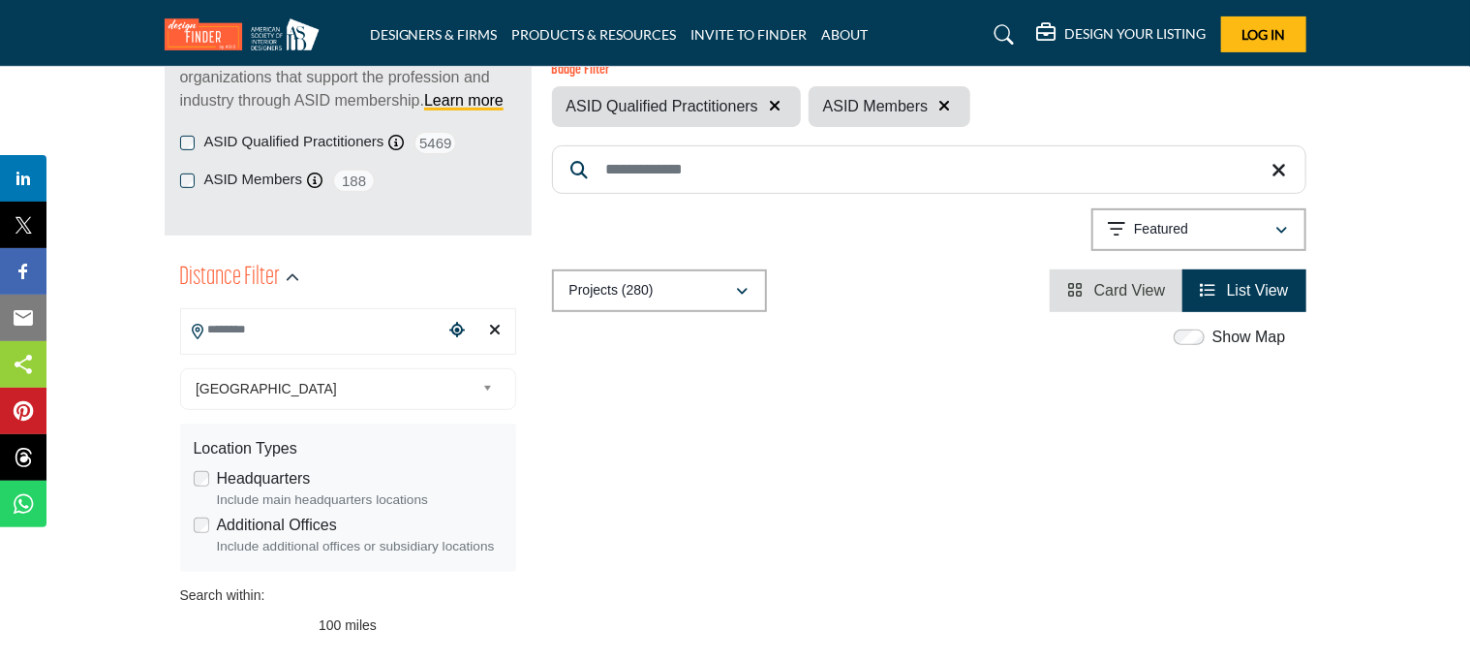
scroll to position [315, 0]
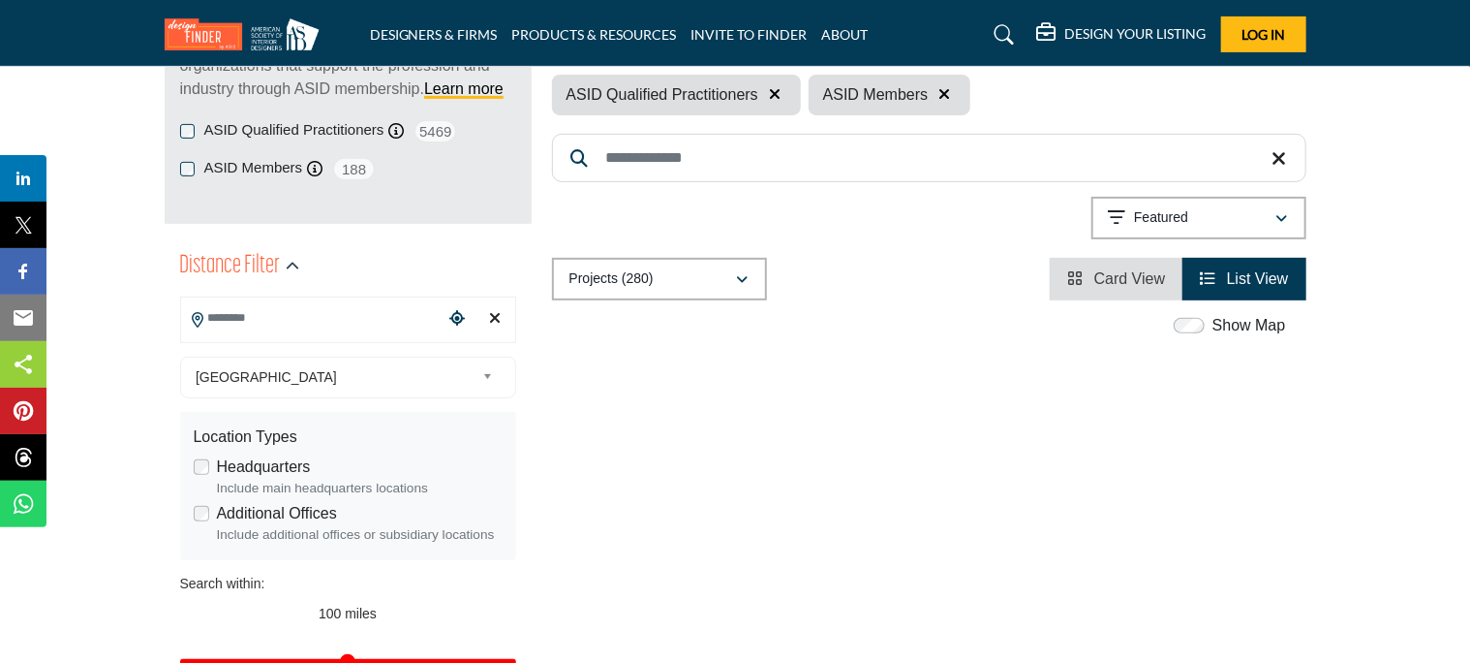
click at [1302, 229] on button "Featured" at bounding box center [1199, 218] width 215 height 43
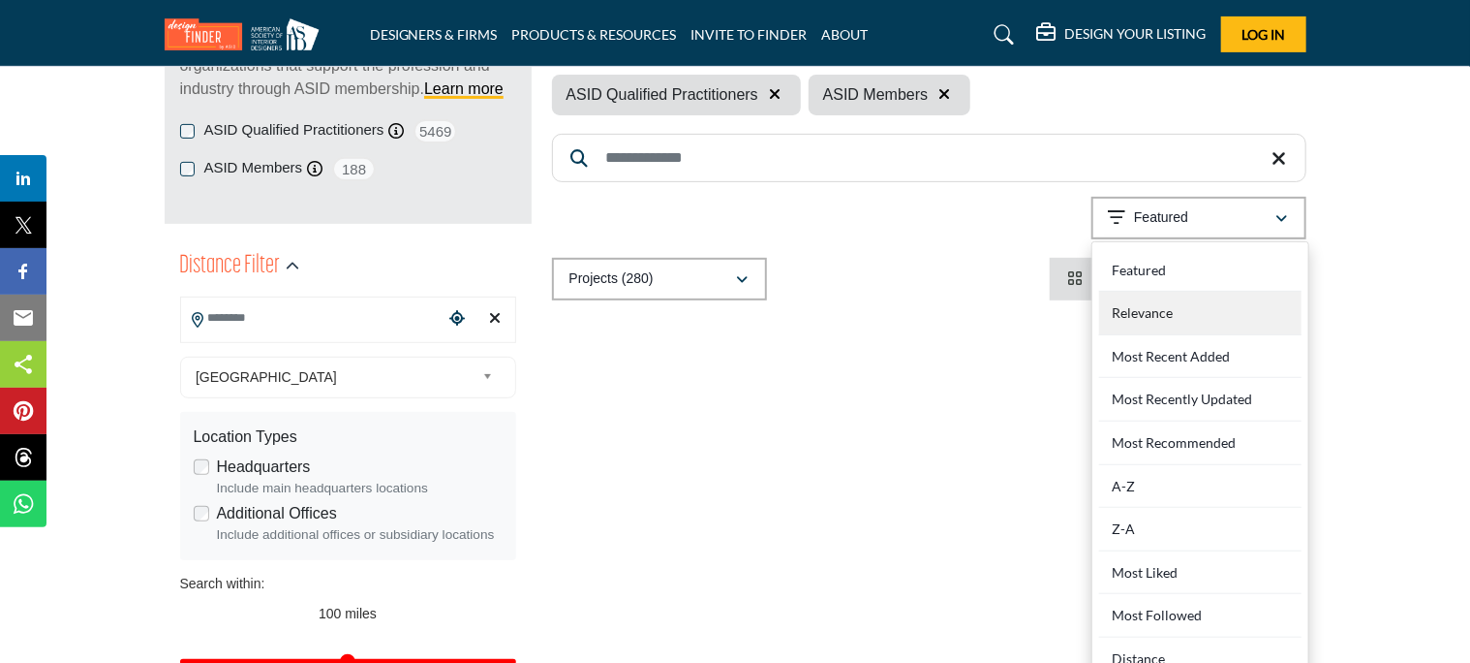
click at [1161, 319] on div "Relevance" at bounding box center [1200, 314] width 202 height 44
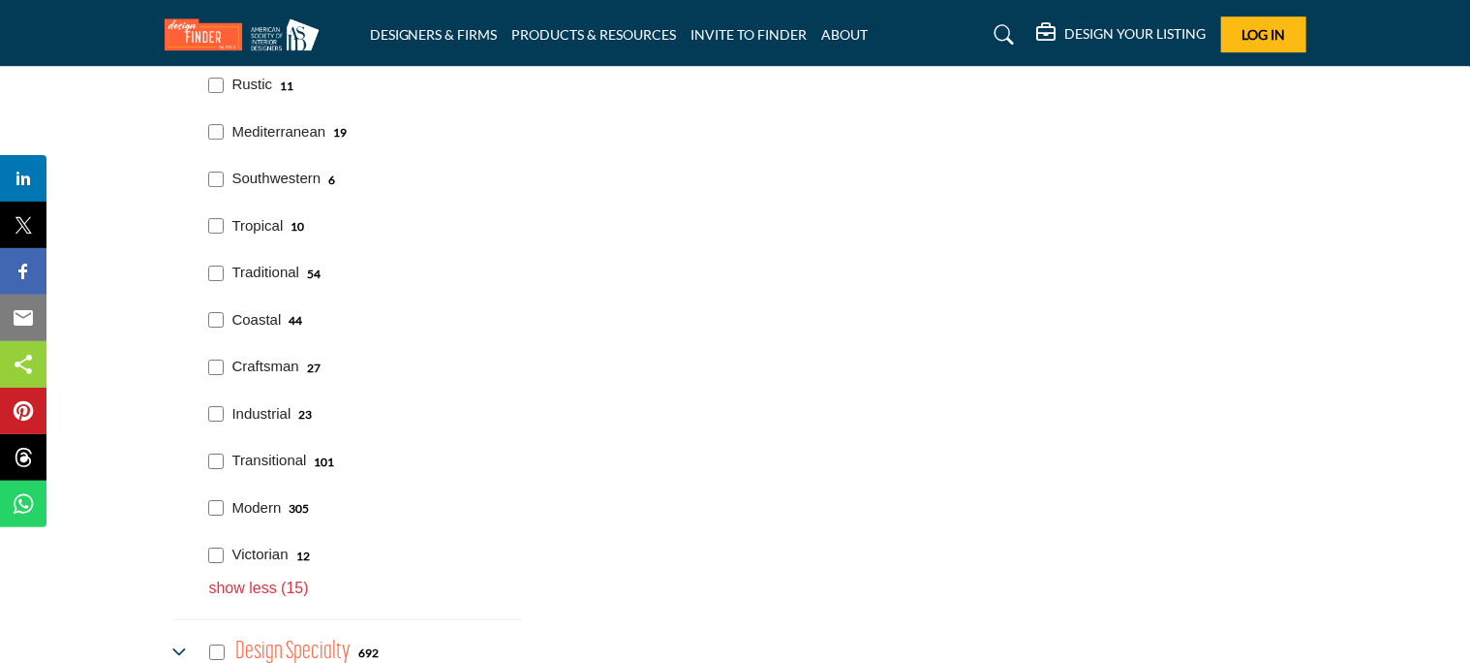
scroll to position [3056, 0]
